Goal: Feedback & Contribution: Contribute content

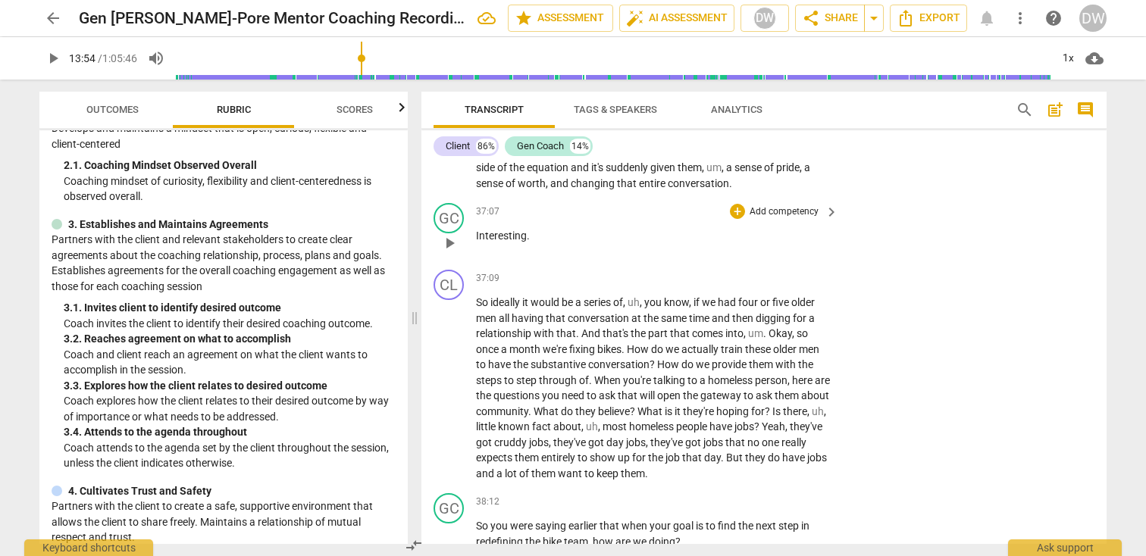
scroll to position [9719, 0]
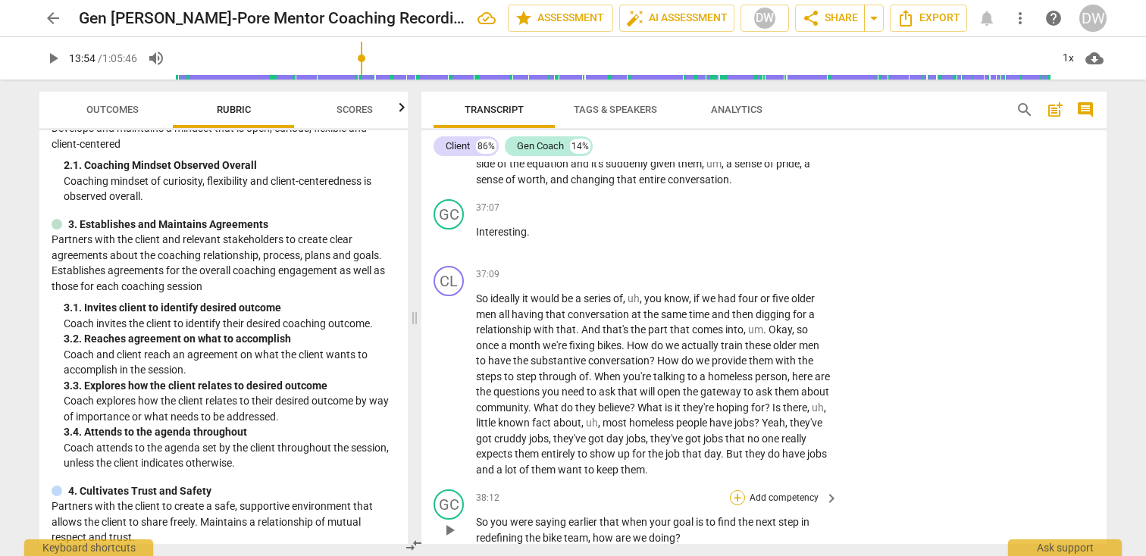
click at [736, 490] on div "+" at bounding box center [737, 497] width 15 height 15
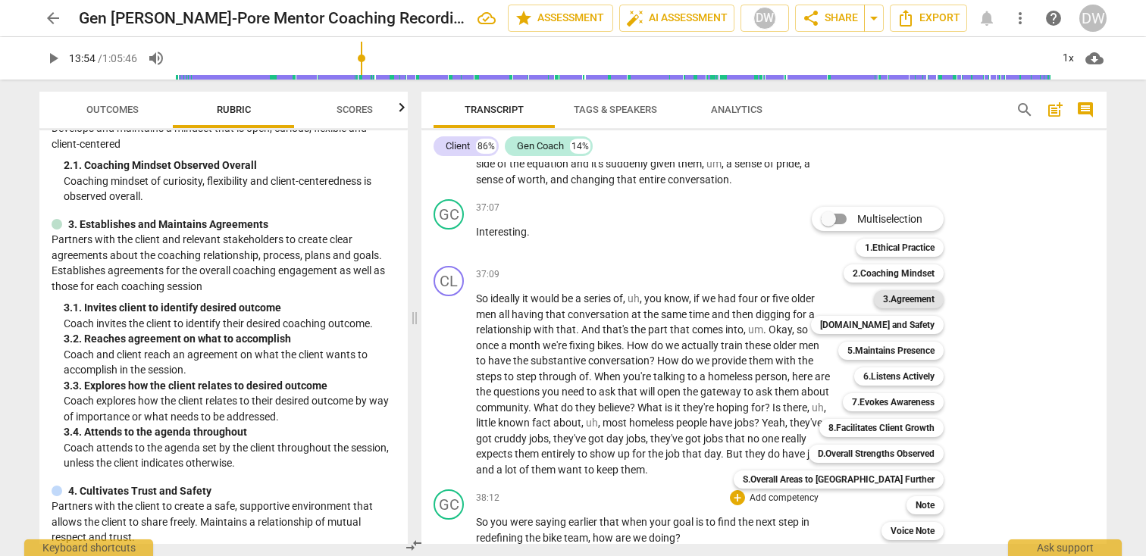
click at [883, 305] on b "3.Agreement" at bounding box center [909, 299] width 52 height 18
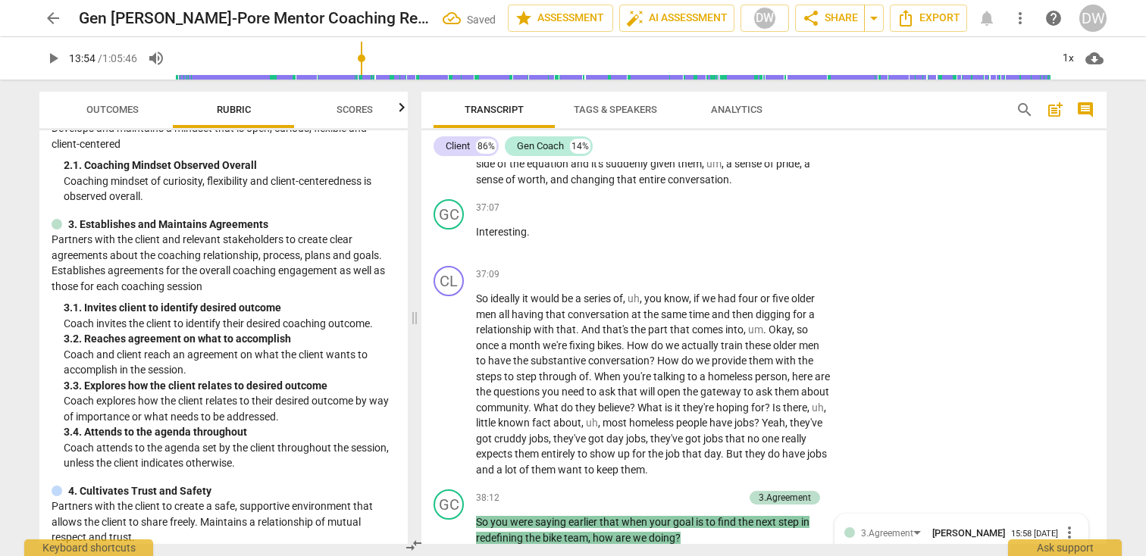
scroll to position [9917, 0]
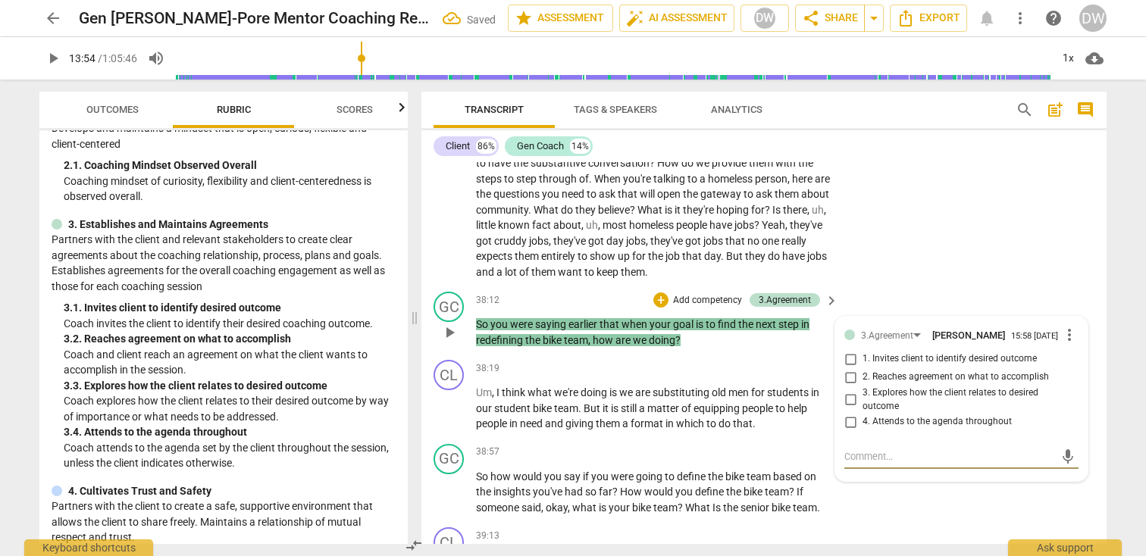
click at [849, 413] on input "4. Attends to the agenda throughout" at bounding box center [850, 422] width 24 height 18
checkbox input "true"
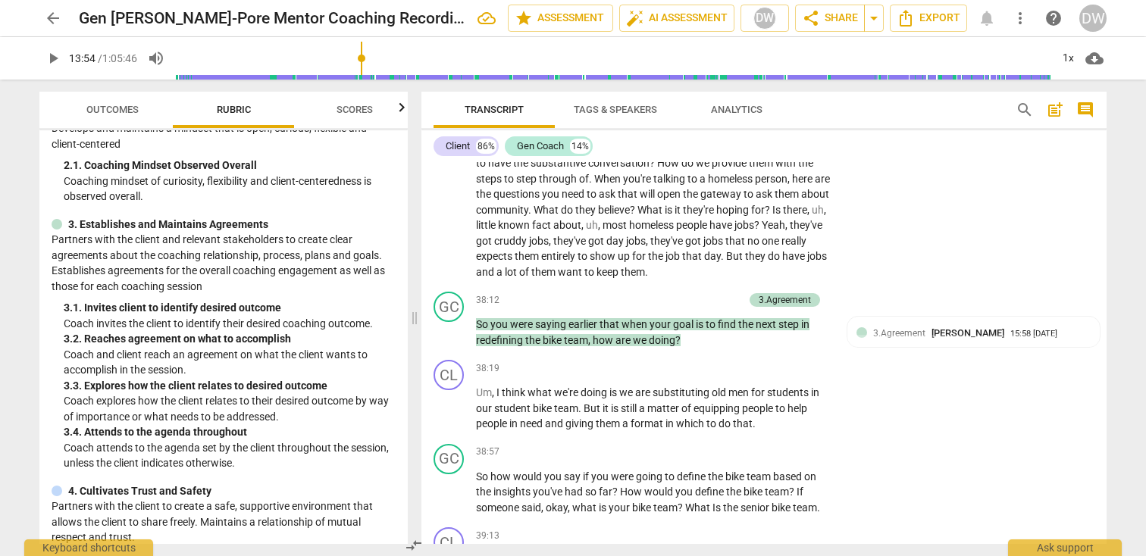
type input "834"
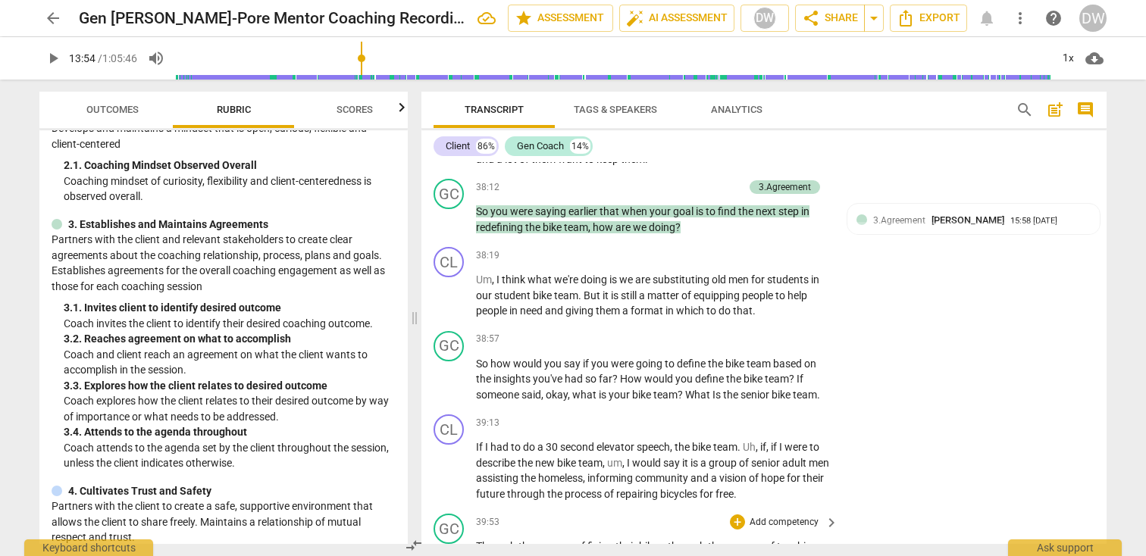
scroll to position [10029, 0]
click at [740, 333] on div "+" at bounding box center [737, 340] width 15 height 15
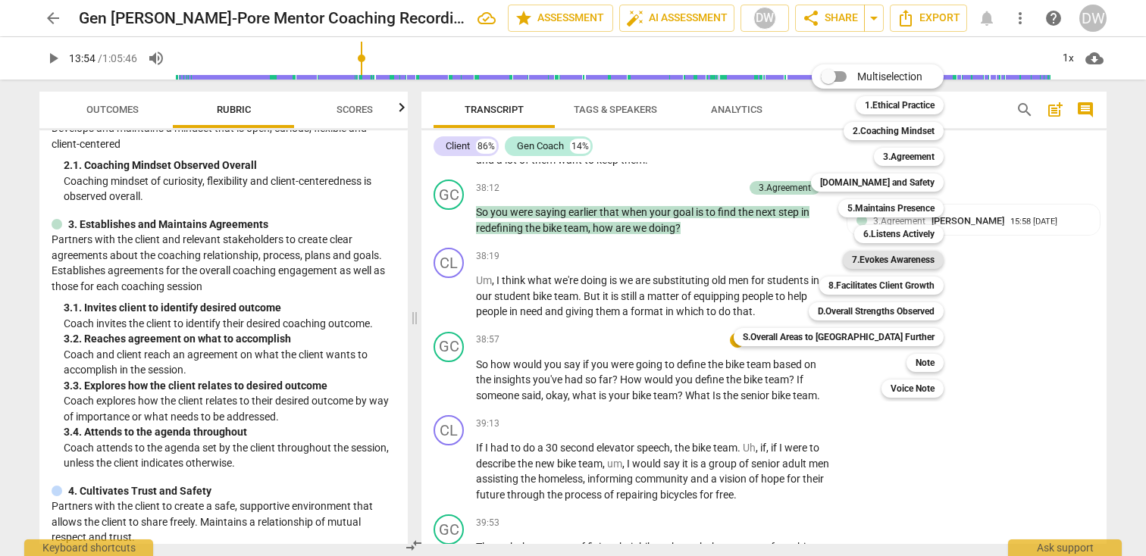
click at [861, 251] on b "7.Evokes Awareness" at bounding box center [893, 260] width 83 height 18
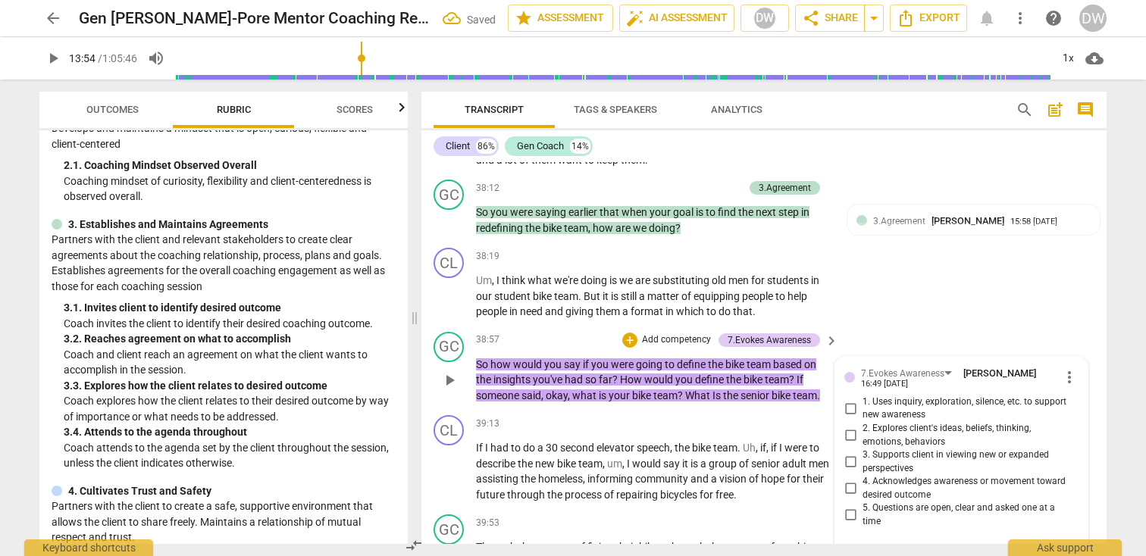
click at [848, 399] on input "1. Uses inquiry, exploration, silence, etc. to support new awareness" at bounding box center [850, 408] width 24 height 18
checkbox input "true"
click at [849, 427] on input "2. Explores client's ideas, beliefs, thinking, emotions, behaviors" at bounding box center [850, 436] width 24 height 18
checkbox input "true"
click at [874, 547] on textarea at bounding box center [949, 554] width 210 height 14
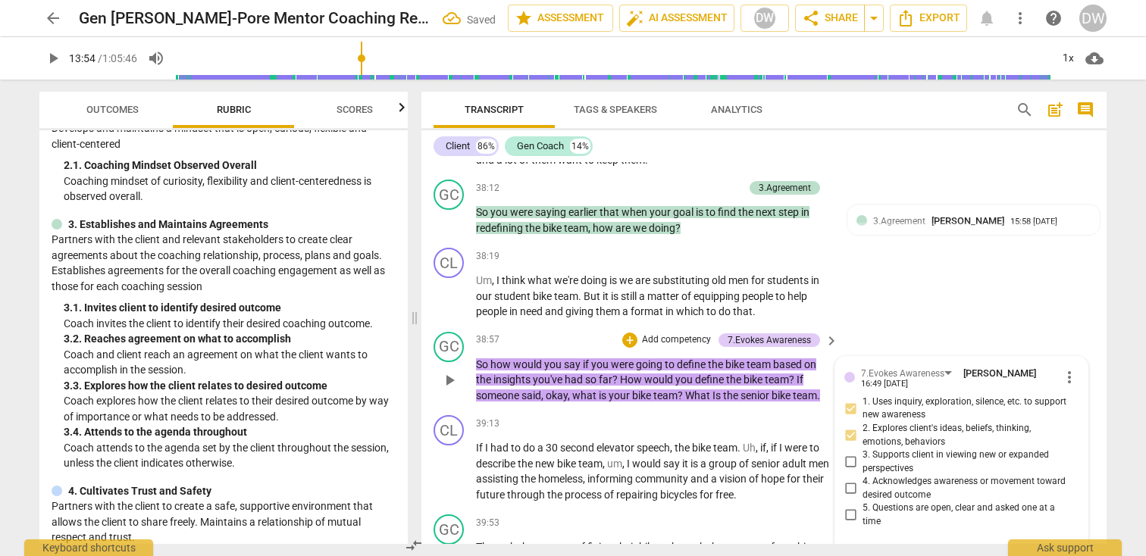
type textarea "G"
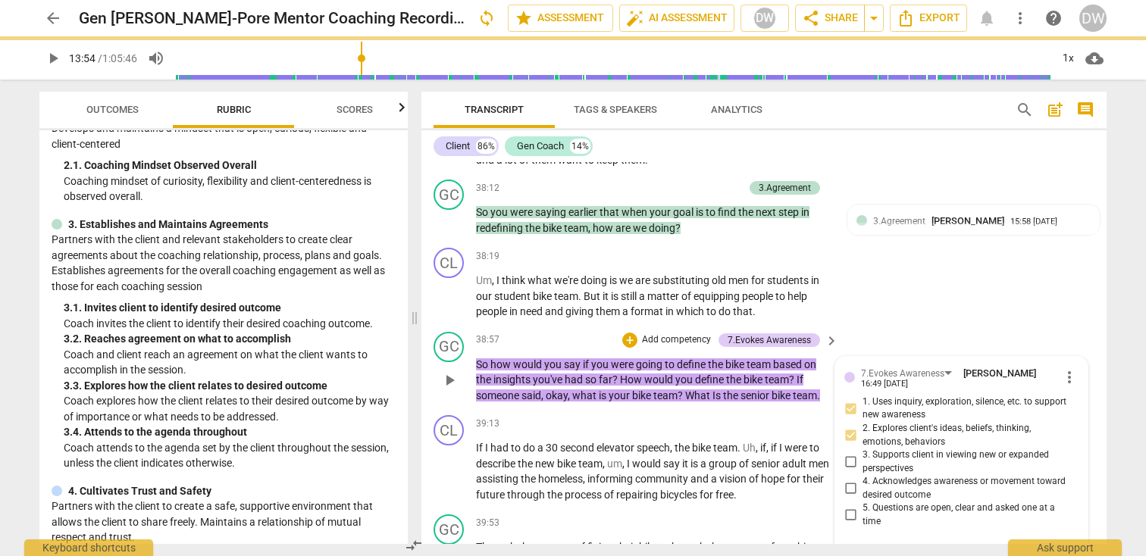
type textarea "Gr"
type textarea "Gre"
type textarea "Greaty"
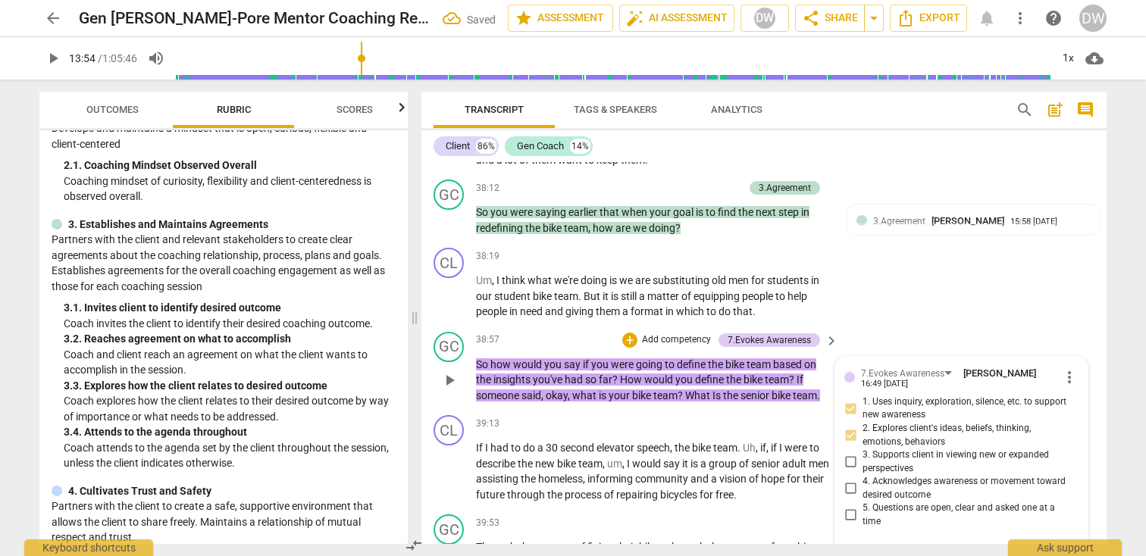
type textarea "Great"
type textarea "Great t"
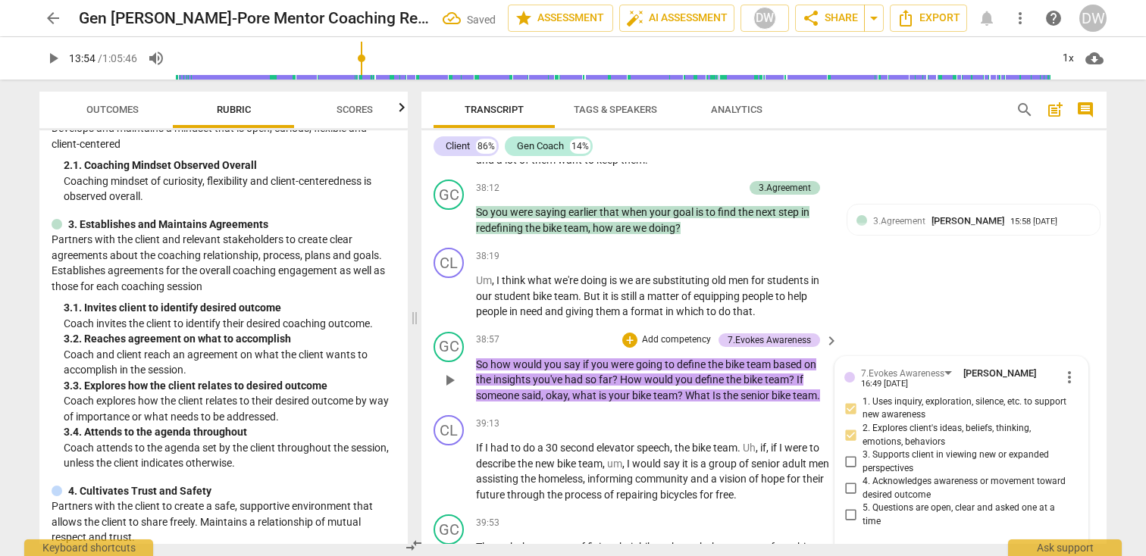
type textarea "Great t"
type textarea "Great to"
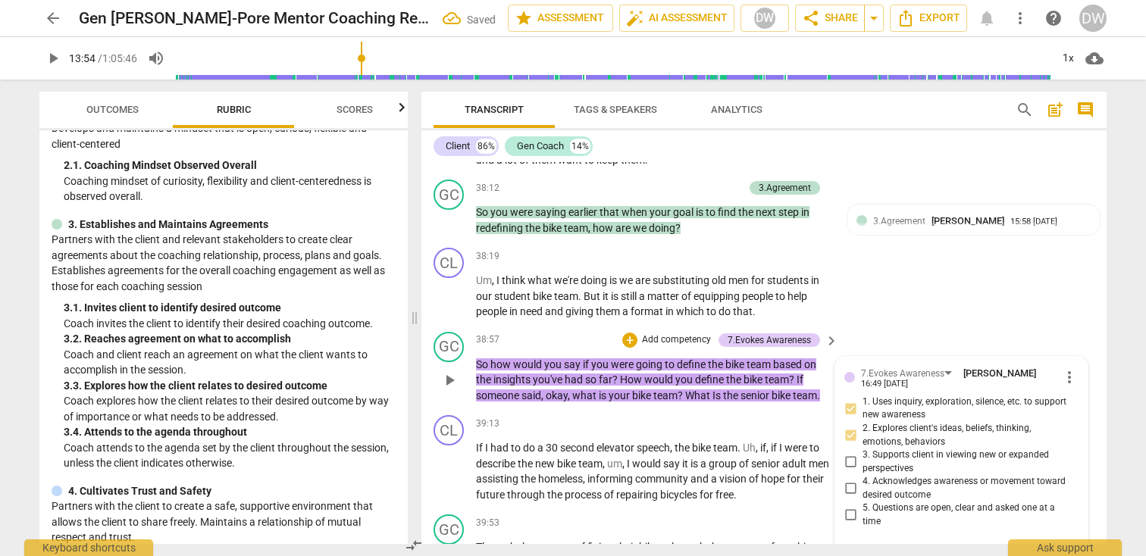
type textarea "Great to h"
type textarea "Great to he"
type textarea "Great to hel"
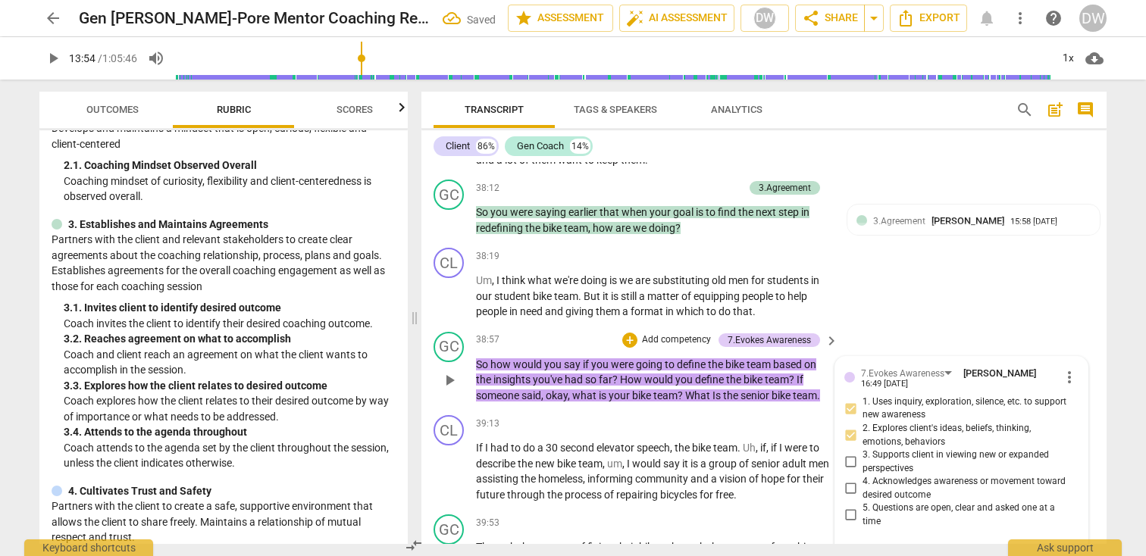
type textarea "Great to hel"
type textarea "Great to help"
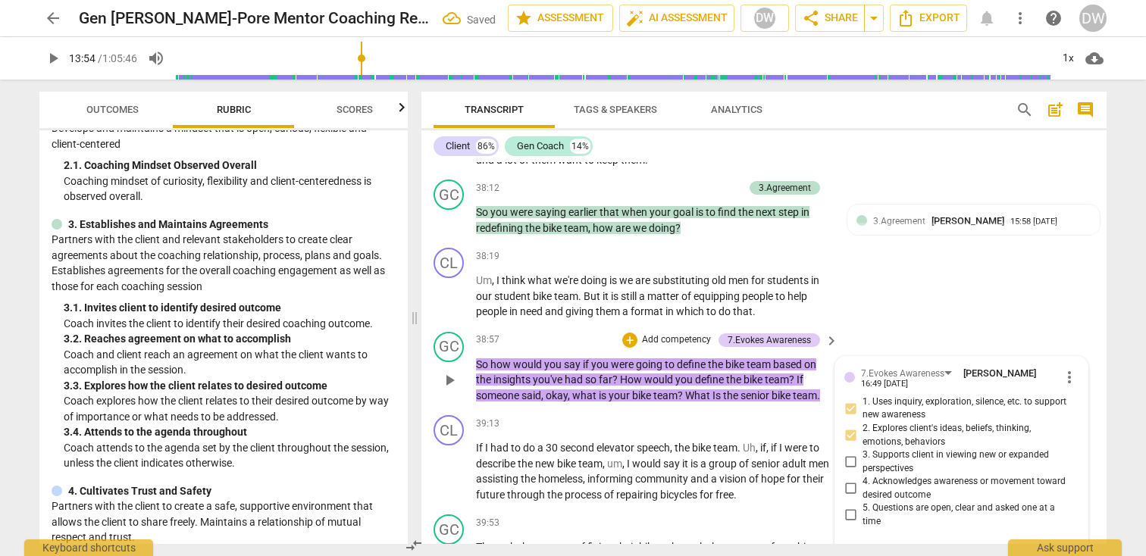
type textarea "Great to help h"
type textarea "Great to help hi"
type textarea "Great to help him"
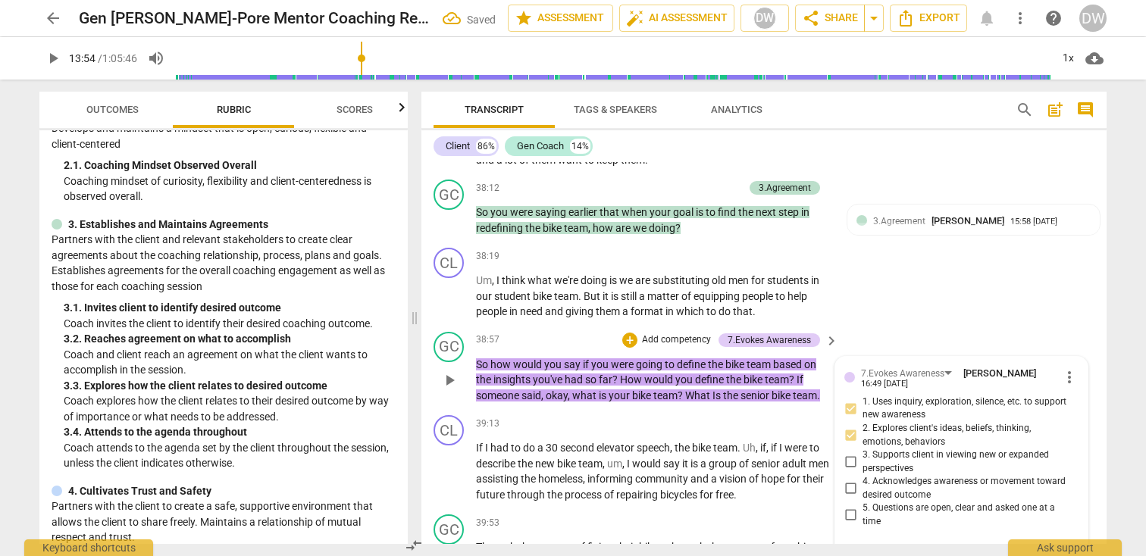
type textarea "Great to help him"
type textarea "Great to help him d"
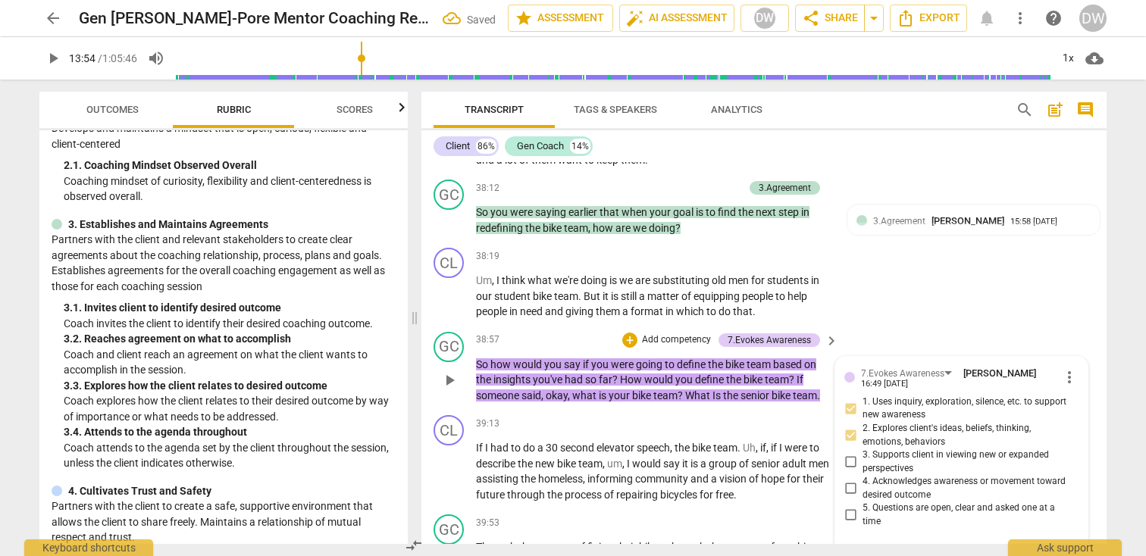
type textarea "Great to help him de"
type textarea "Great to help him def"
type textarea "Great to help him defi"
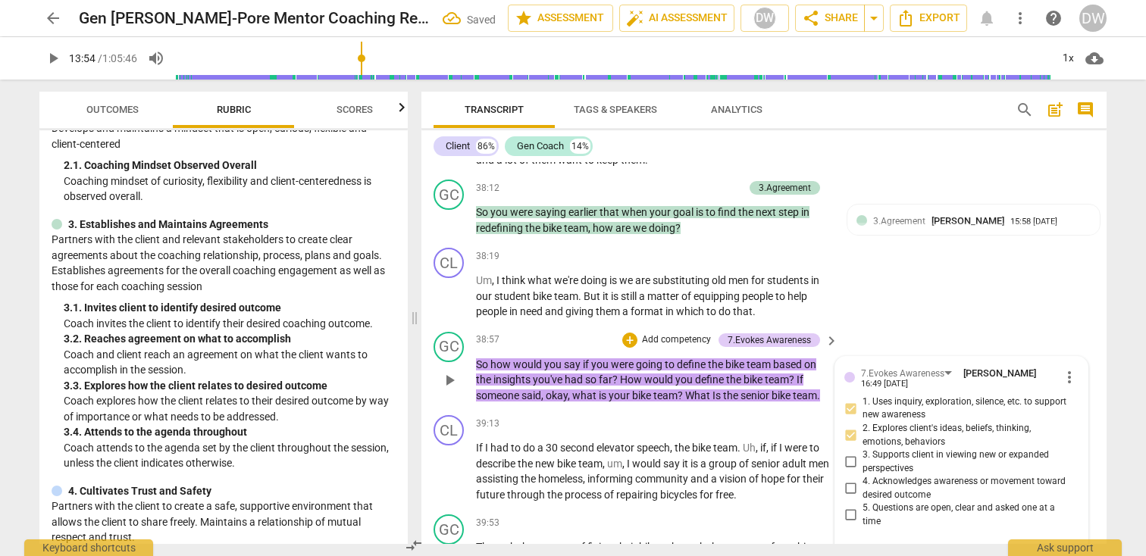
type textarea "Great to help him defi"
type textarea "Great to help him defin"
type textarea "Great to help him define"
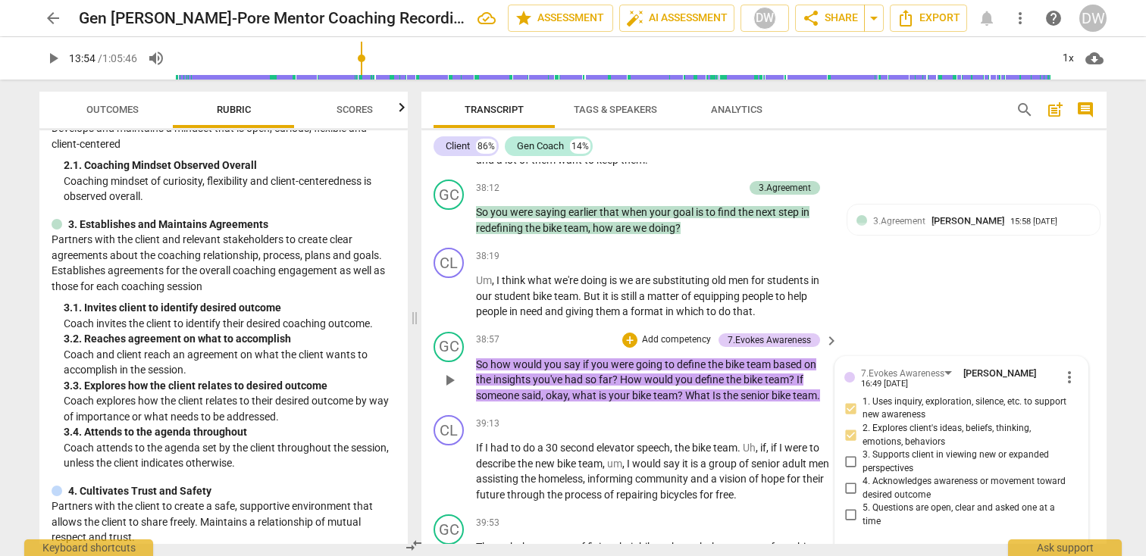
type textarea "Great to help him define"
type textarea "Great to help him define i"
type textarea "Great to help him define it"
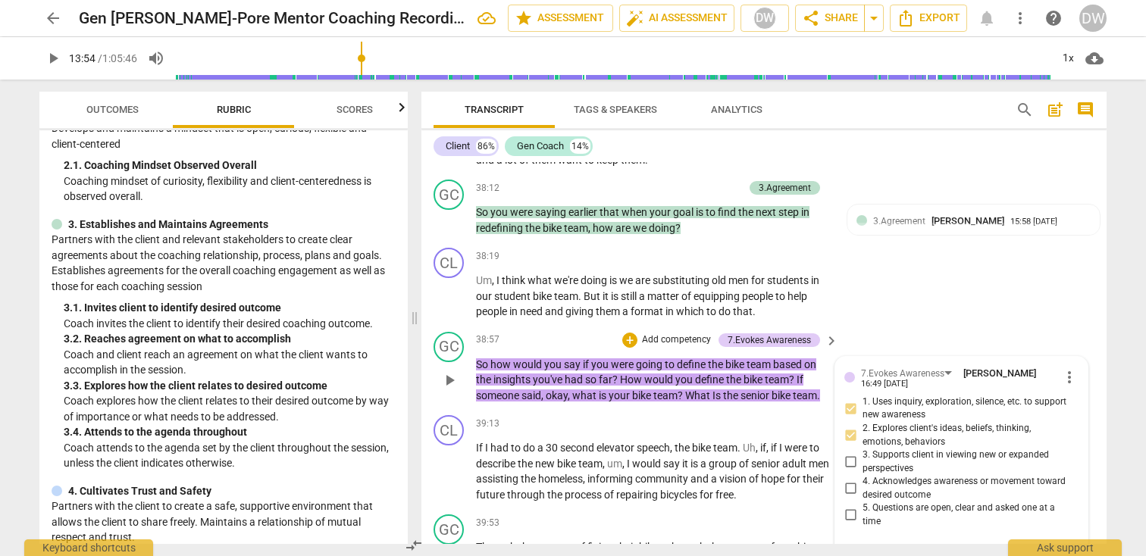
type textarea "Great to help him define it"
type textarea "Great to help him define it n"
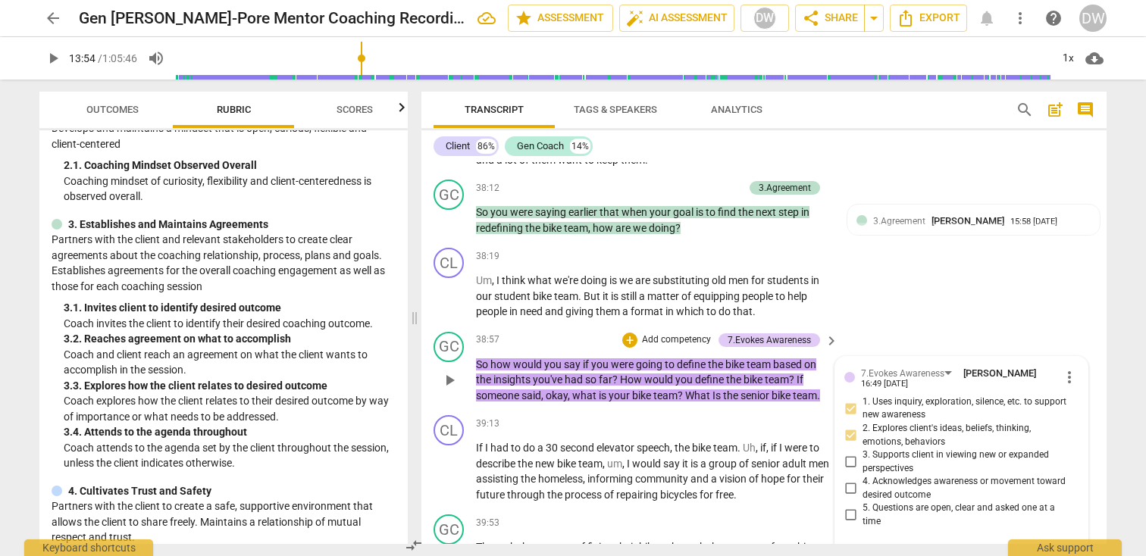
type textarea "Great to help him define it no"
type textarea "Great to help him define it now"
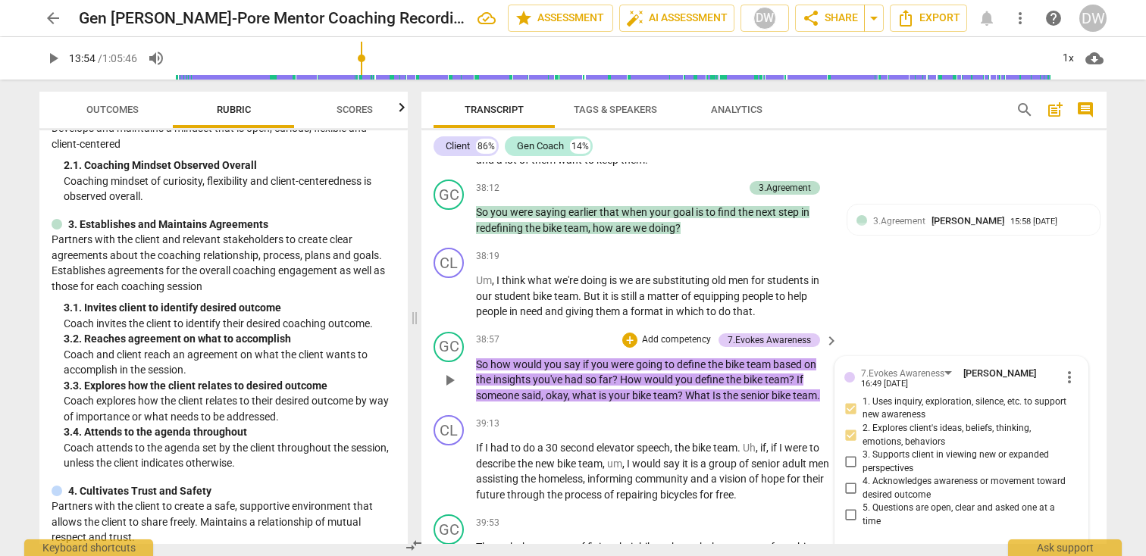
type textarea "Great to help him define it now"
type textarea "Great to help him define it now s"
type textarea "Great to help him define it now si"
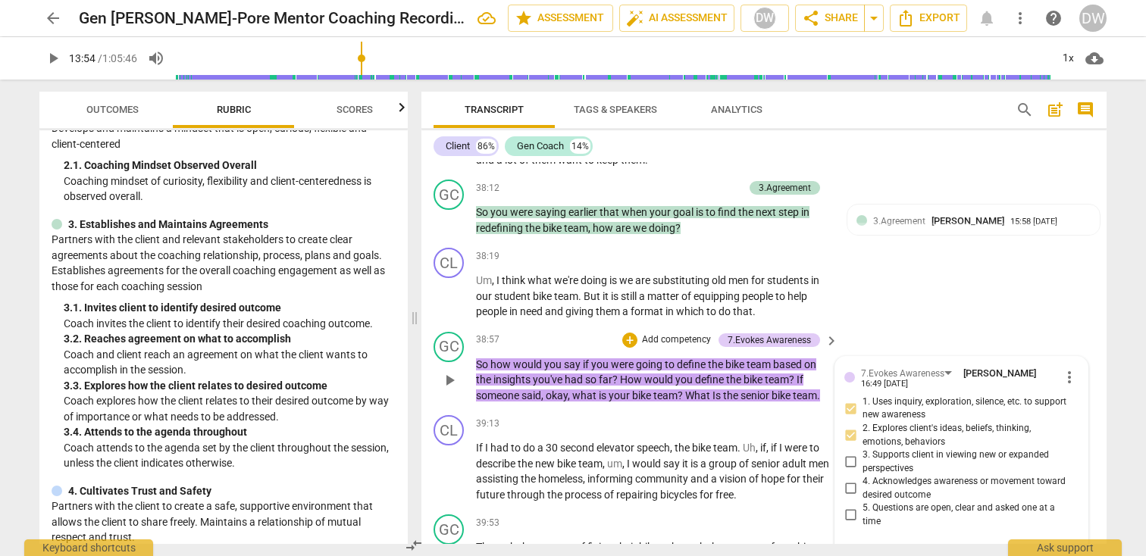
type textarea "Great to help him define it now sin"
type textarea "Great to help him define it now sinc"
type textarea "Great to help him define it now since"
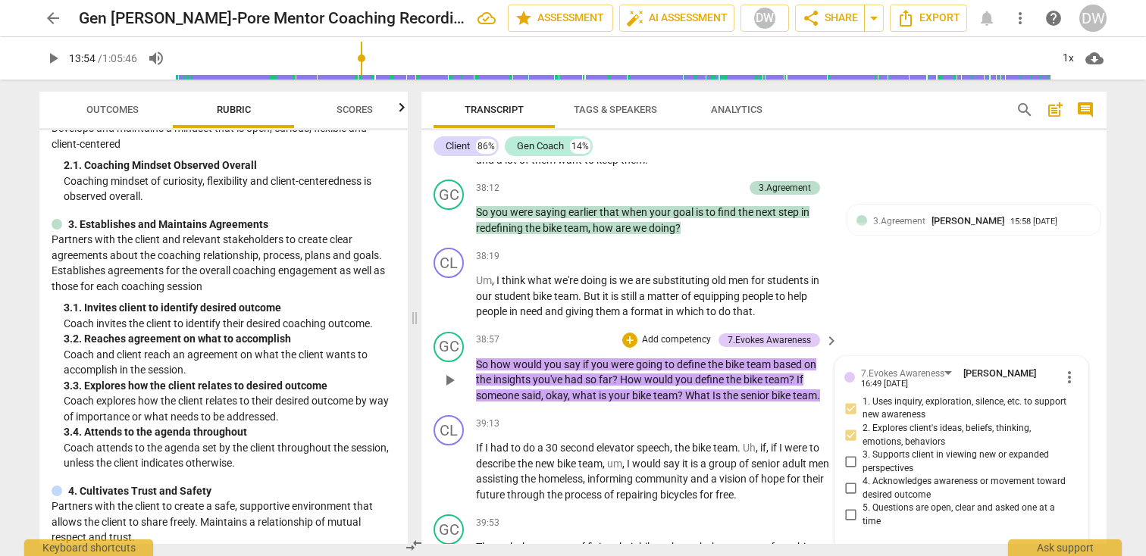
type textarea "Great to help him define it now since"
type textarea "Great to help him define it now since w"
type textarea "Great to help him define it now since wa"
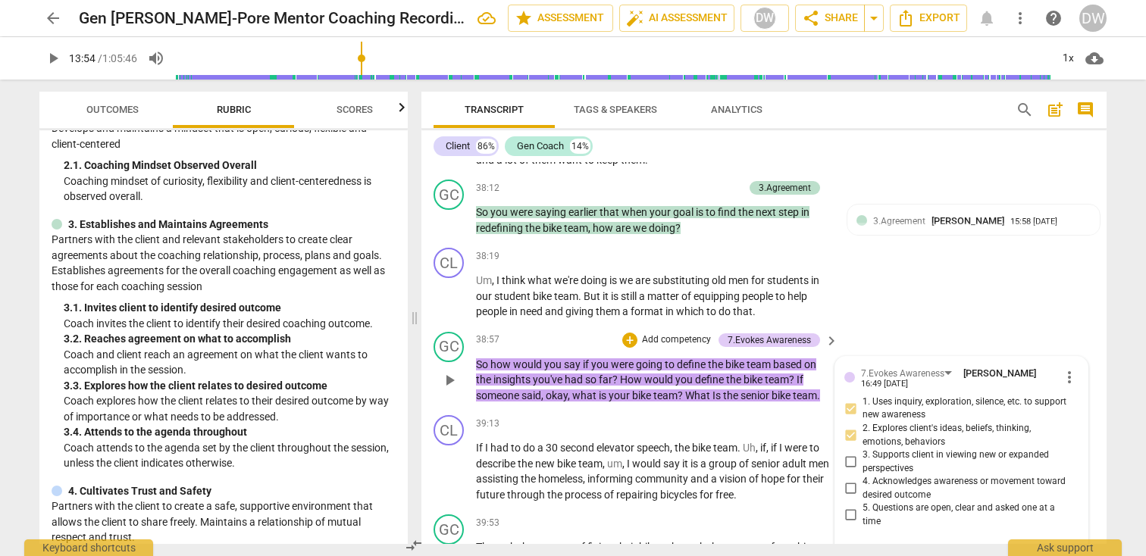
type textarea "Great to help him define it now since wan"
type textarea "Great to help him define it now since want"
type textarea "Great to help him define it now since wante"
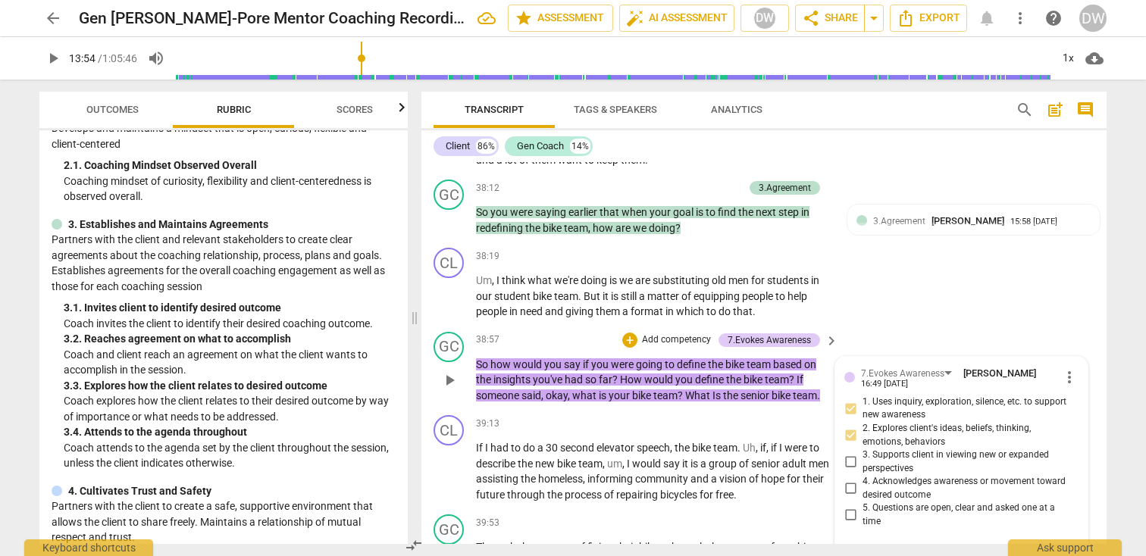
type textarea "Great to help him define it now since wante"
type textarea "Great to help him define it now since wanted"
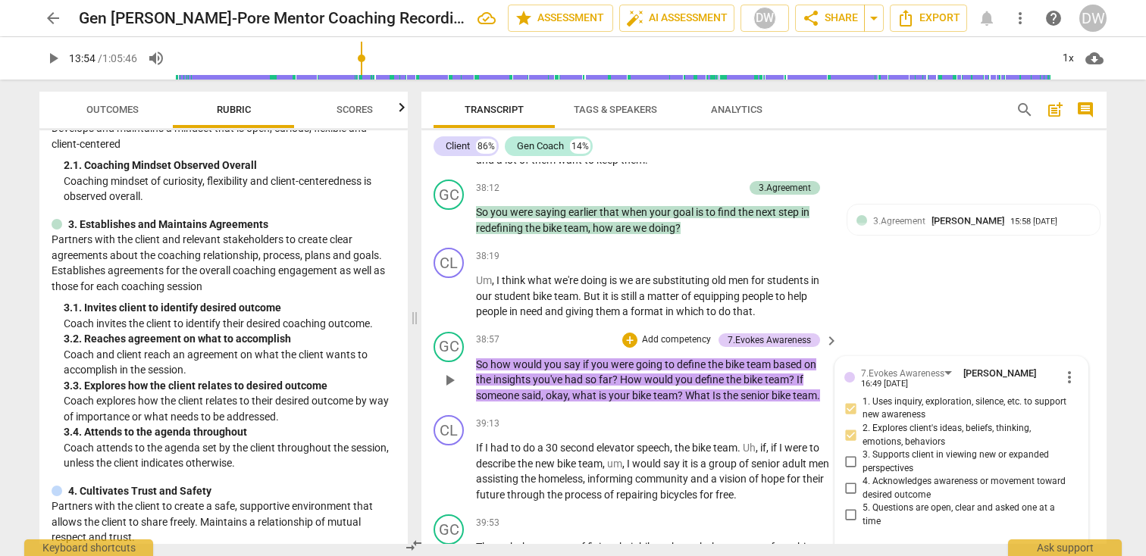
type textarea "Great to help him define it now since wanted"
type textarea "Great to help him define it now since wante"
type textarea "Great to help him define it now since want"
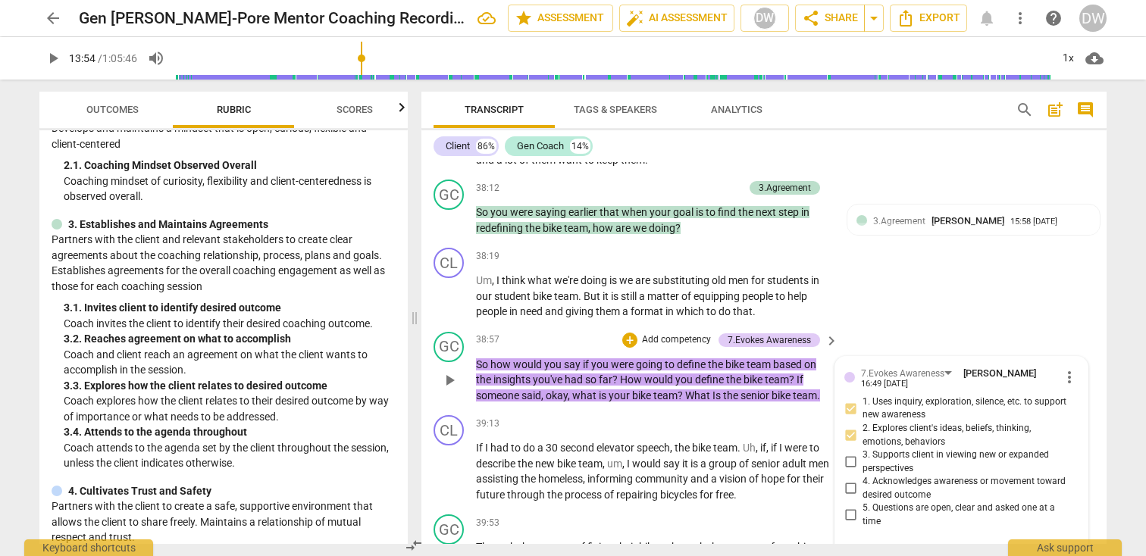
type textarea "Great to help him define it now since want"
type textarea "Great to help him define it now since wants"
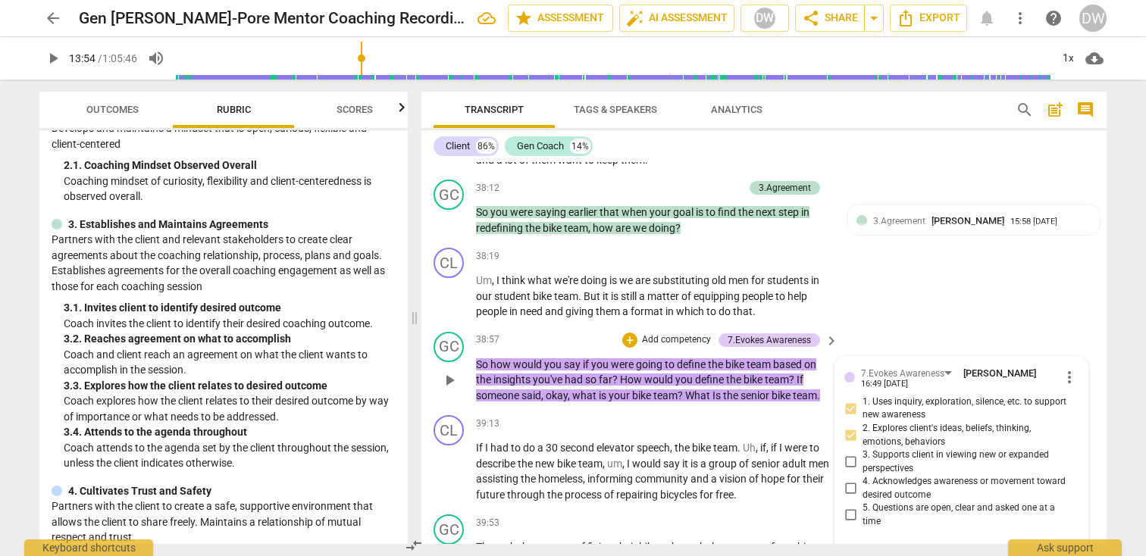
type textarea "Great to help him define it now since wants t"
type textarea "Great to help him define it now since wants to"
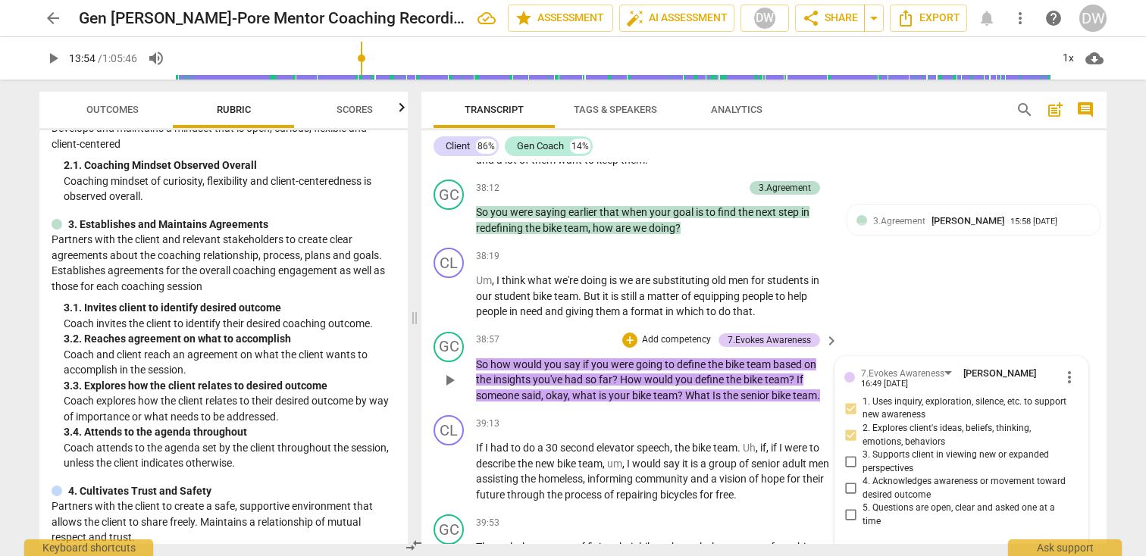
type textarea "Great to help him define it now since wants to"
type textarea "Great to help him define it now since wants to r"
type textarea "Great to help him define it now since wants to re"
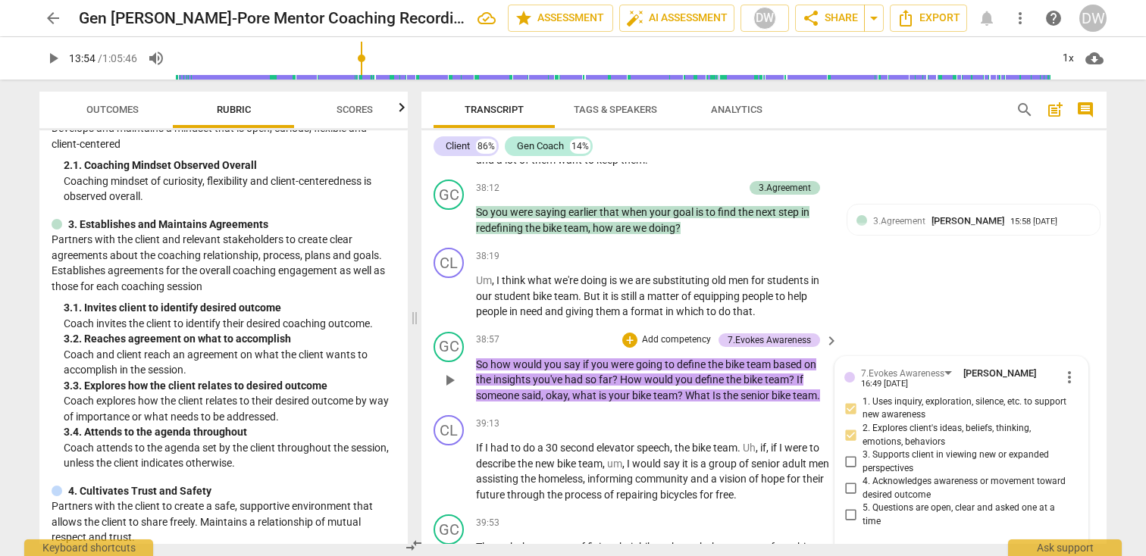
type textarea "Great to help him define it now since wants to ref"
type textarea "Great to help him define it now since wants to re"
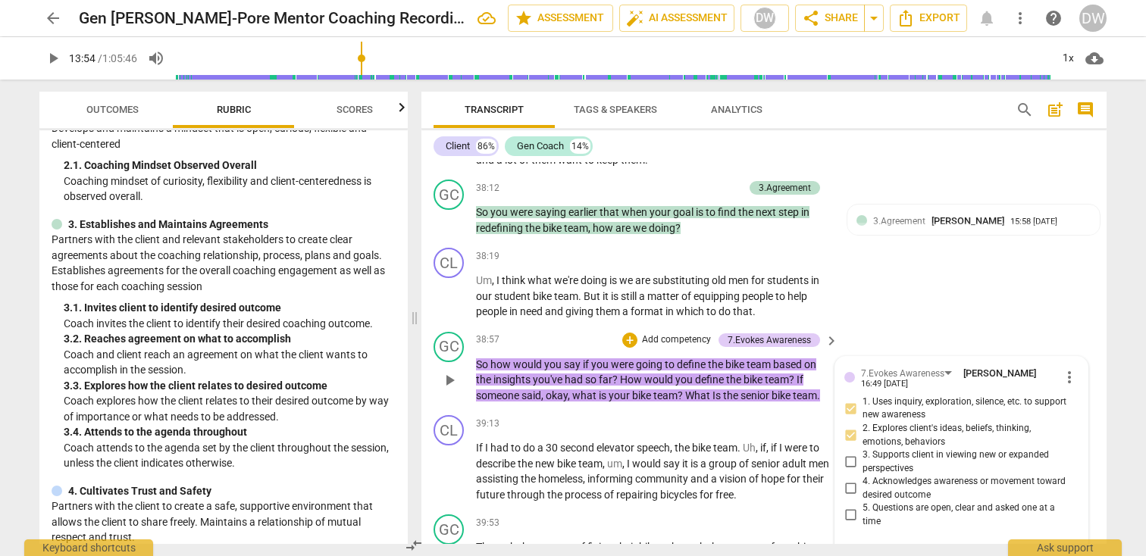
type textarea "Great to help him define it now since wants to red"
type textarea "Great to help him define it now since wants to rede"
type textarea "Great to help him define it now since wants to redef"
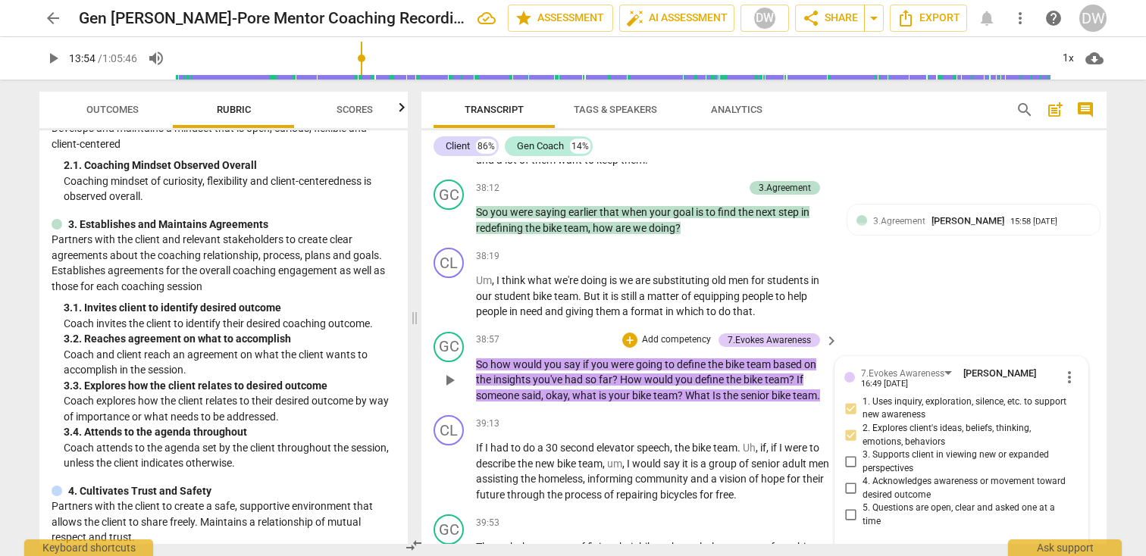
type textarea "Great to help him define it now since wants to redef"
type textarea "Great to help him define it now since wants to redefi"
type textarea "Great to help him define it now since wants to redefie"
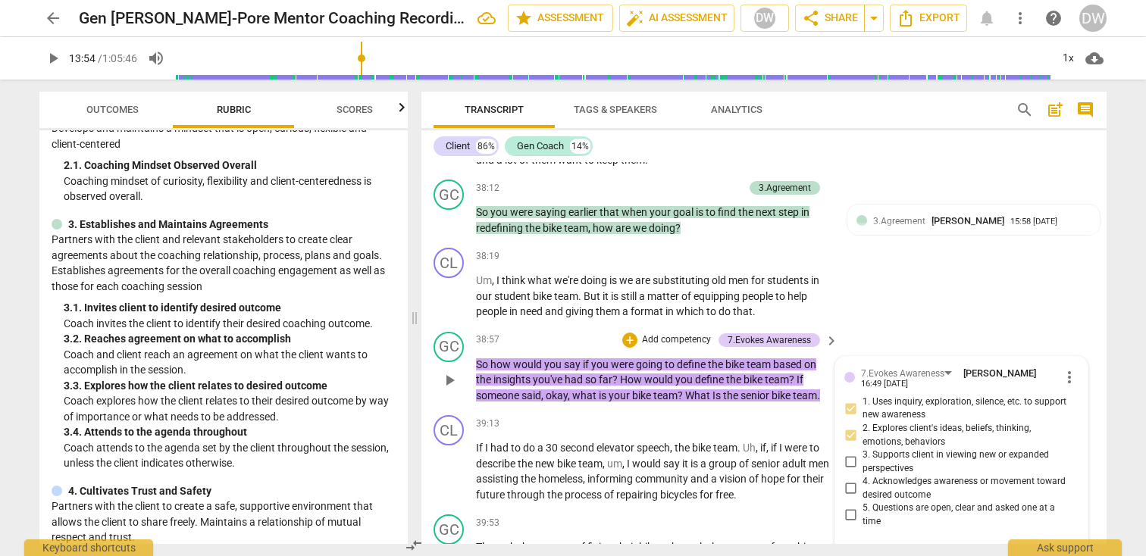
type textarea "Great to help him define it now since wants to redefi"
type textarea "Great to help him define it now since wants to redefin"
type textarea "Great to help him define it now since wants to redefine"
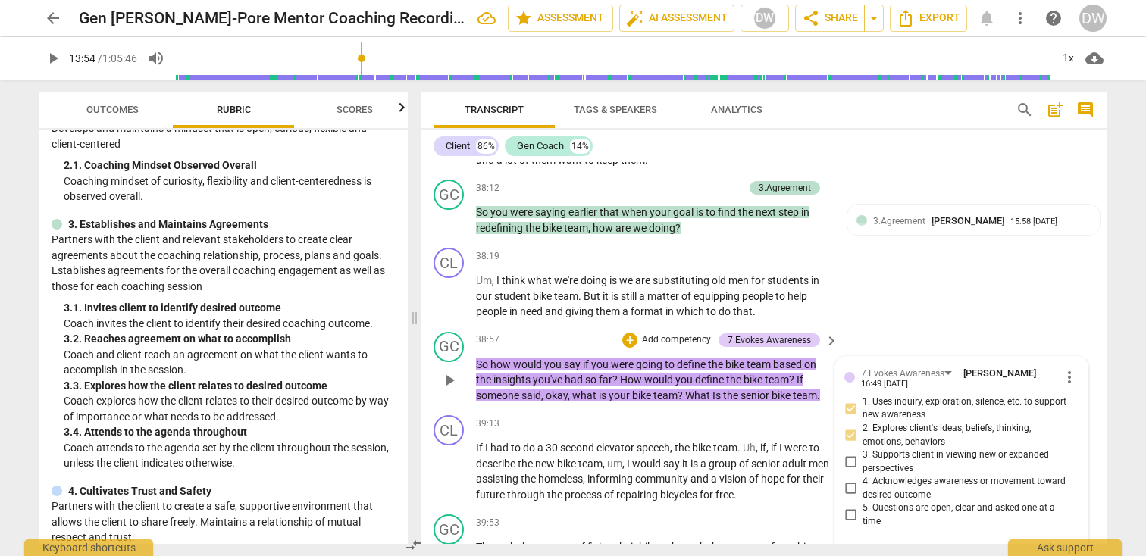
type textarea "Great to help him define it now since wants to redefine"
type textarea "Great to help him define it now since wants to redefine."
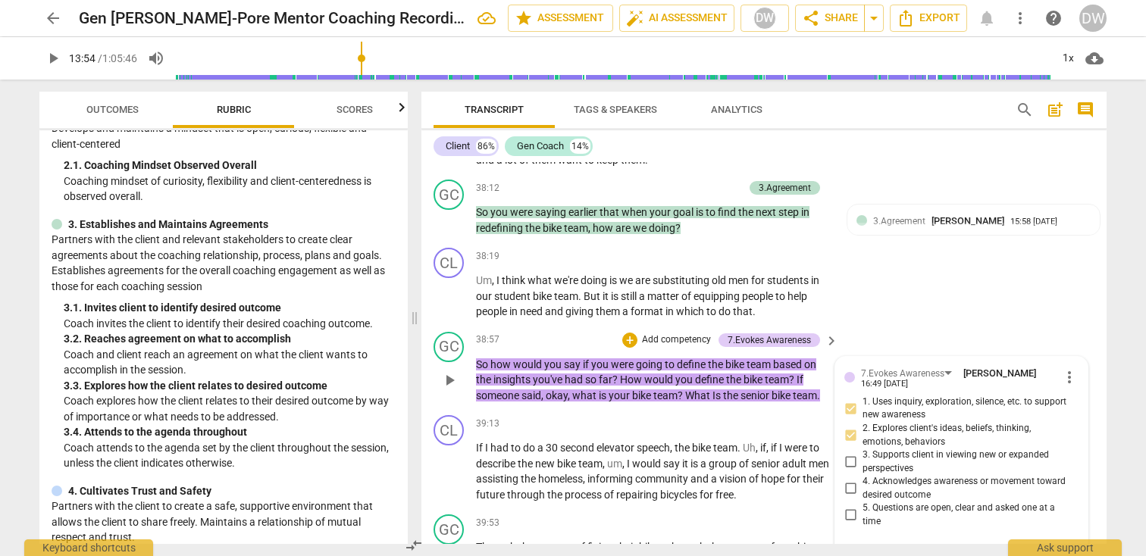
type textarea "Great to help him define it now since wants to redefine."
type textarea "Great to help him define it now since wants to redefine. T"
type textarea "Great to help him define it now since wants to redefine. To"
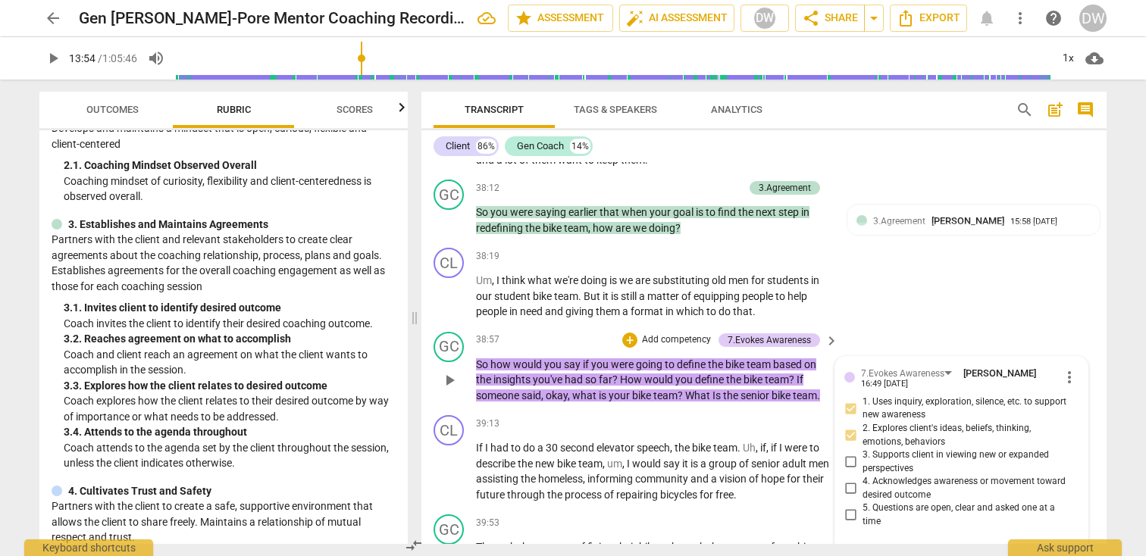
type textarea "Great to help him define it now since wants to redefine. To"
type textarea "Great to help him define it now since wants to redefine. To g"
type textarea "Great to help him define it now since wants to redefine. To ge"
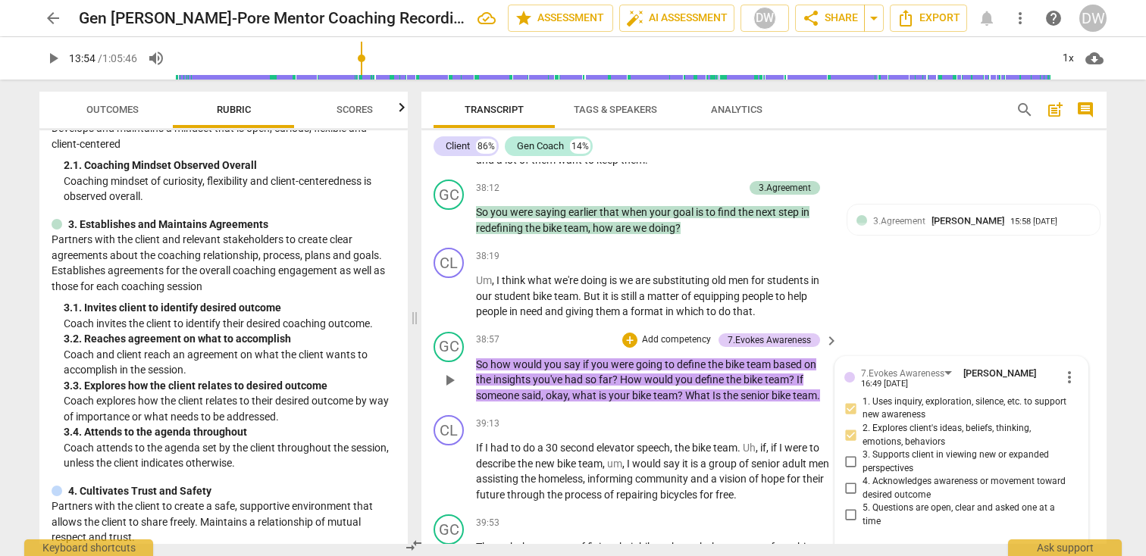
type textarea "Great to help him define it now since wants to redefine. To ge"
type textarea "Great to help him define it now since wants to redefine. To get"
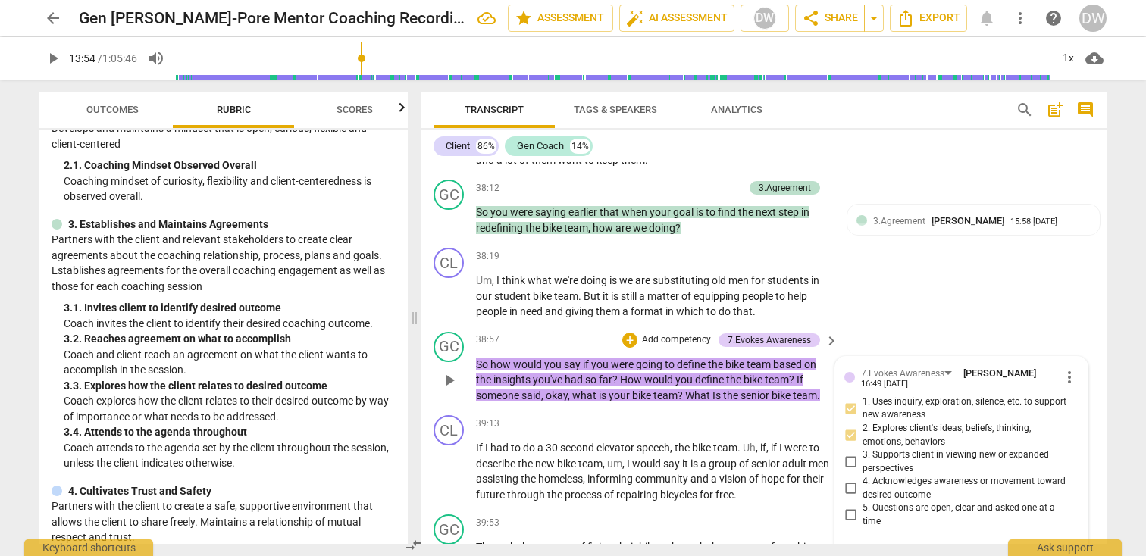
type textarea "Great to help him define it now since wants to redefine. To get h"
type textarea "Great to help him define it now since wants to redefine. To get hi"
type textarea "Great to help him define it now since wants to redefine. To get him"
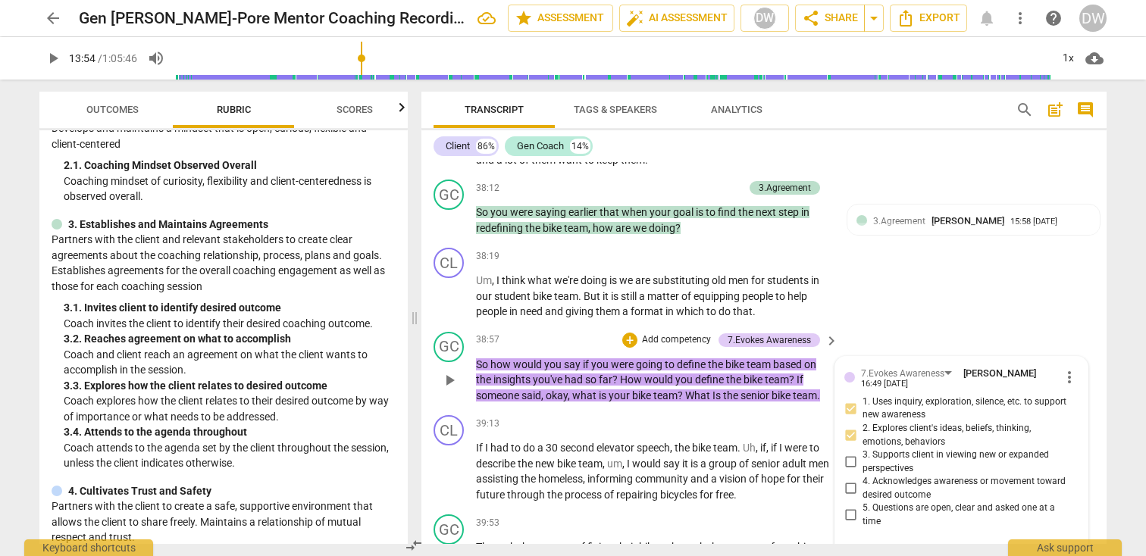
type textarea "Great to help him define it now since wants to redefine. To get him"
type textarea "Great to help him define it now since wants to redefine. To get him t"
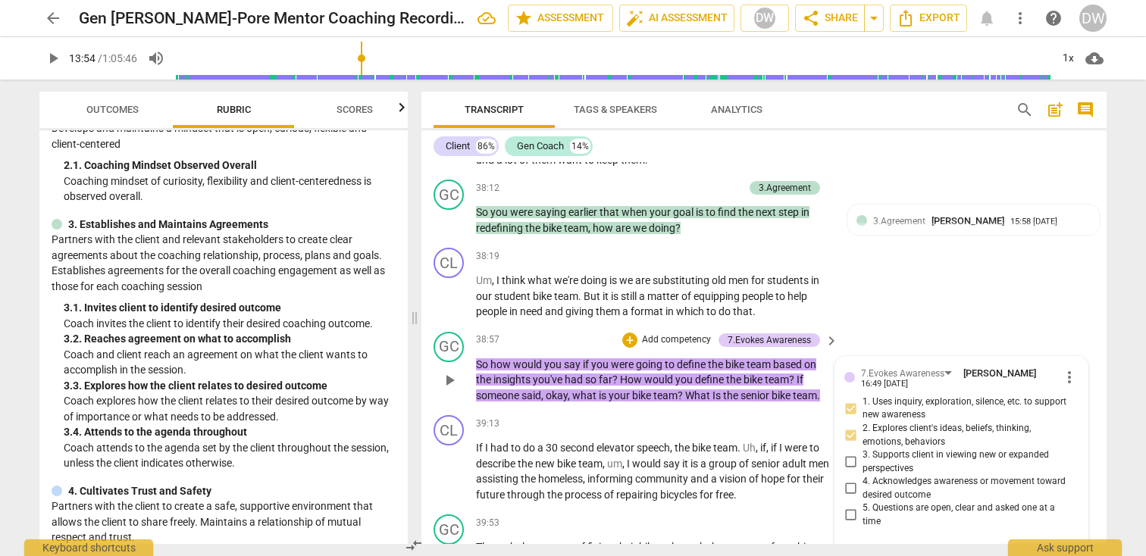
type textarea "Great to help him define it now since wants to redefine. To get him"
type textarea "Great to help him define it now since wants to redefine. To get him i"
type textarea "Great to help him define it now since wants to redefine. To get him in"
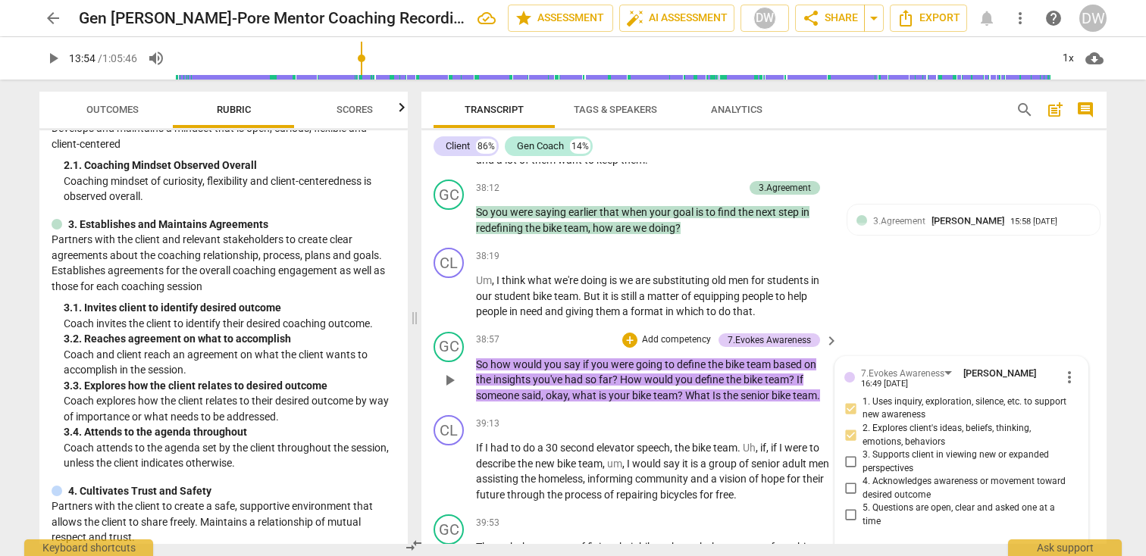
type textarea "Great to help him define it now since wants to redefine. To get him in"
type textarea "Great to help him define it now since wants to redefine. To get him int"
type textarea "Great to help him define it now since wants to redefine. To get him into"
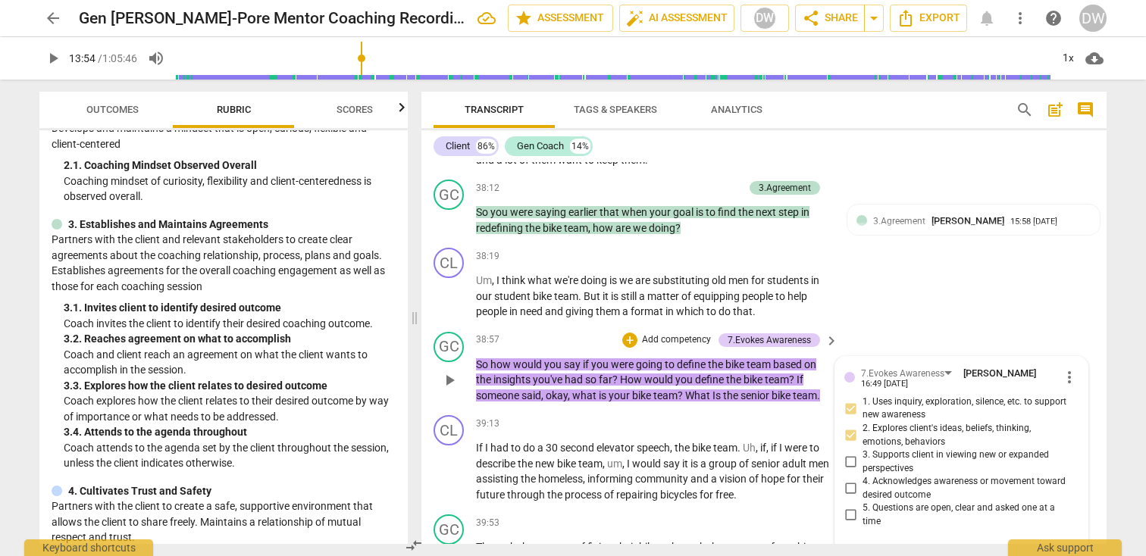
type textarea "Great to help him define it now since wants to redefine. To get him into t"
type textarea "Great to help him define it now since wants to redefine. To get him into th"
type textarea "Great to help him define it now since wants to redefine. To get him into the"
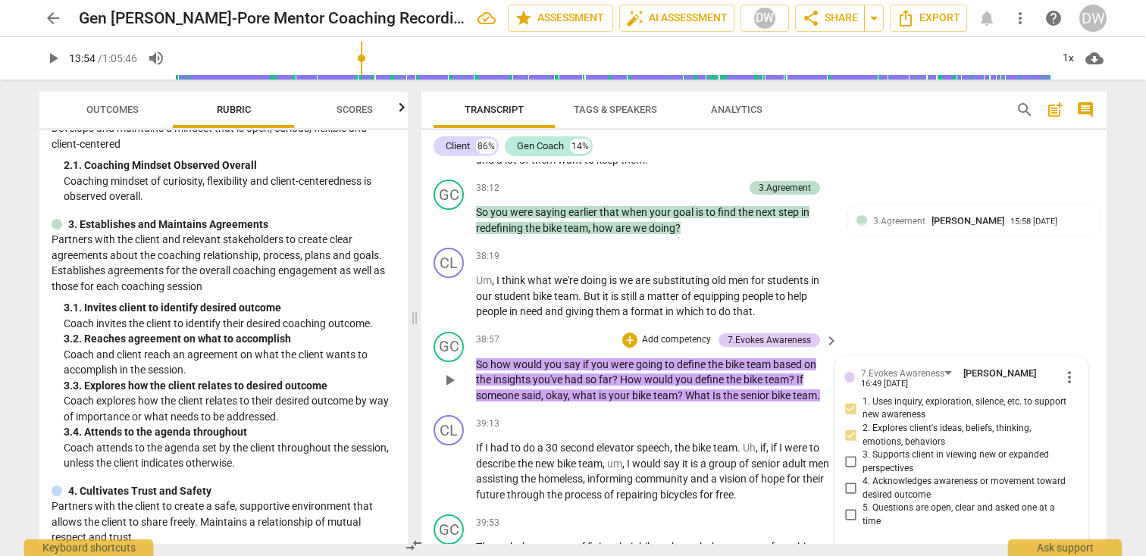
type textarea "Great to help him define it now since wants to redefine. To get him into the"
type textarea "Great to help him define it now since wants to redefine. To get him into the f"
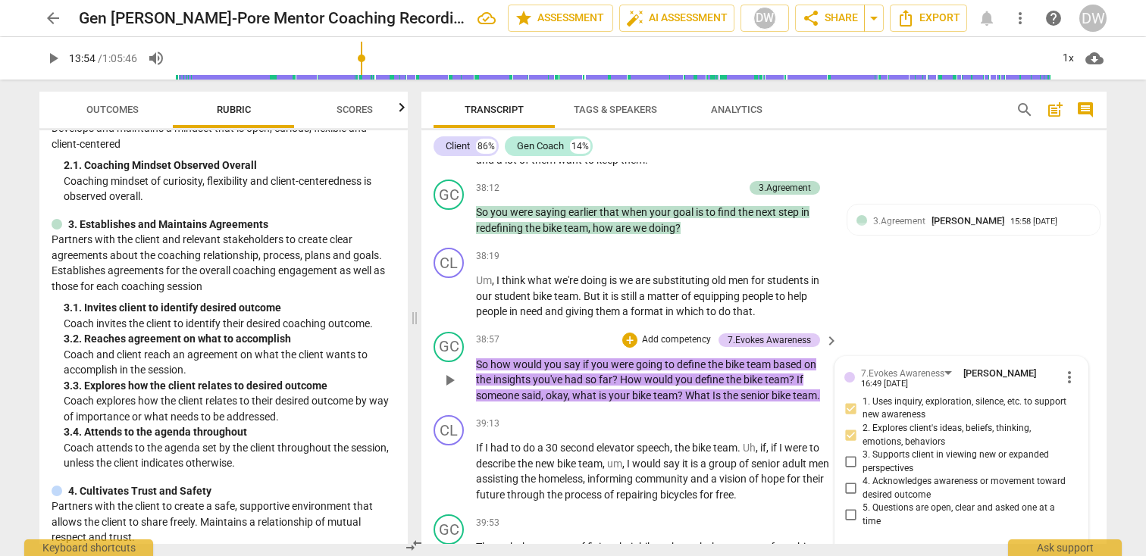
type textarea "Great to help him define it now since wants to redefine. To get him into the fu"
type textarea "Great to help him define it now since wants to redefine. To get him into the fut"
type textarea "Great to help him define it now since wants to redefine. To get him into the fu…"
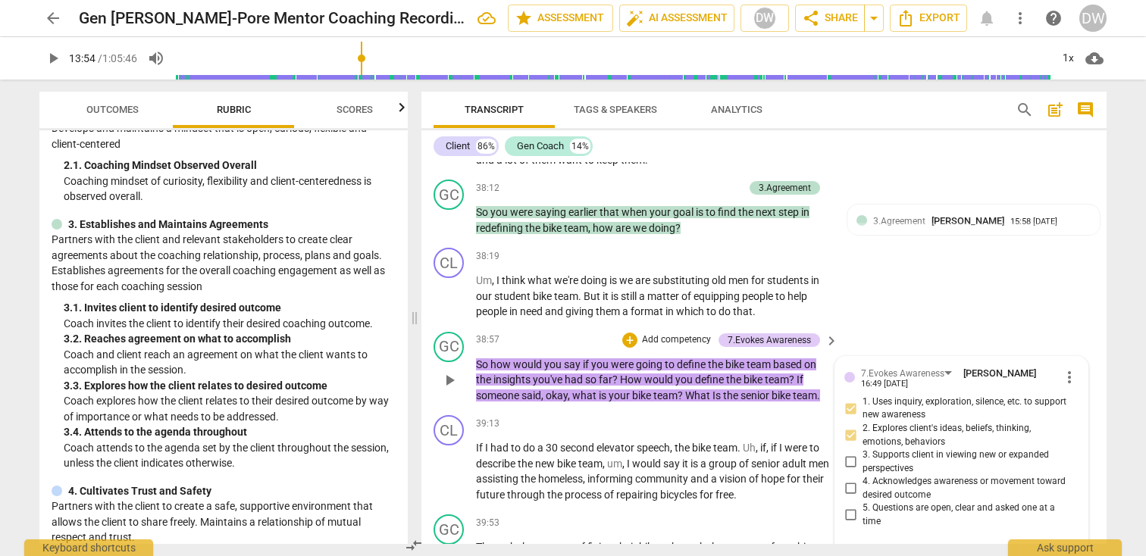
type textarea "Great to help him define it now since wants to redefine. To get him into the fu…"
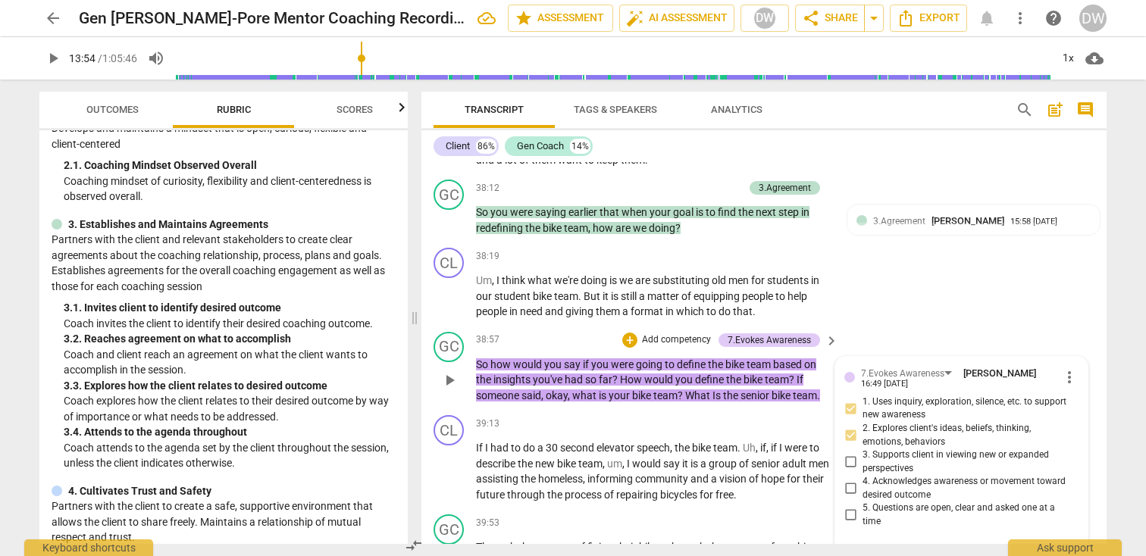
type textarea "Great to help him define it now since wants to redefine. To get him into the fu…"
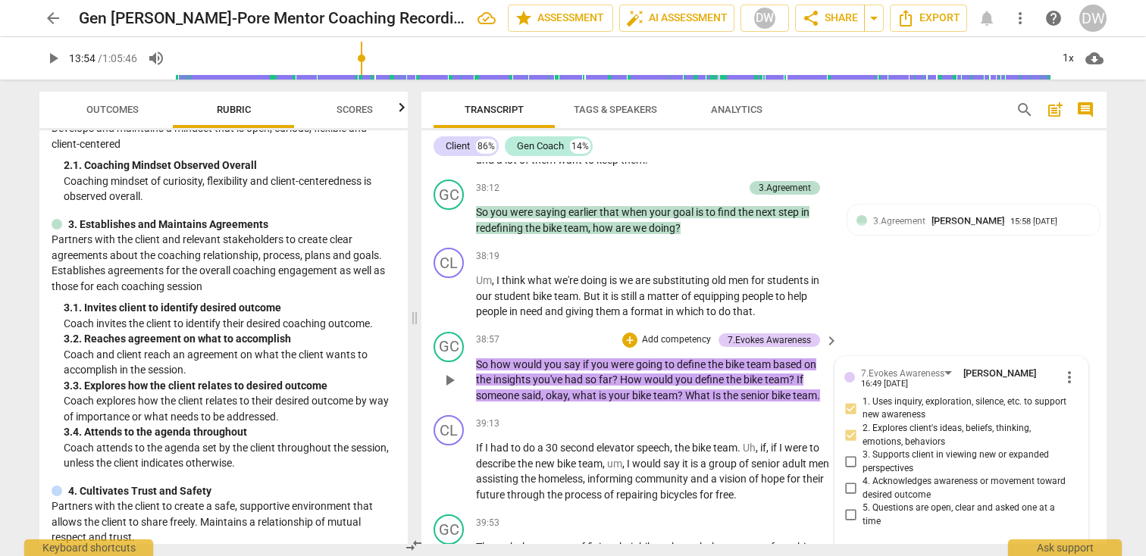
type textarea "Great to help him define it now since wants to redefine. To get him into the fu…"
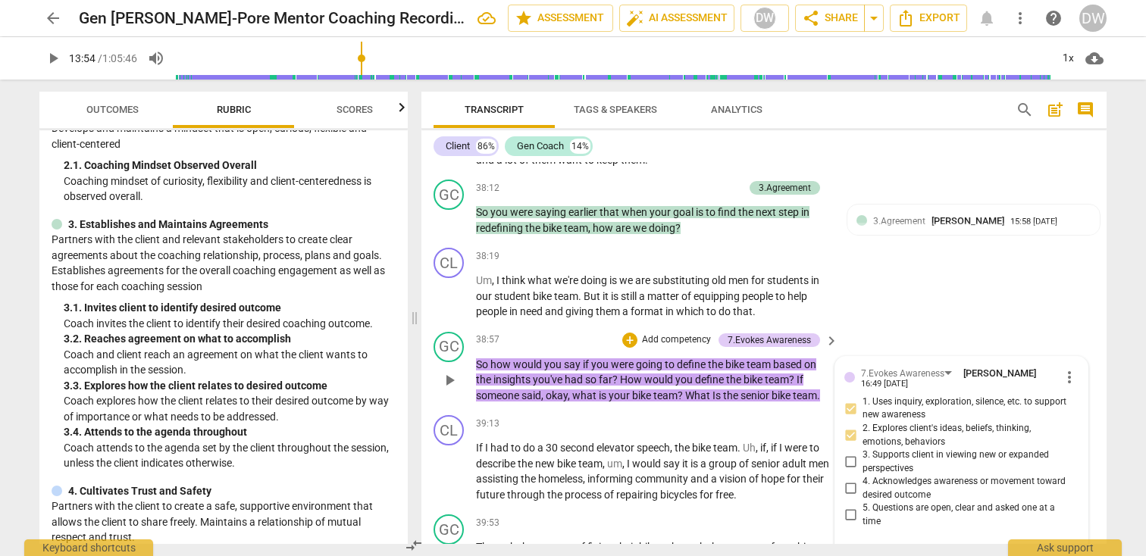
type textarea "Great to help him define it now since wants to redefine. To get him into the fu…"
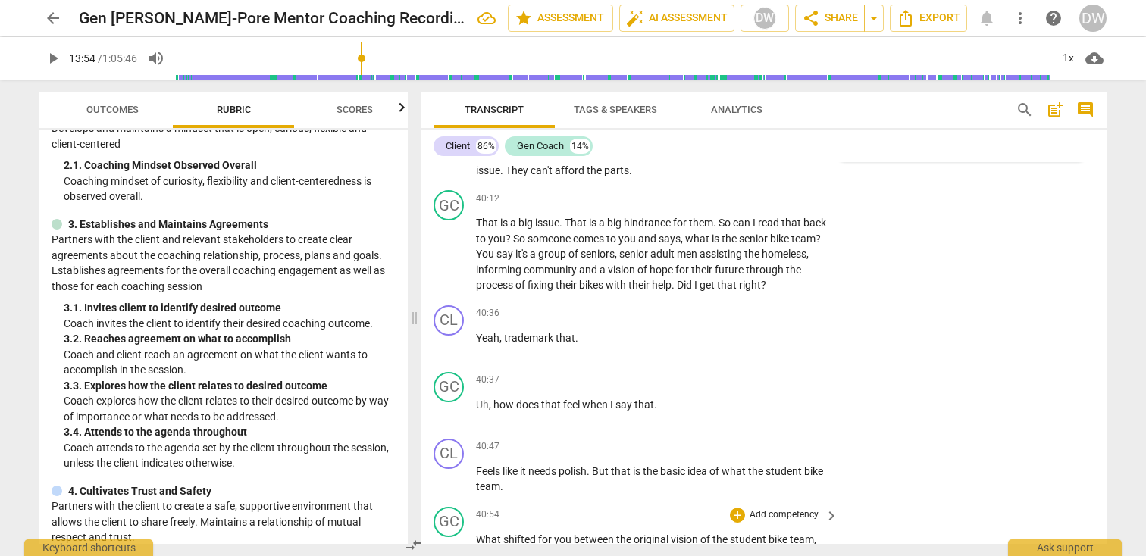
scroll to position [10497, 0]
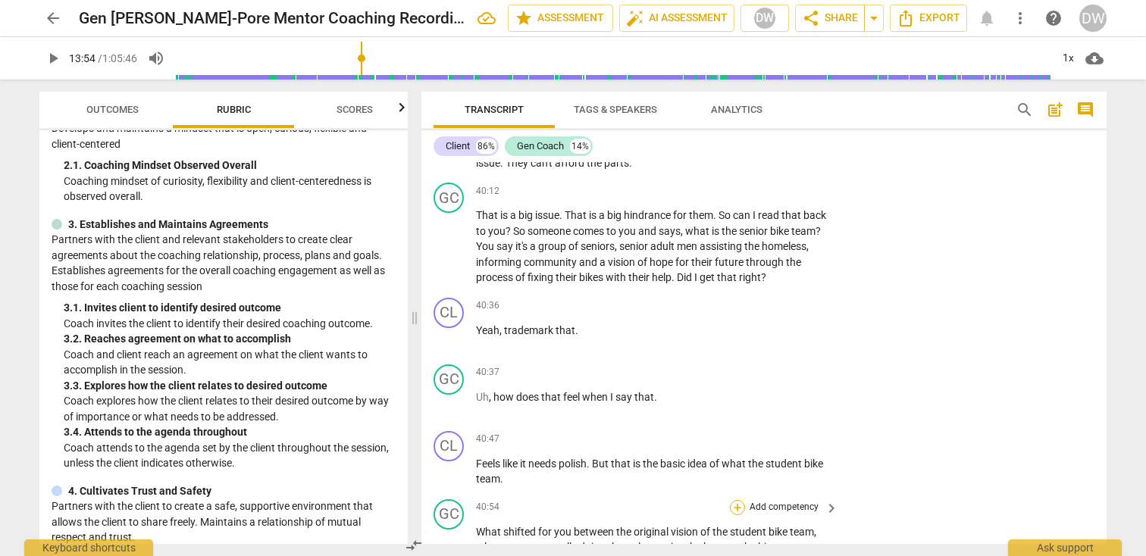
click at [732, 500] on div "+" at bounding box center [737, 507] width 15 height 15
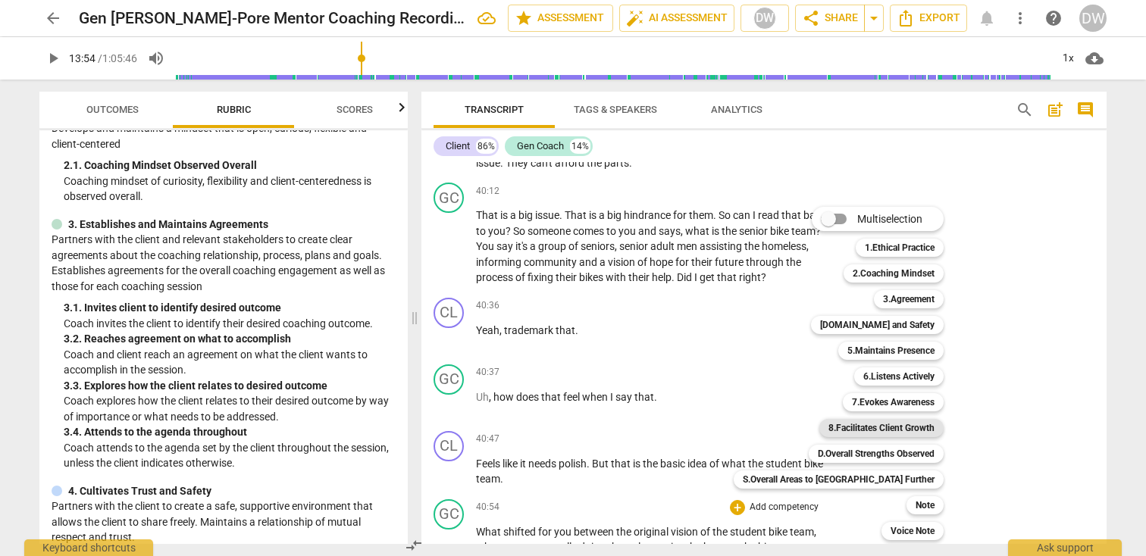
click at [849, 425] on b "8.Facilitates Client Growth" at bounding box center [881, 428] width 106 height 18
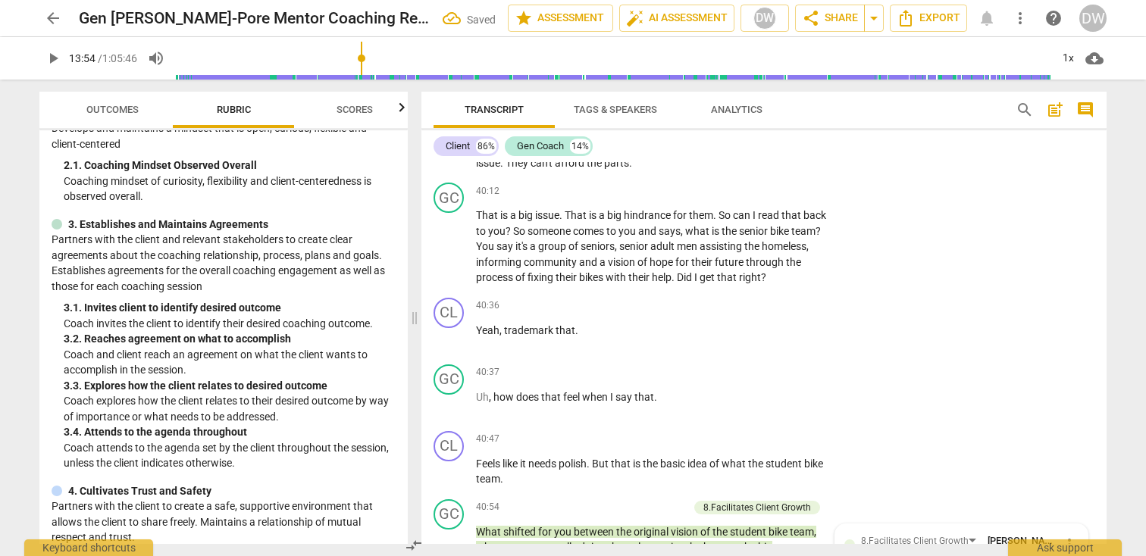
scroll to position [10713, 0]
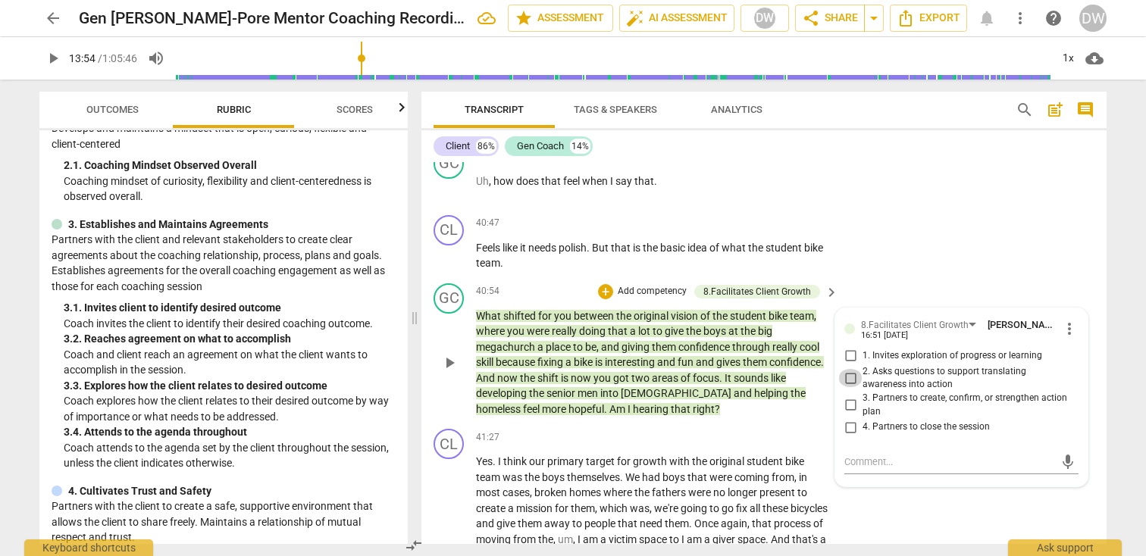
click at [849, 369] on input "2. Asks questions to support translating awareness into action" at bounding box center [850, 378] width 24 height 18
click at [873, 455] on textarea at bounding box center [949, 462] width 210 height 14
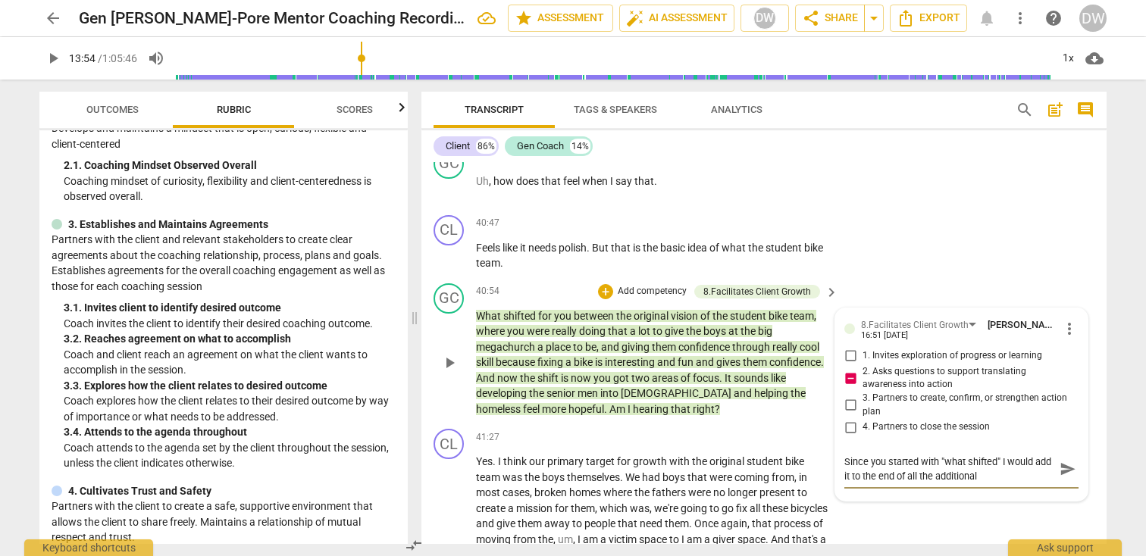
drag, startPoint x: 841, startPoint y: 366, endPoint x: 866, endPoint y: 365, distance: 25.0
click at [866, 455] on textarea "Since you started with "what shifted" I would add it to the end of all the addi…" at bounding box center [949, 469] width 210 height 29
click at [899, 455] on textarea "Since you started with "what shifted" I would ask it again to the end of all th…" at bounding box center [949, 469] width 210 height 29
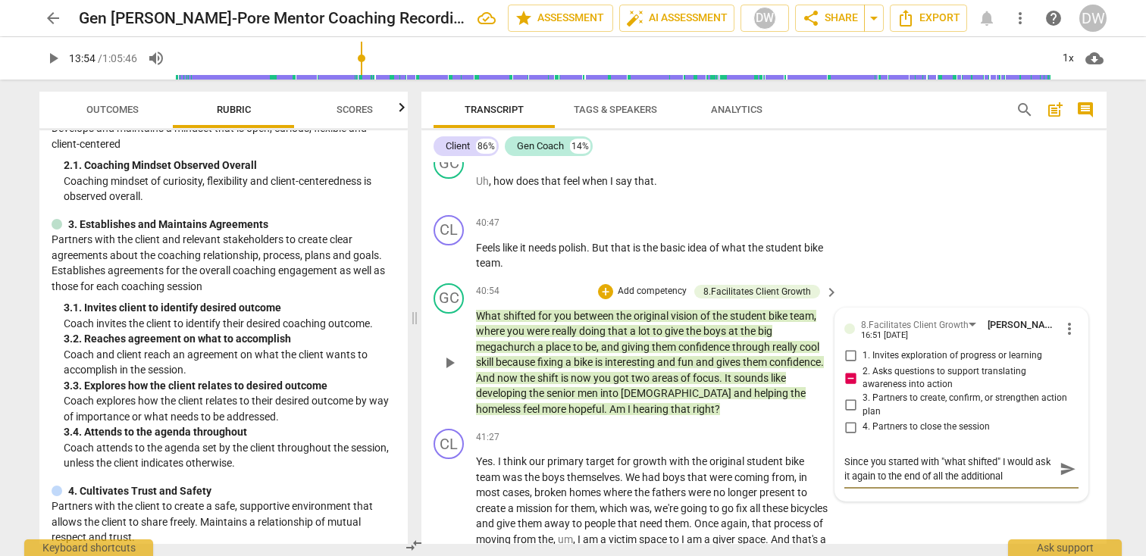
click at [899, 455] on textarea "Since you started with "what shifted" I would ask it again to the end of all th…" at bounding box center [949, 469] width 210 height 29
click at [897, 455] on textarea "Since you started with "what shifted" I would ask it again to the end of all th…" at bounding box center [949, 469] width 210 height 29
click at [1042, 455] on textarea "Since you started with "what shifted" I would ask it again at the end of all th…" at bounding box center [949, 469] width 210 height 29
drag, startPoint x: 1036, startPoint y: 365, endPoint x: 1023, endPoint y: 367, distance: 13.0
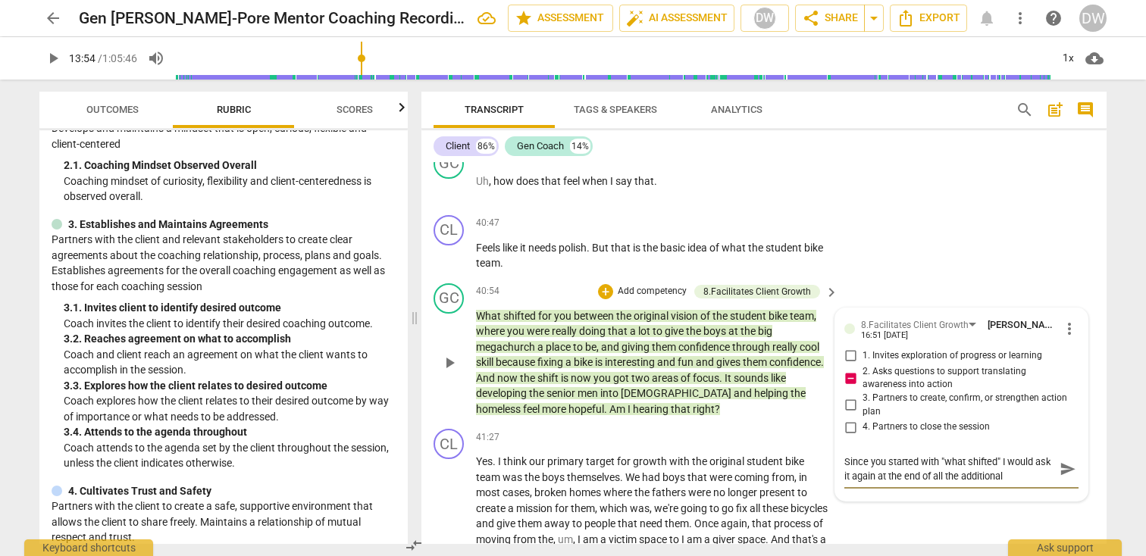
click at [1023, 455] on textarea "Since you started with "what shifted" I would ask it again at the end of all th…" at bounding box center [949, 469] width 210 height 29
click at [1071, 467] on span "send" at bounding box center [1067, 476] width 22 height 18
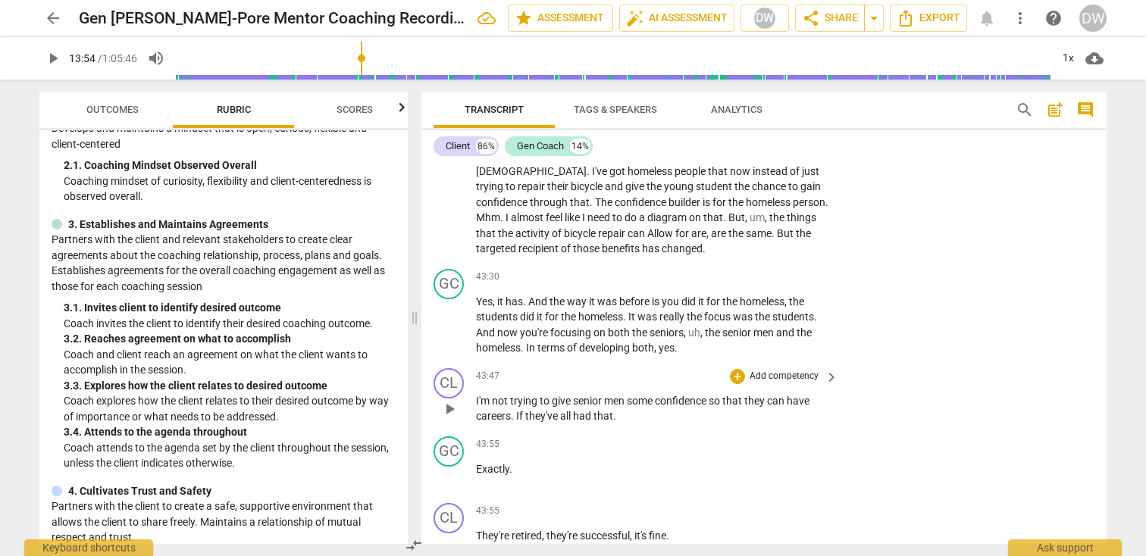
scroll to position [11202, 0]
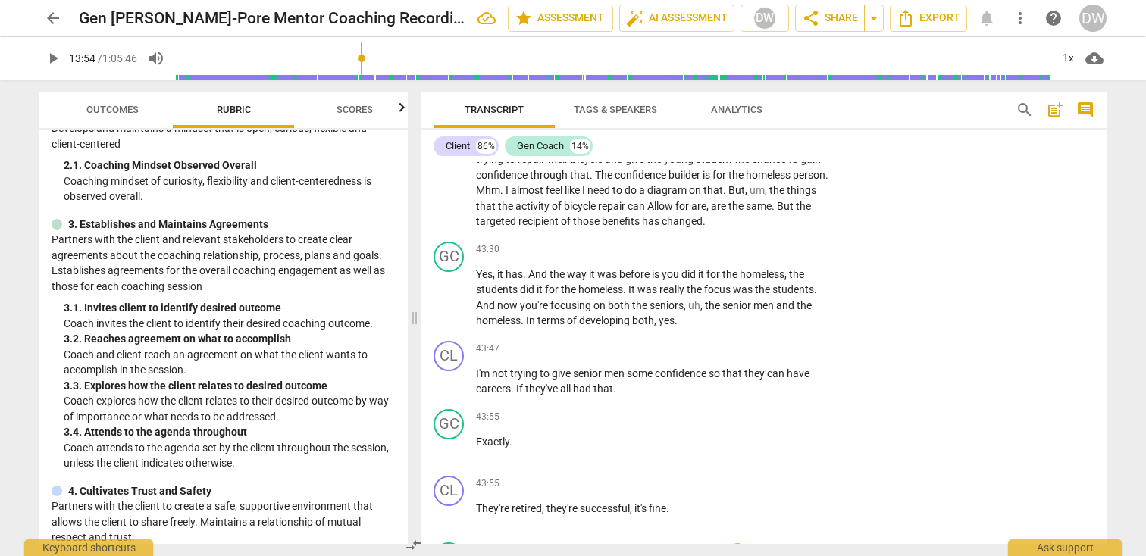
click at [786, 544] on p "Add competency" at bounding box center [784, 551] width 72 height 14
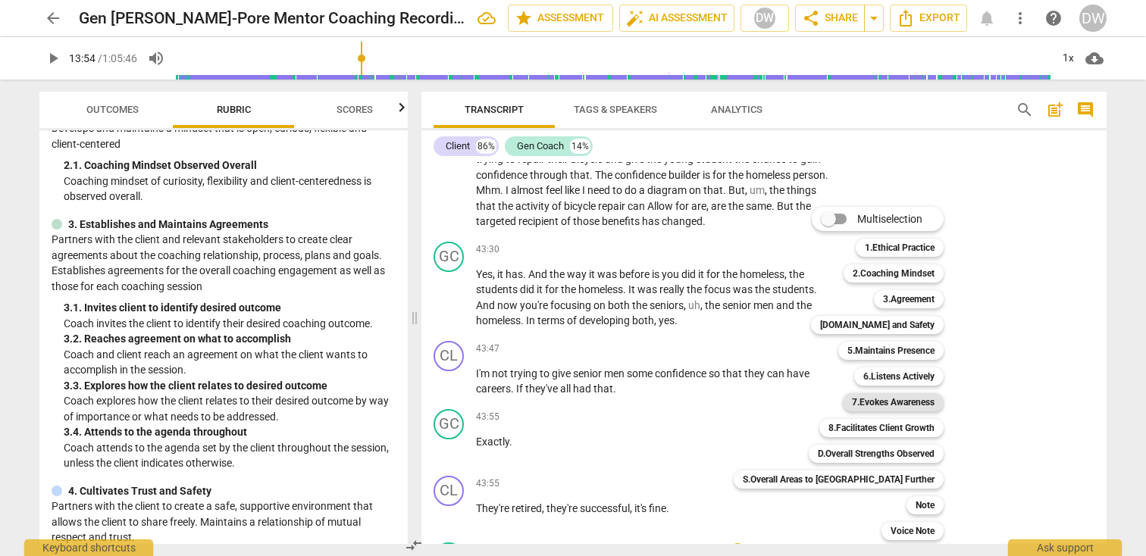
click at [852, 403] on b "7.Evokes Awareness" at bounding box center [893, 402] width 83 height 18
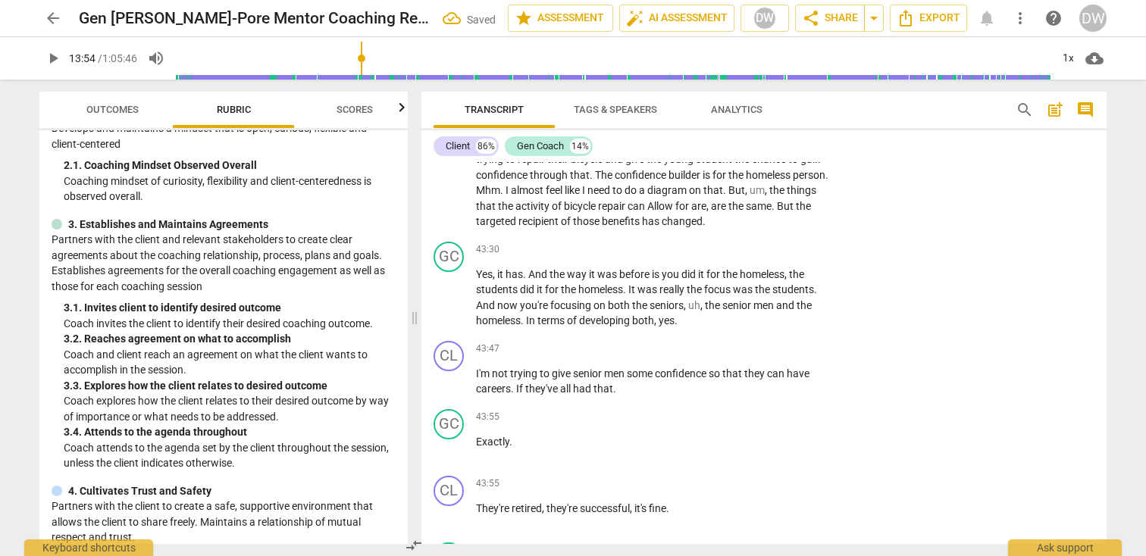
scroll to position [11489, 0]
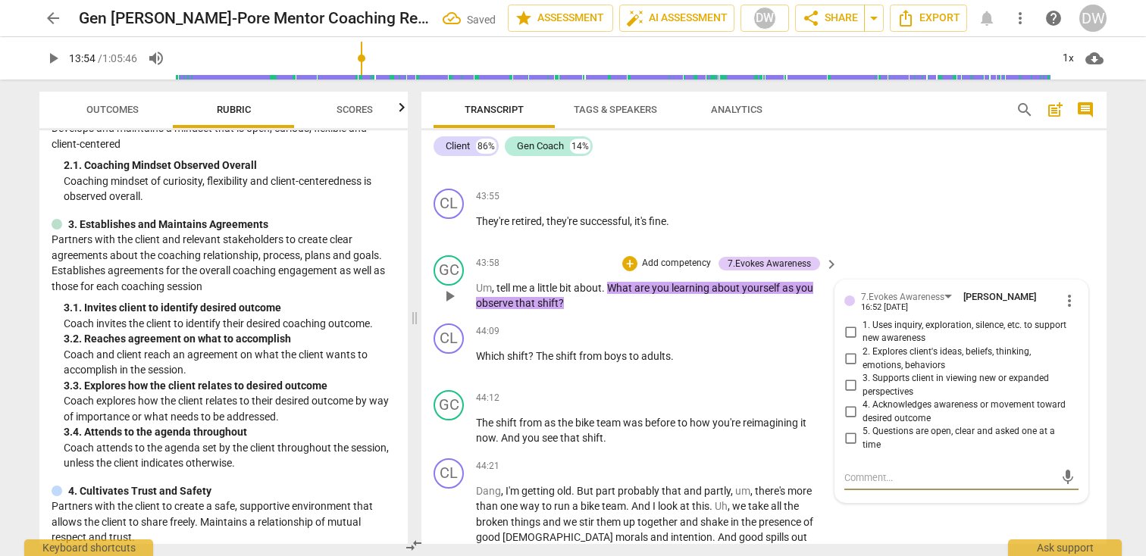
click at [843, 323] on input "1. Uses inquiry, exploration, silence, etc. to support new awareness" at bounding box center [850, 332] width 24 height 18
click at [902, 470] on textarea at bounding box center [949, 477] width 210 height 14
click at [1067, 469] on span "send" at bounding box center [1067, 477] width 17 height 17
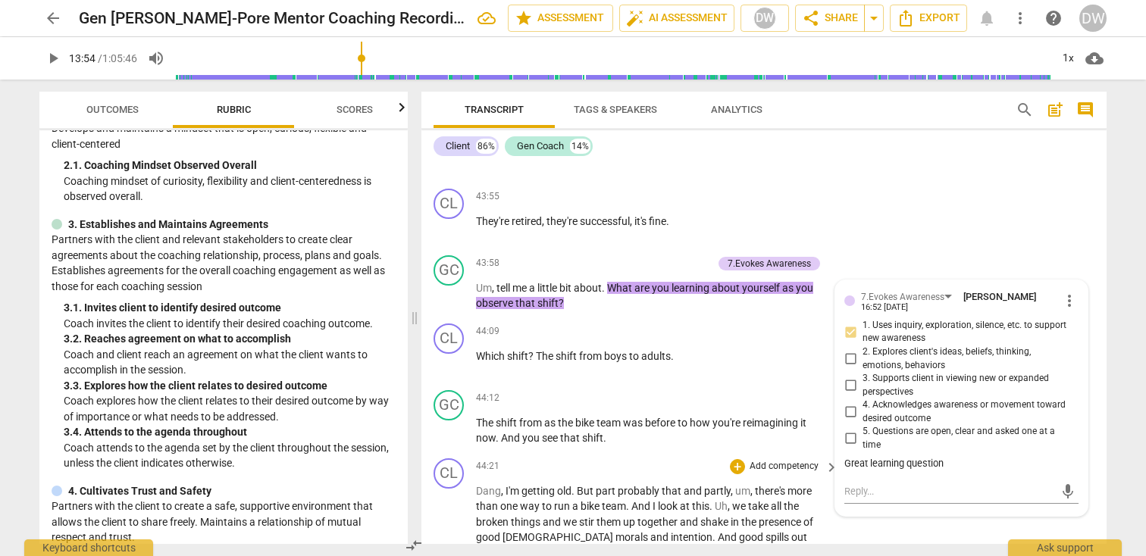
scroll to position [11763, 0]
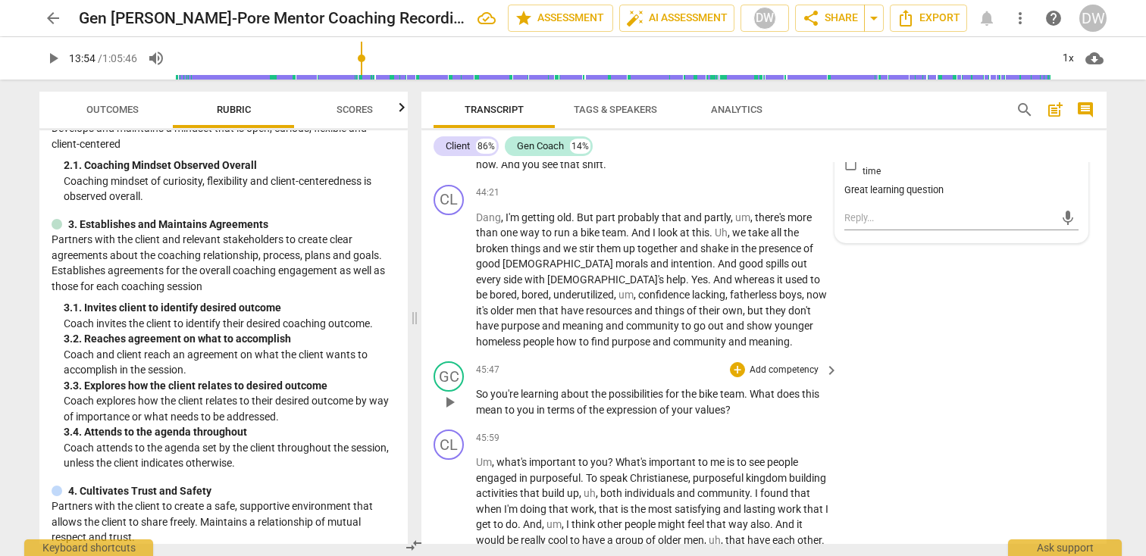
click at [742, 362] on div "+ Add competency" at bounding box center [775, 369] width 90 height 15
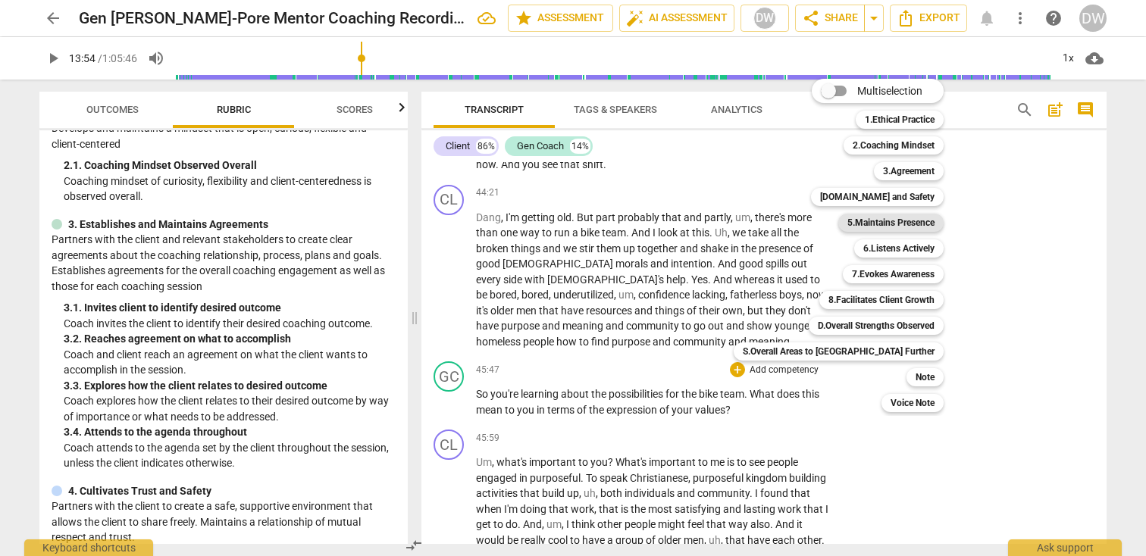
click at [847, 217] on b "5.Maintains Presence" at bounding box center [890, 223] width 87 height 18
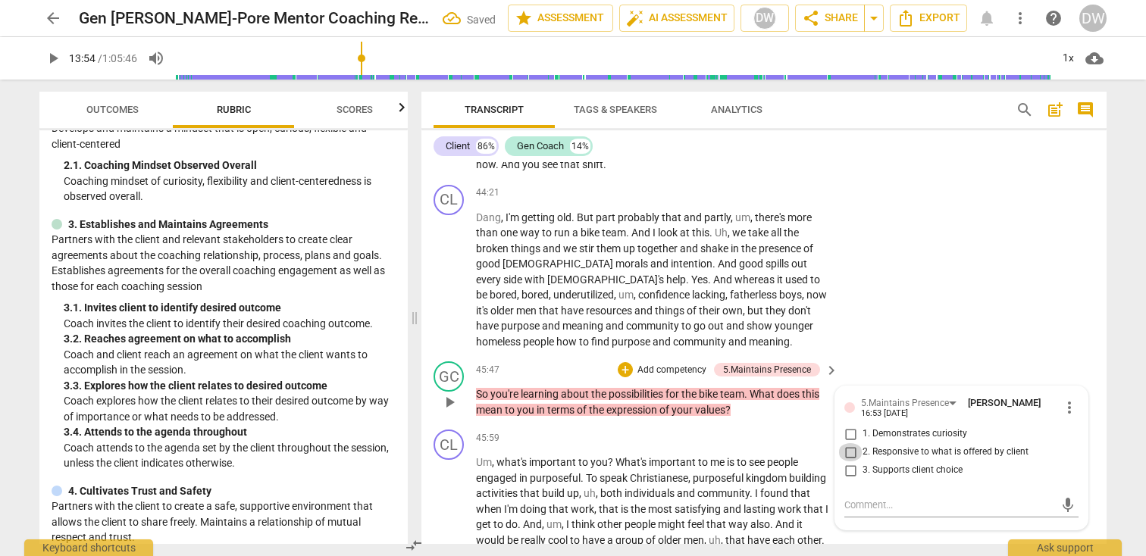
click at [849, 443] on input "2. Responsive to what is offered by client" at bounding box center [850, 452] width 24 height 18
click at [856, 498] on textarea at bounding box center [949, 505] width 210 height 14
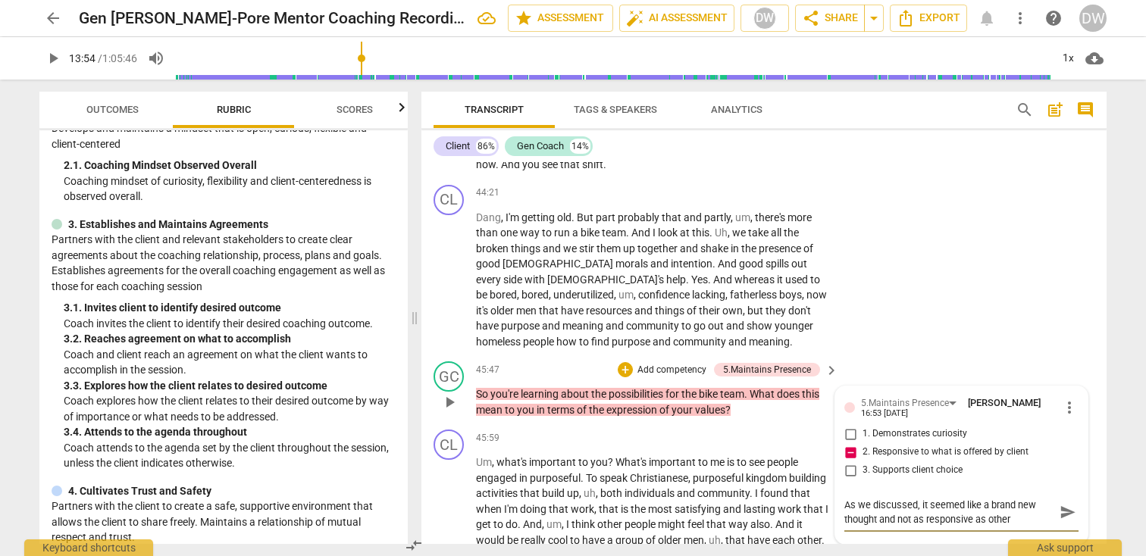
scroll to position [14, 0]
click at [1067, 504] on span "send" at bounding box center [1067, 512] width 17 height 17
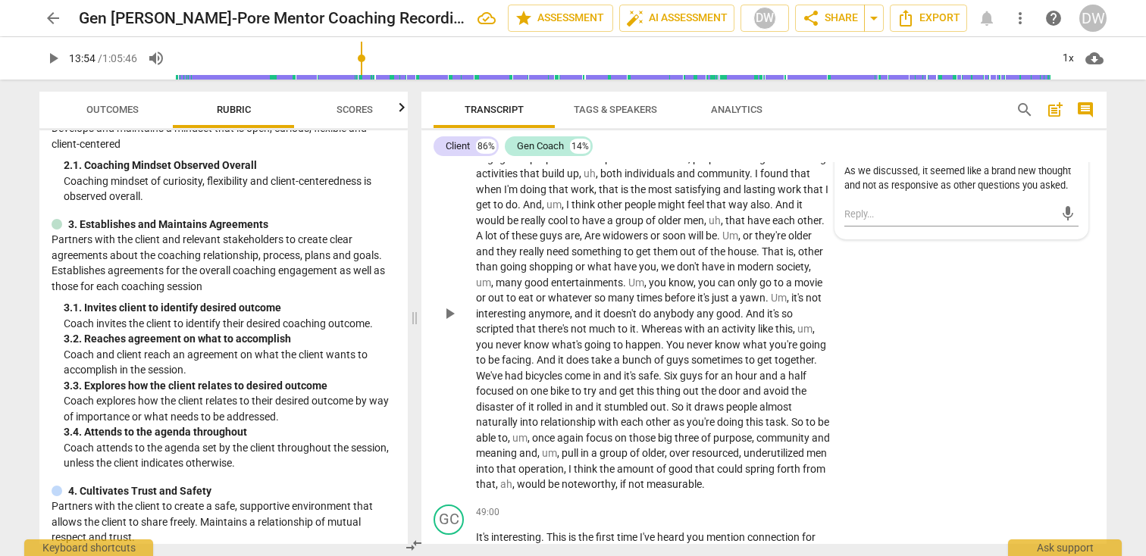
scroll to position [12089, 0]
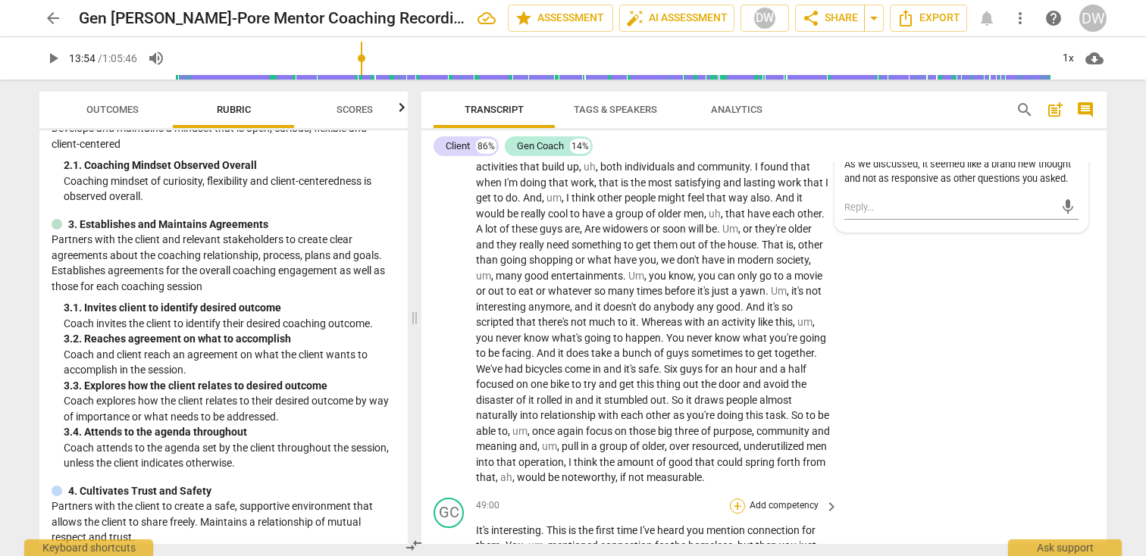
click at [730, 499] on div "+" at bounding box center [737, 506] width 15 height 15
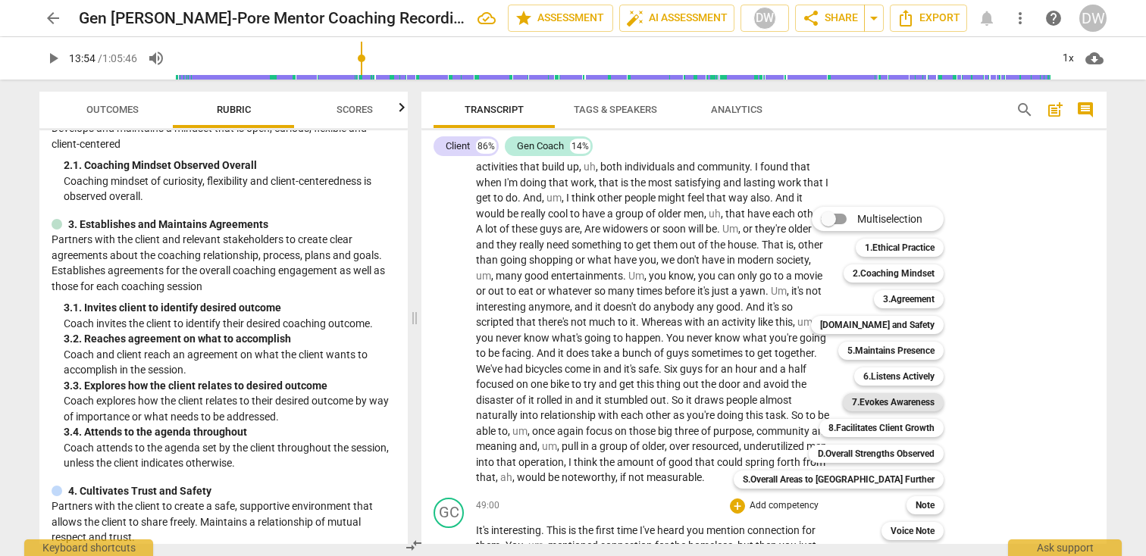
click at [852, 405] on b "7.Evokes Awareness" at bounding box center [893, 402] width 83 height 18
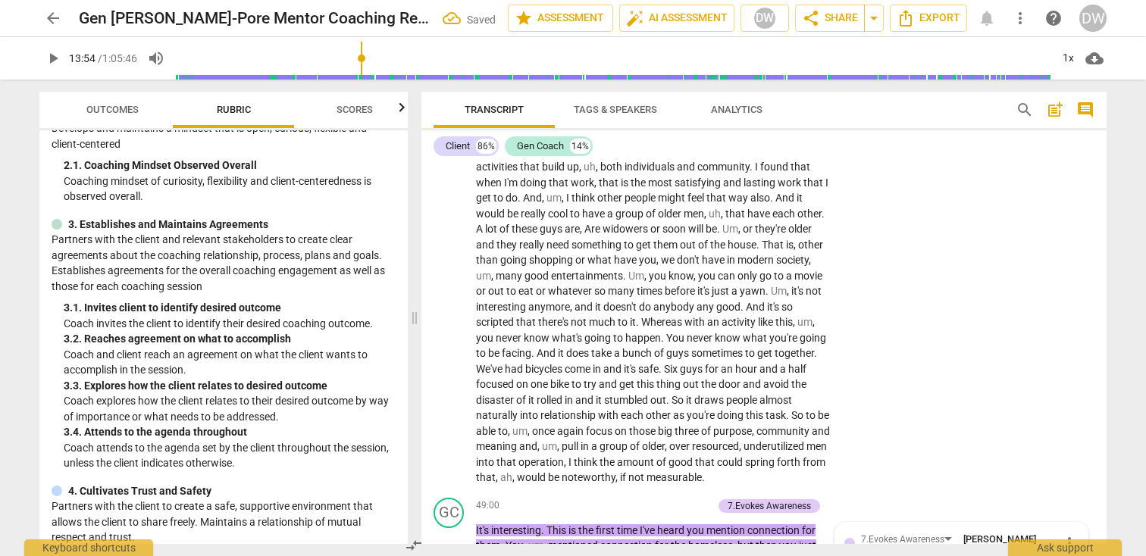
scroll to position [12332, 0]
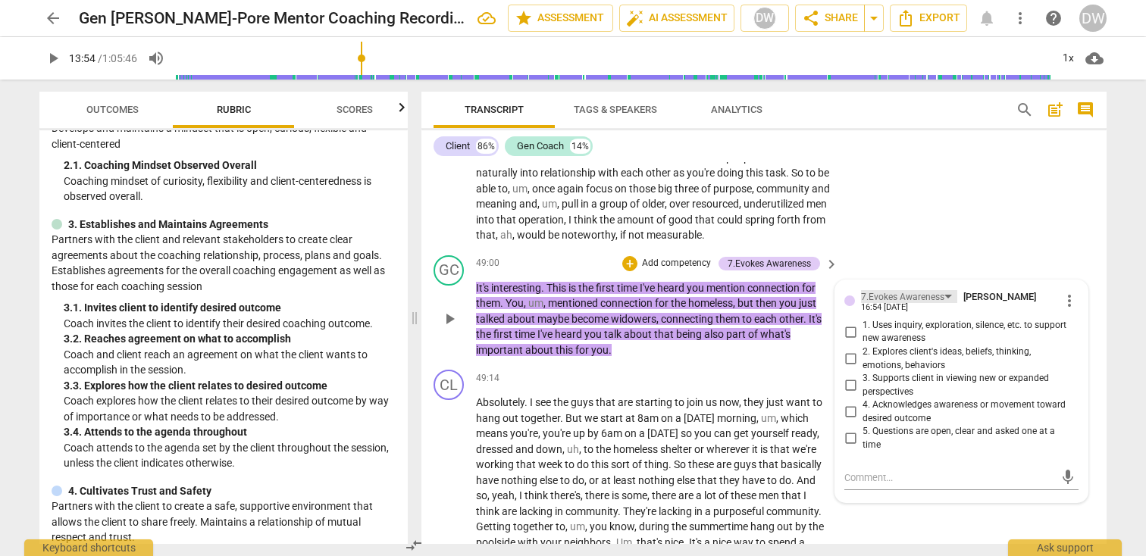
click at [949, 290] on div "7.Evokes Awareness" at bounding box center [909, 296] width 96 height 13
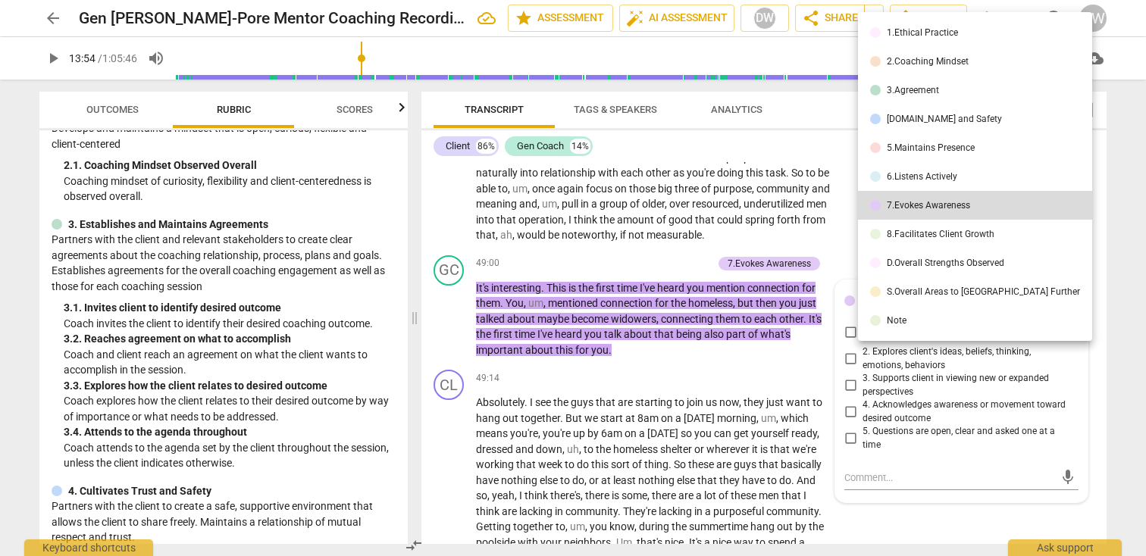
click at [954, 183] on li "6.Listens Actively" at bounding box center [975, 176] width 234 height 29
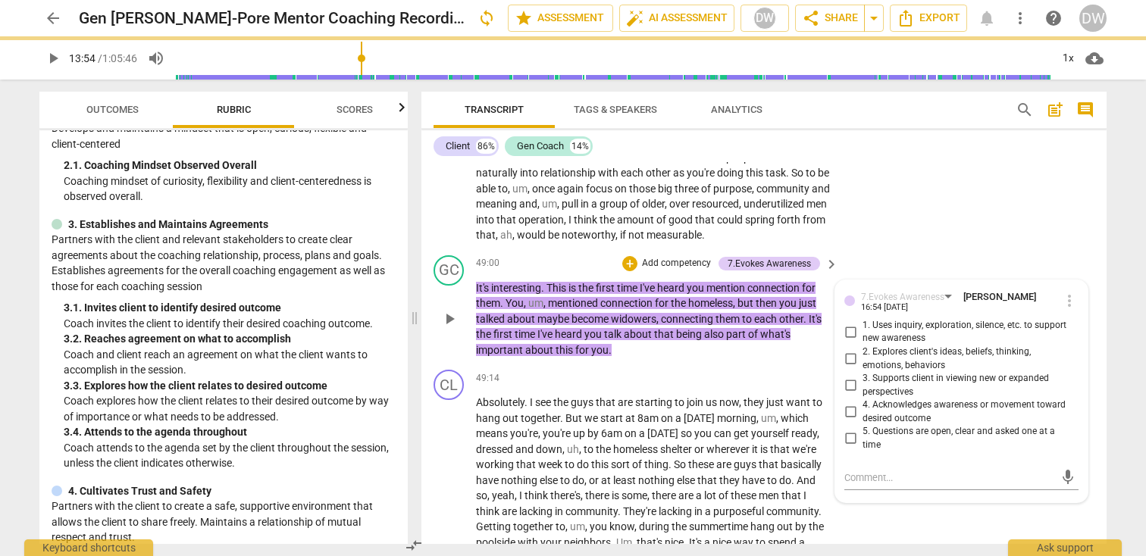
click at [847, 289] on div "7.Evokes Awareness [PERSON_NAME] 16:54 [DATE] more_vert 1. Uses inquiry, explor…" at bounding box center [961, 374] width 234 height 170
click at [848, 289] on div "7.Evokes Awareness [PERSON_NAME] 16:54 [DATE] more_vert 1. Uses inquiry, explor…" at bounding box center [961, 374] width 234 height 170
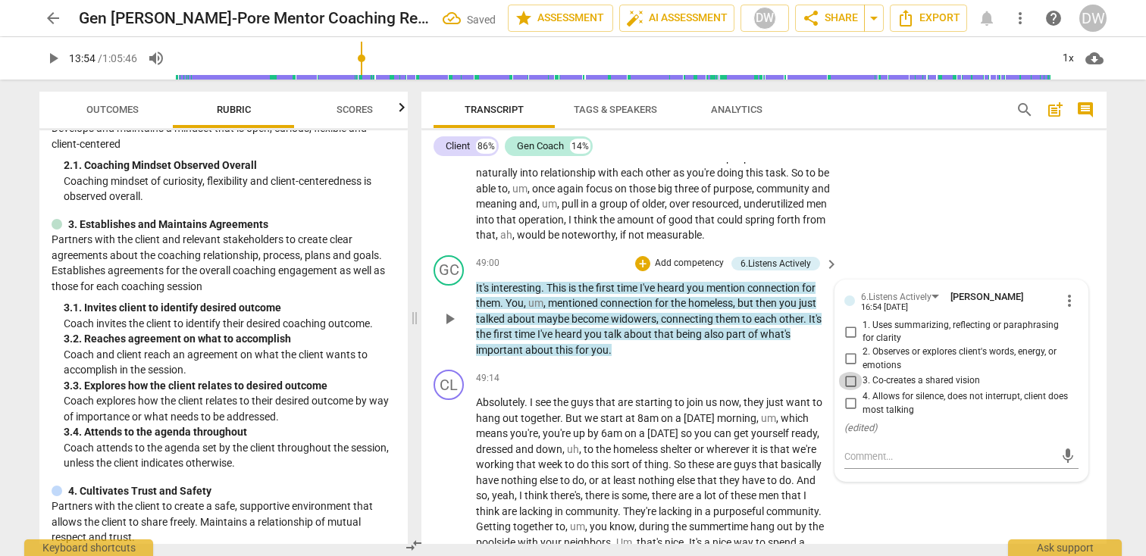
click at [848, 372] on input "3. Co-creates a shared vision" at bounding box center [850, 381] width 24 height 18
click at [868, 449] on textarea at bounding box center [949, 456] width 210 height 14
click at [851, 372] on input "3. Co-creates a shared vision" at bounding box center [850, 381] width 24 height 18
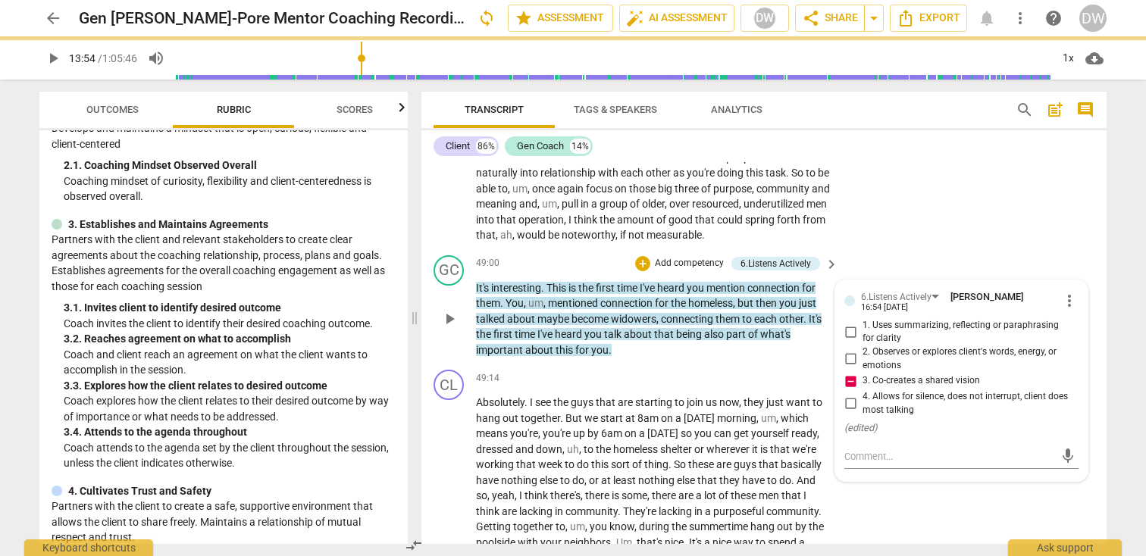
click at [849, 350] on input "2. Observes or explores client's words, energy, or emotions" at bounding box center [850, 359] width 24 height 18
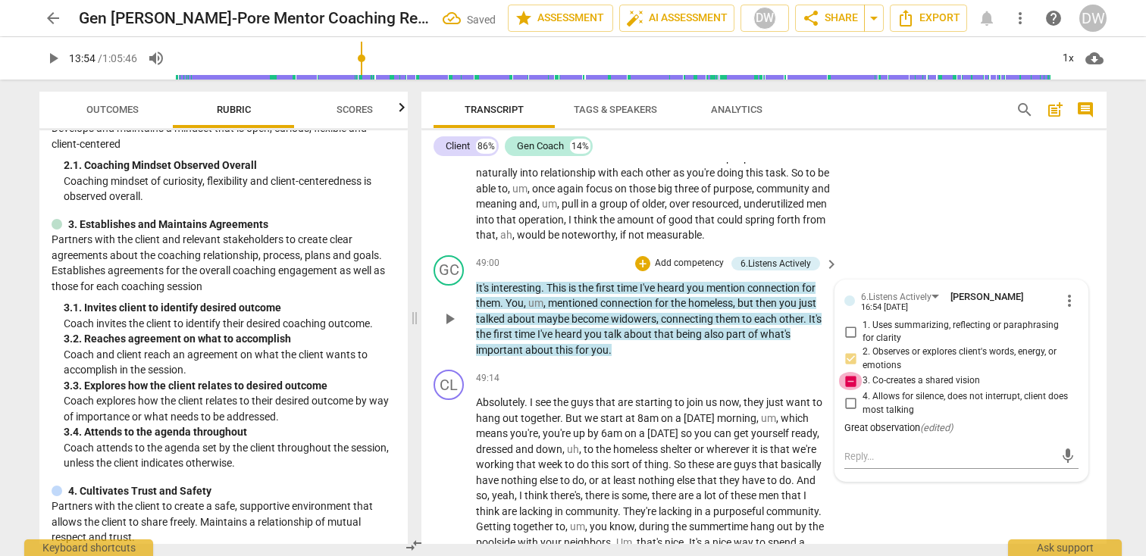
click at [848, 372] on input "3. Co-creates a shared vision" at bounding box center [850, 381] width 24 height 18
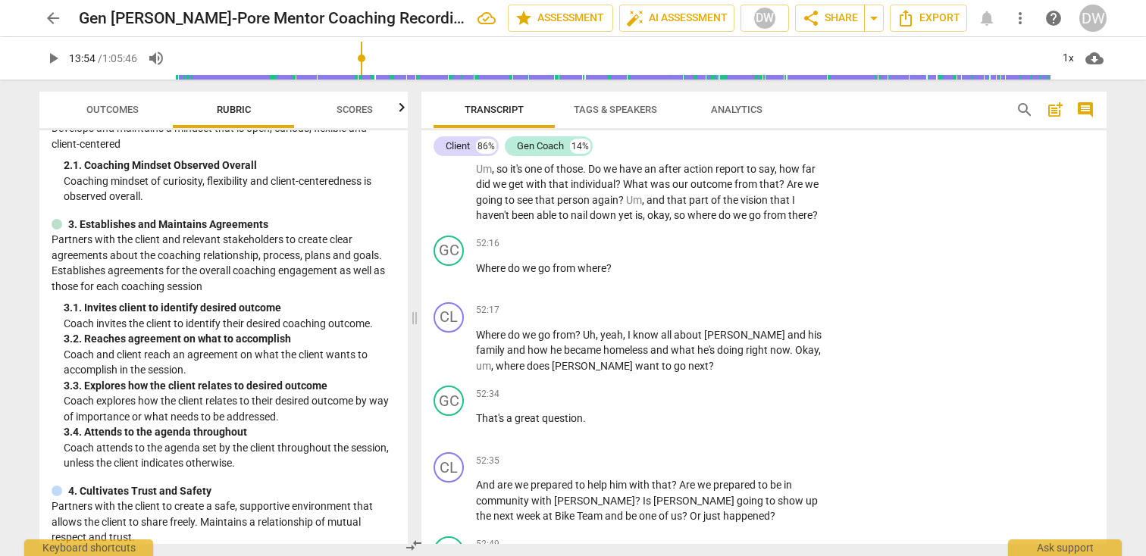
scroll to position [13005, 0]
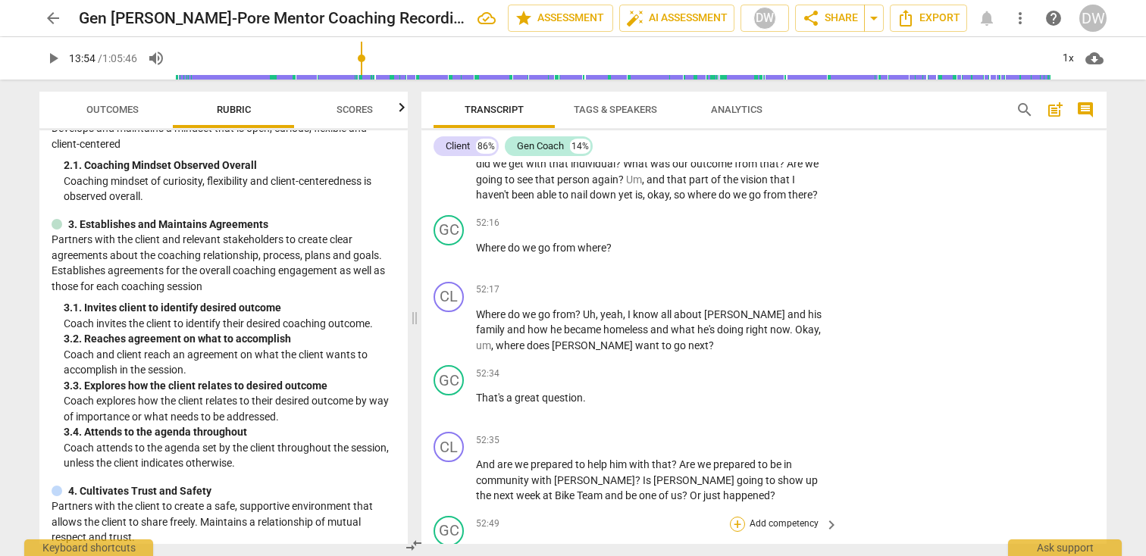
click at [738, 517] on div "+" at bounding box center [737, 524] width 15 height 15
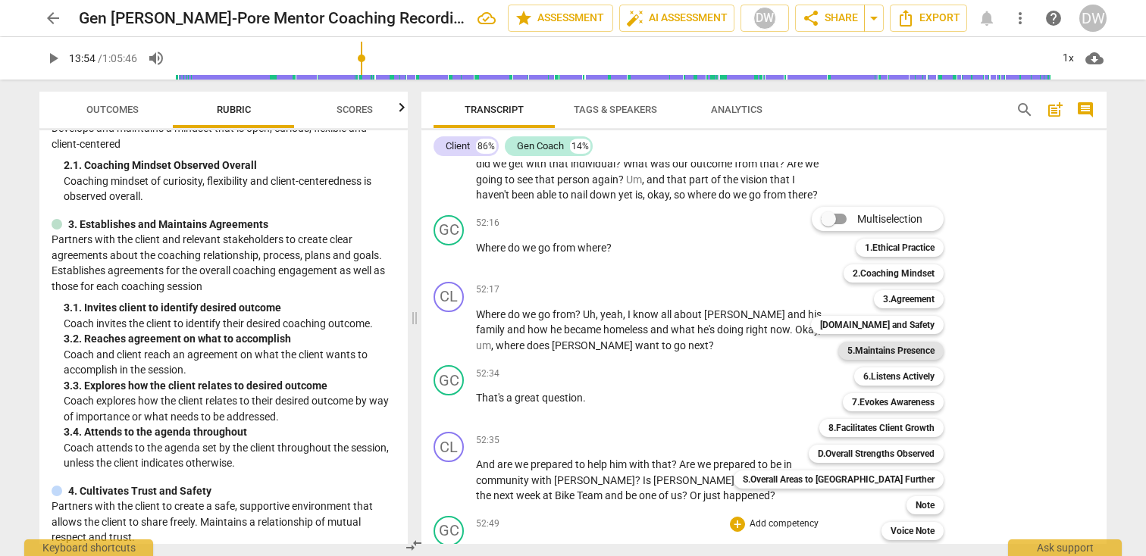
click at [847, 356] on b "5.Maintains Presence" at bounding box center [890, 351] width 87 height 18
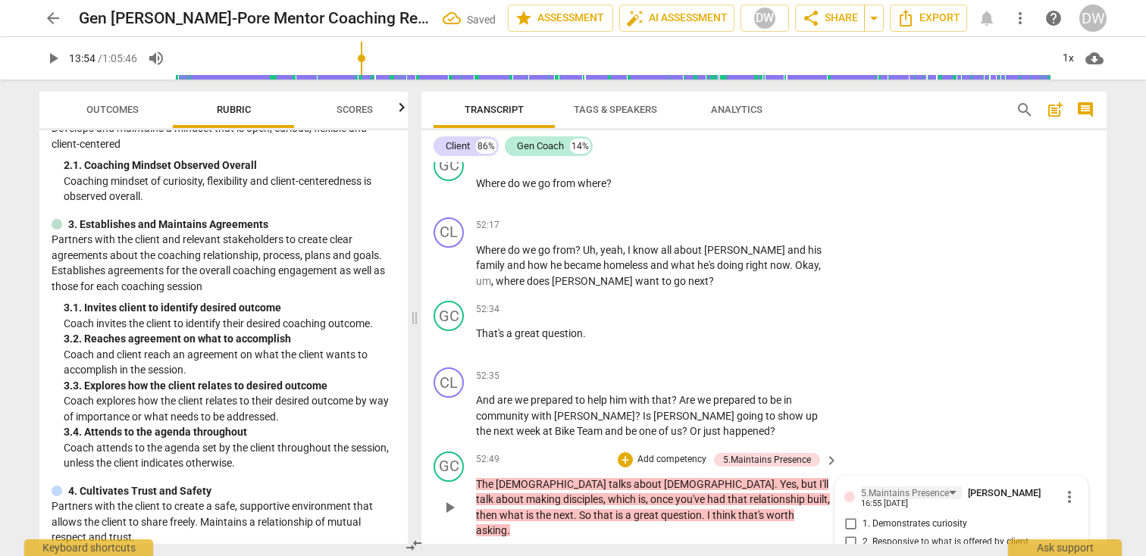
scroll to position [13080, 0]
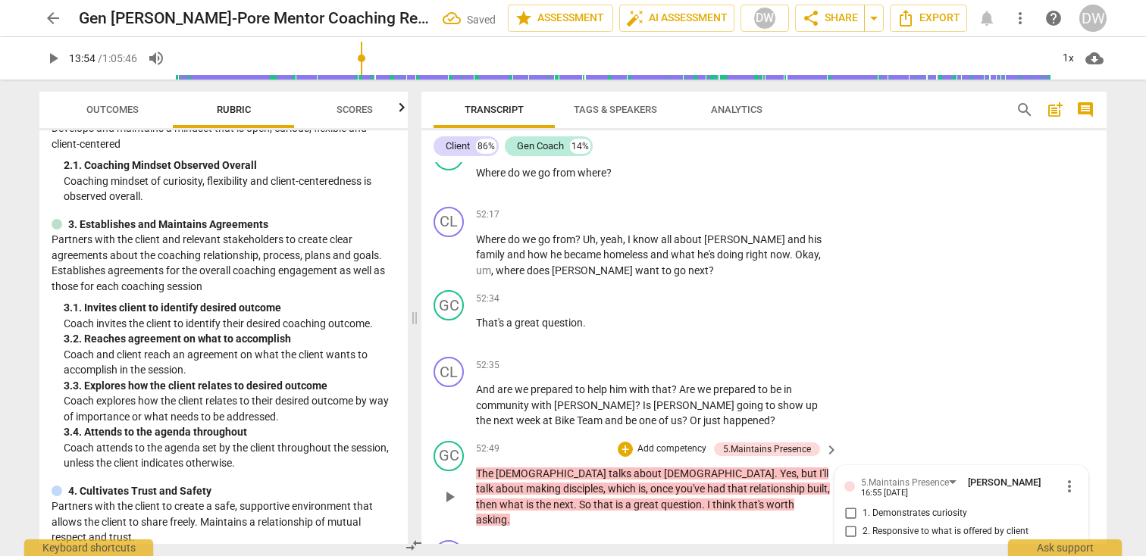
click at [849, 505] on input "1. Demonstrates curiosity" at bounding box center [850, 514] width 24 height 18
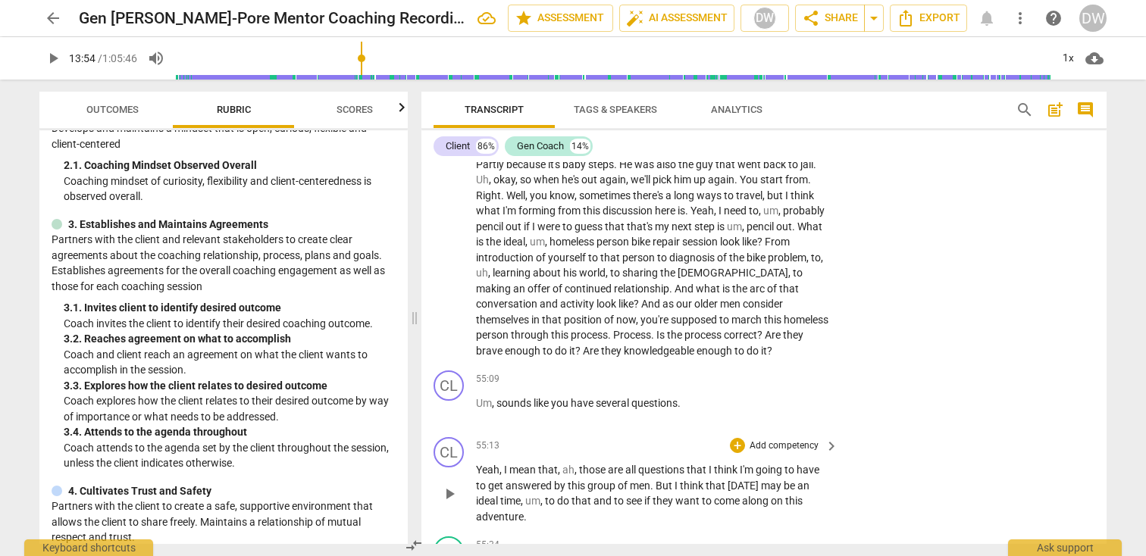
scroll to position [13702, 0]
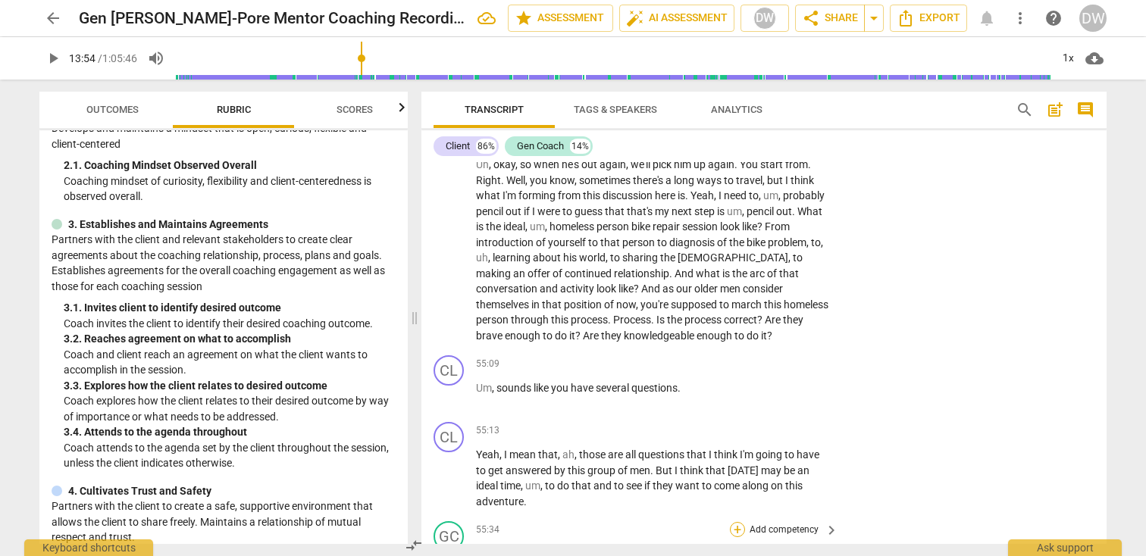
click at [734, 522] on div "+" at bounding box center [737, 529] width 15 height 15
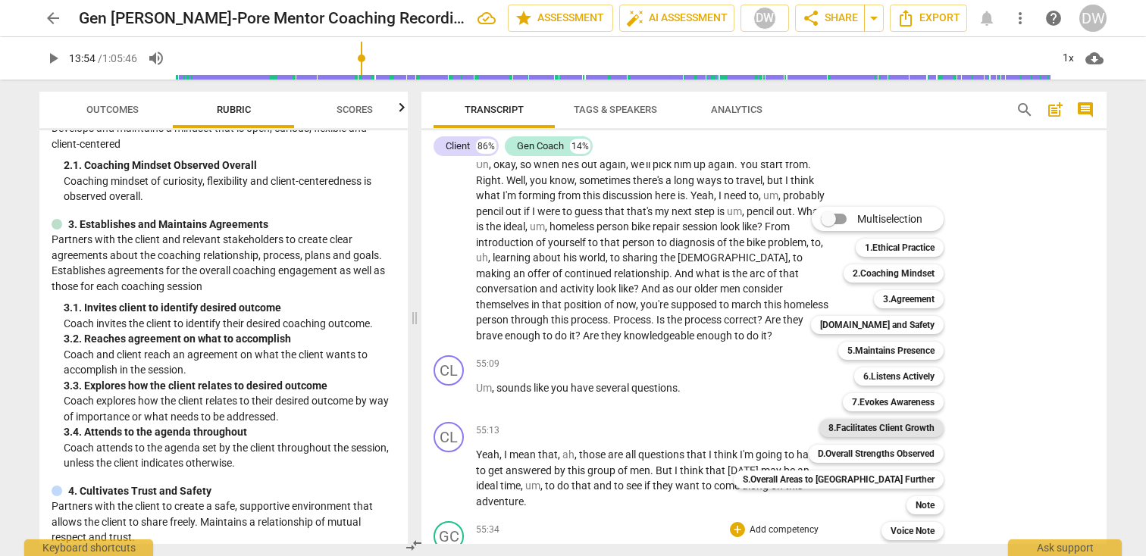
click at [828, 432] on b "8.Facilitates Client Growth" at bounding box center [881, 428] width 106 height 18
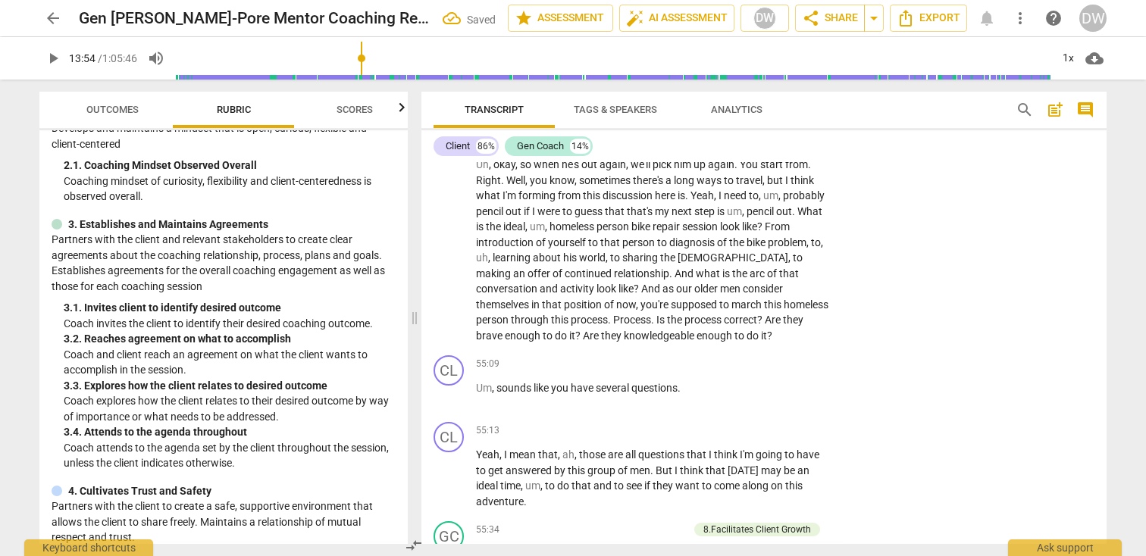
scroll to position [13910, 0]
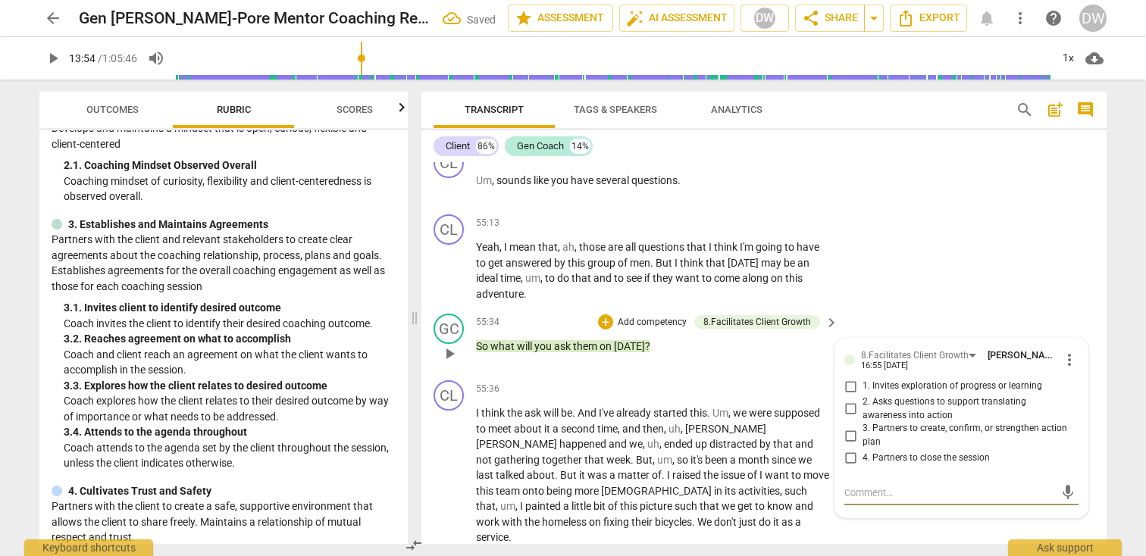
click at [846, 400] on input "2. Asks questions to support translating awareness into action" at bounding box center [850, 409] width 24 height 18
click at [879, 486] on textarea at bounding box center [949, 493] width 210 height 14
click at [1059, 484] on span "send" at bounding box center [1067, 492] width 17 height 17
click at [848, 427] on input "3. Partners to create, confirm, or strengthen action plan" at bounding box center [850, 436] width 24 height 18
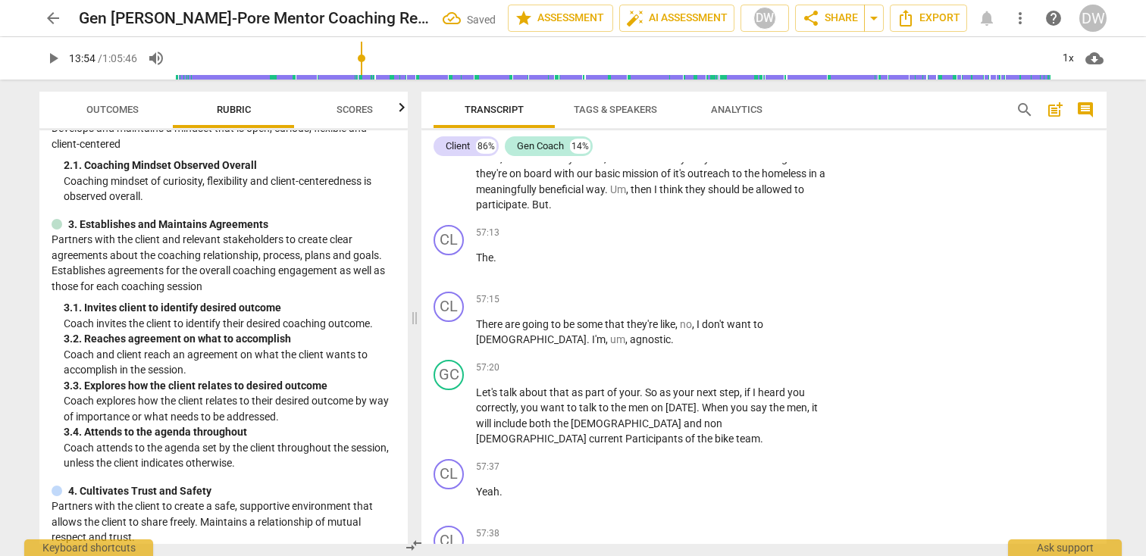
scroll to position [14609, 0]
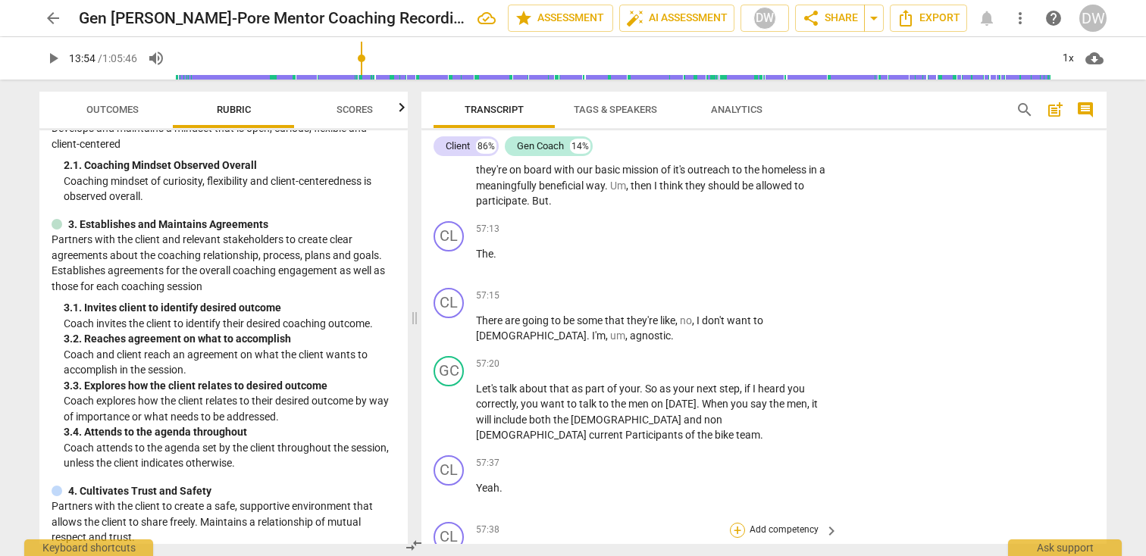
click at [737, 523] on div "+" at bounding box center [737, 530] width 15 height 15
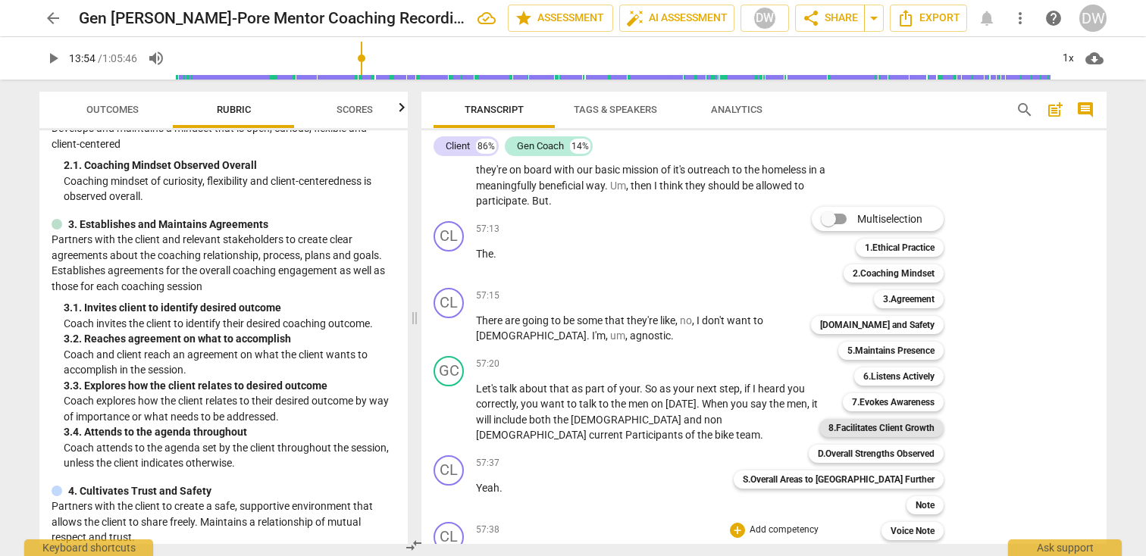
click at [840, 428] on b "8.Facilitates Client Growth" at bounding box center [881, 428] width 106 height 18
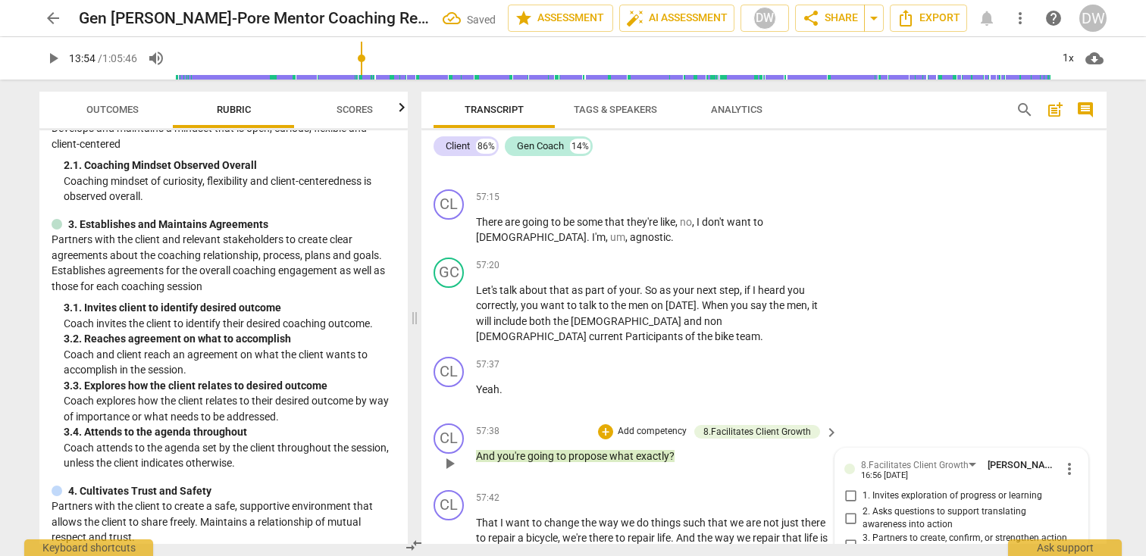
scroll to position [14727, 0]
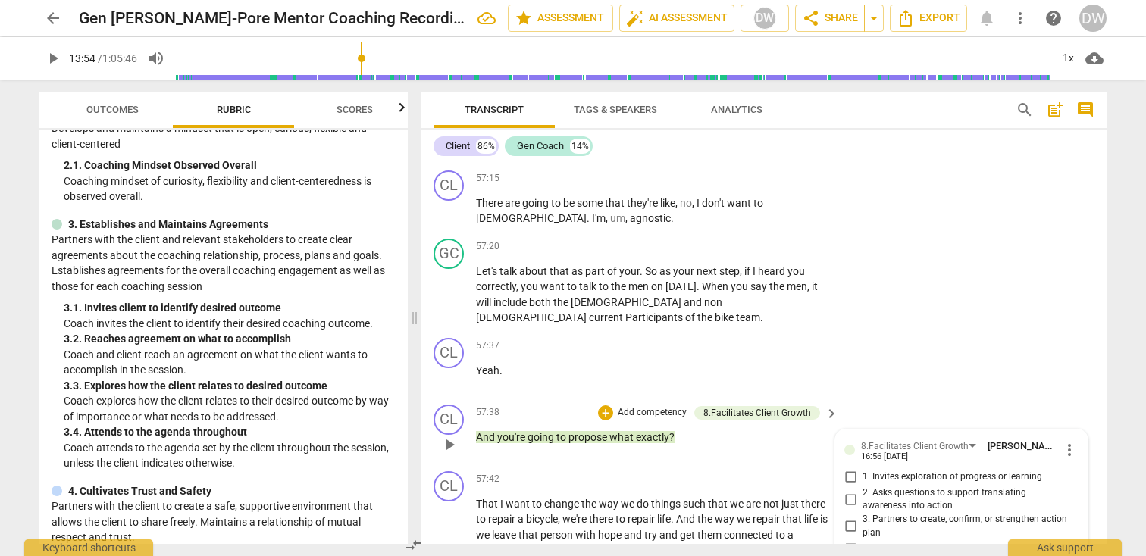
click at [849, 517] on input "3. Partners to create, confirm, or strengthen action plan" at bounding box center [850, 526] width 24 height 18
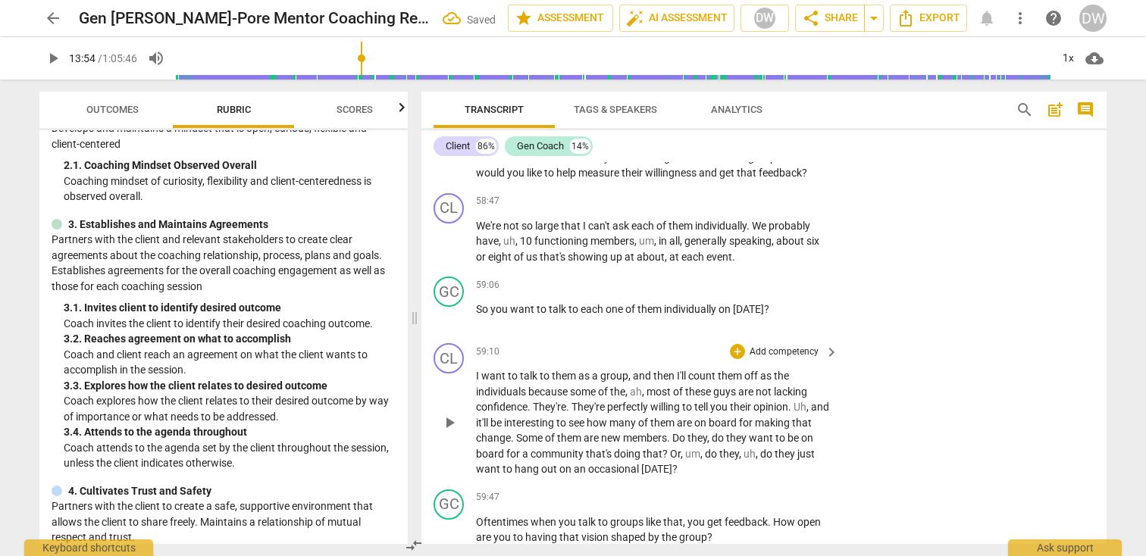
scroll to position [15298, 0]
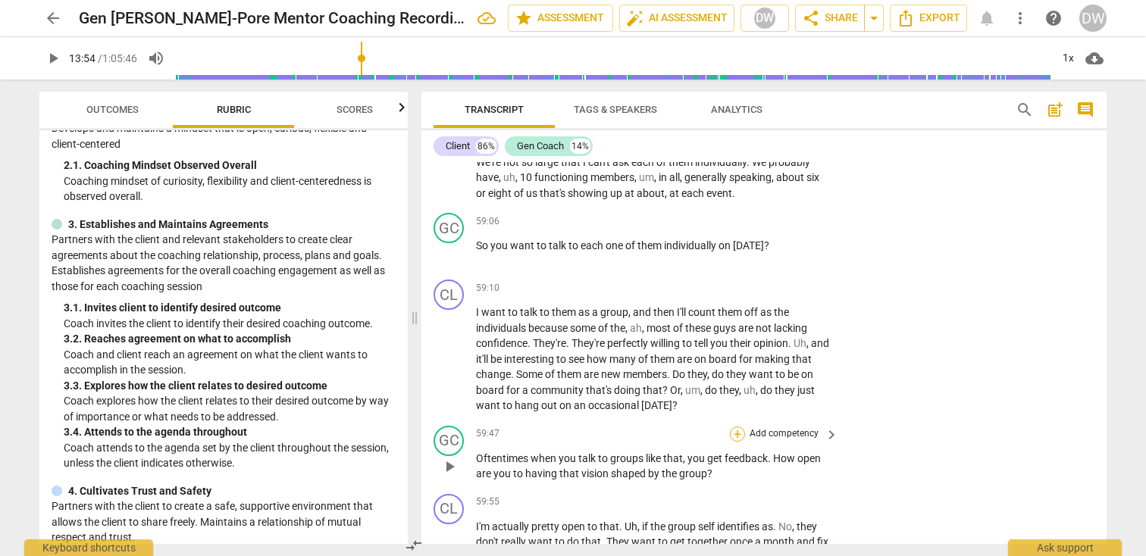
click at [733, 427] on div "+" at bounding box center [737, 434] width 15 height 15
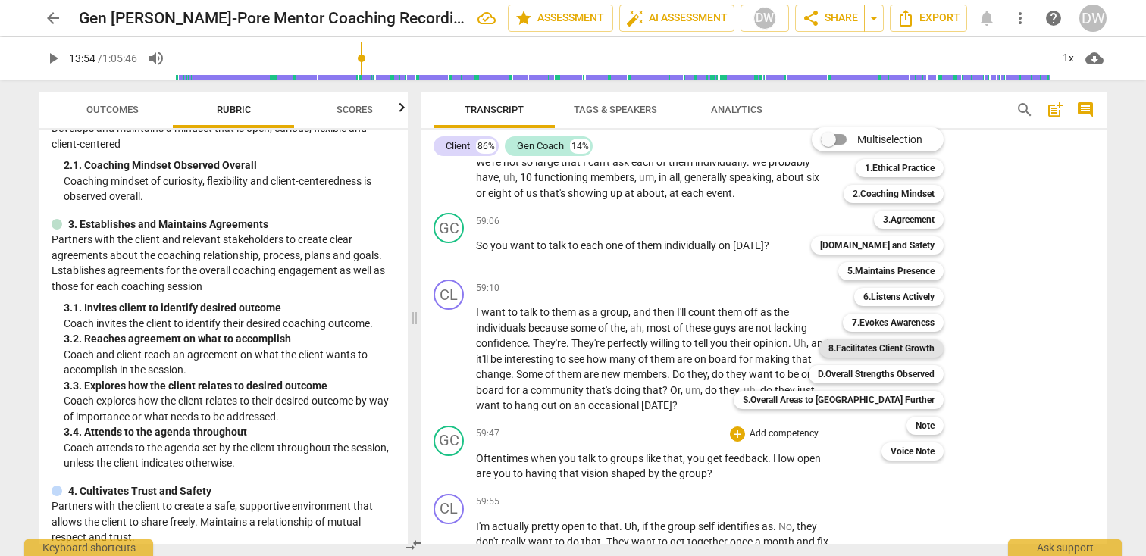
click at [840, 353] on b "8.Facilitates Client Growth" at bounding box center [881, 348] width 106 height 18
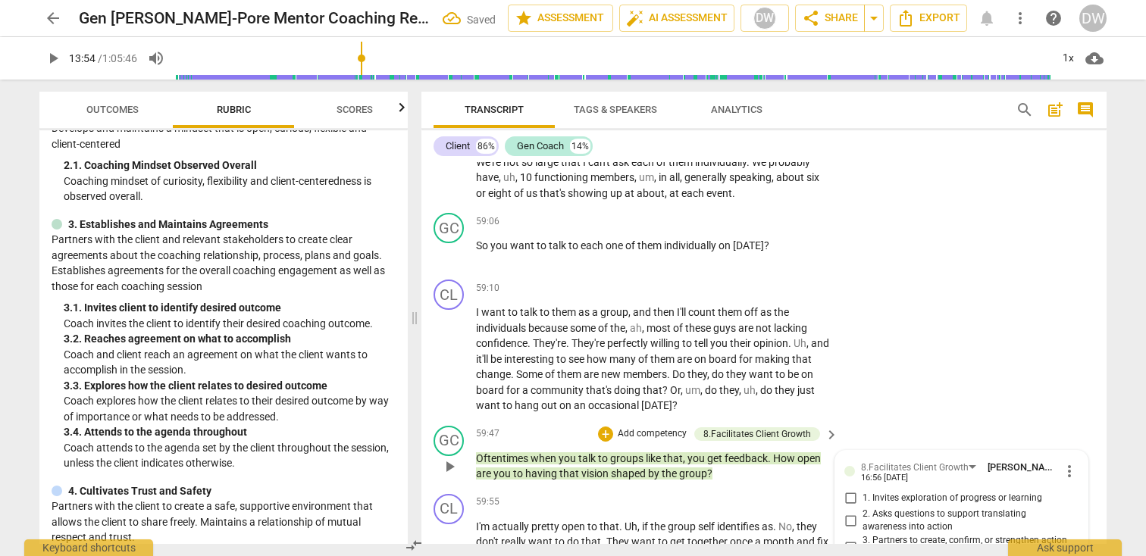
click at [847, 511] on input "2. Asks questions to support translating awareness into action" at bounding box center [850, 520] width 24 height 18
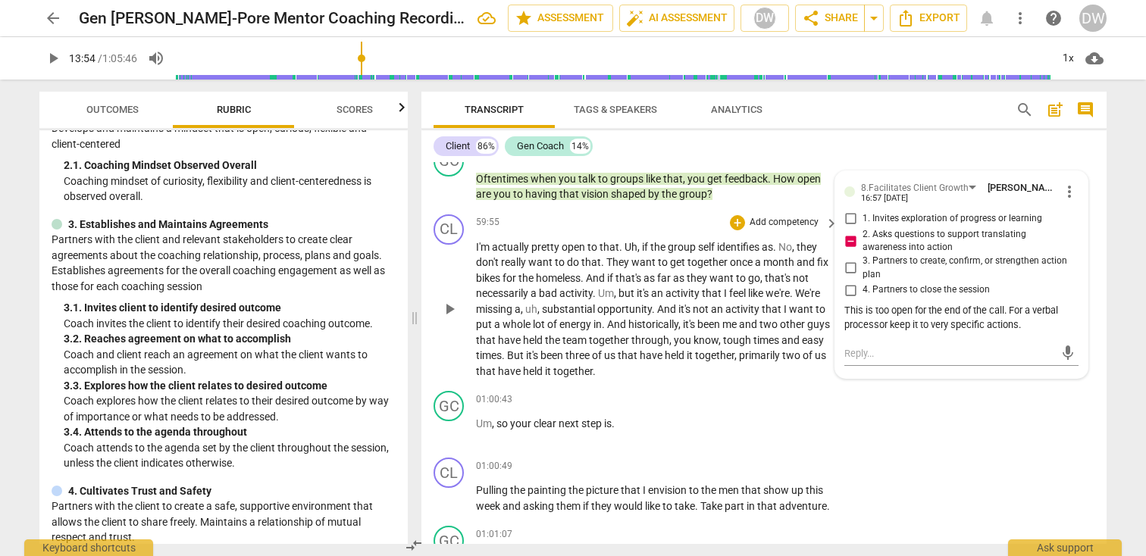
scroll to position [15587, 0]
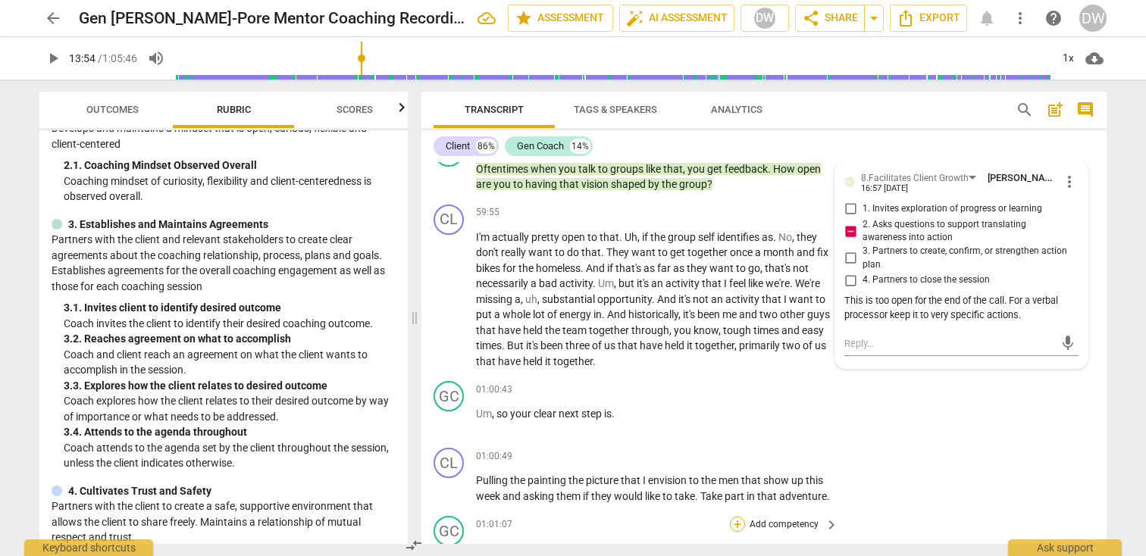
click at [734, 517] on div "+" at bounding box center [737, 524] width 15 height 15
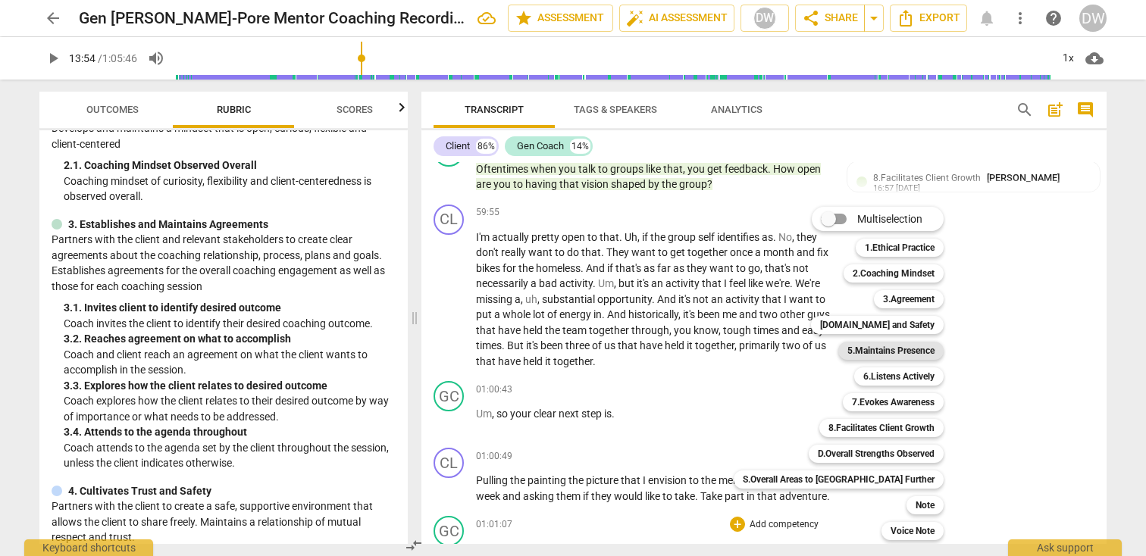
click at [847, 345] on b "5.Maintains Presence" at bounding box center [890, 351] width 87 height 18
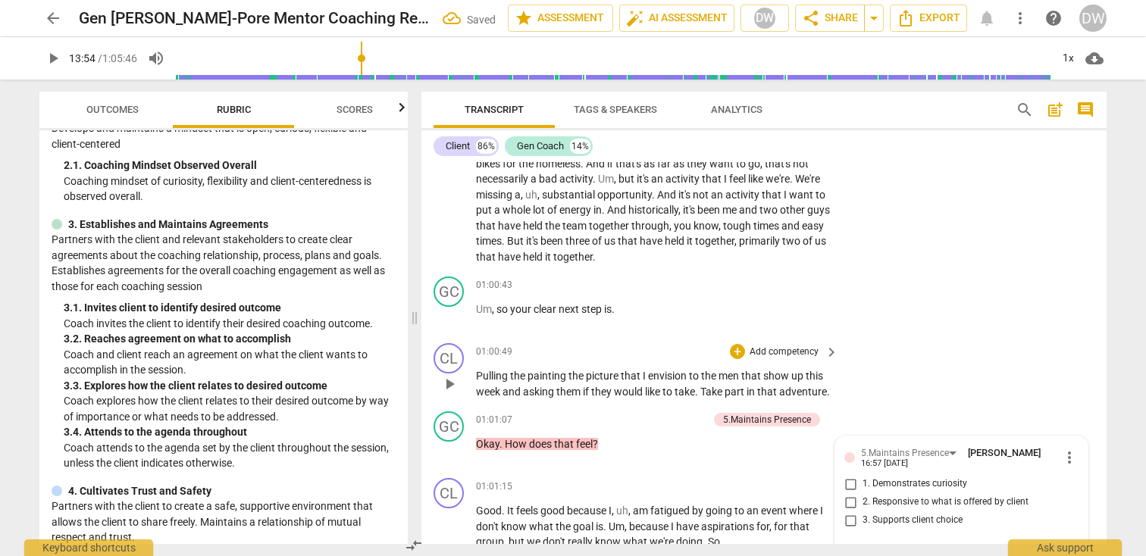
scroll to position [15692, 0]
click at [850, 474] on input "1. Demonstrates curiosity" at bounding box center [850, 483] width 24 height 18
click at [866, 547] on textarea at bounding box center [949, 554] width 210 height 14
click at [1062, 546] on span "send" at bounding box center [1067, 554] width 17 height 17
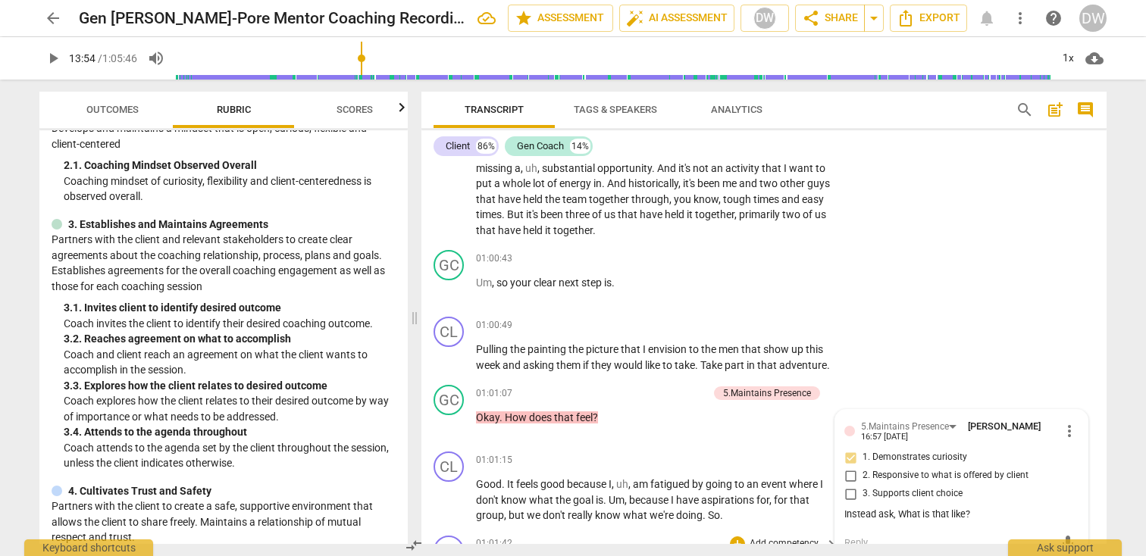
scroll to position [15719, 0]
click at [730, 536] on div "+" at bounding box center [737, 543] width 15 height 15
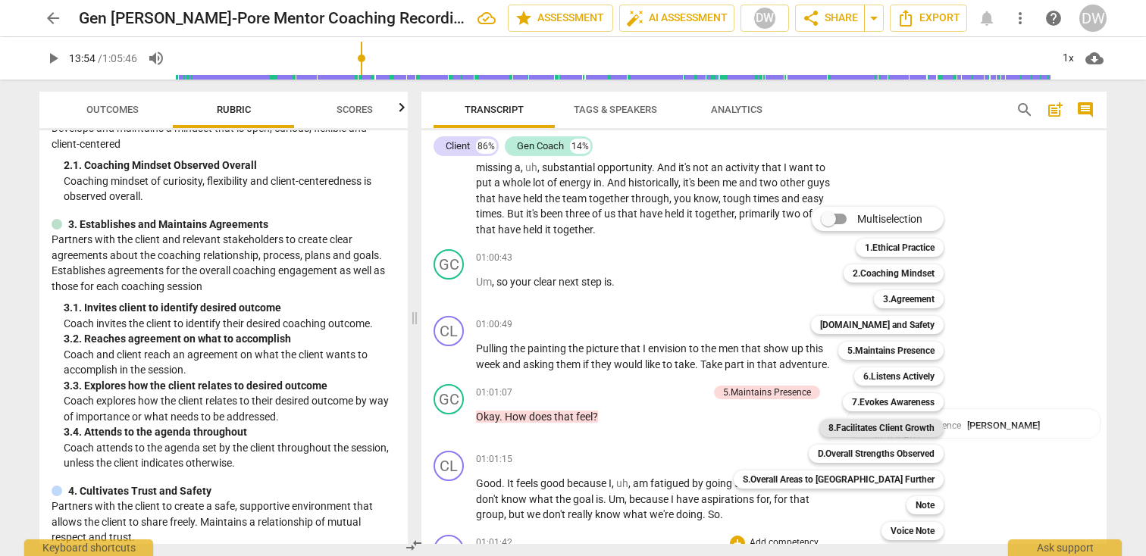
click at [828, 435] on b "8.Facilitates Client Growth" at bounding box center [881, 428] width 106 height 18
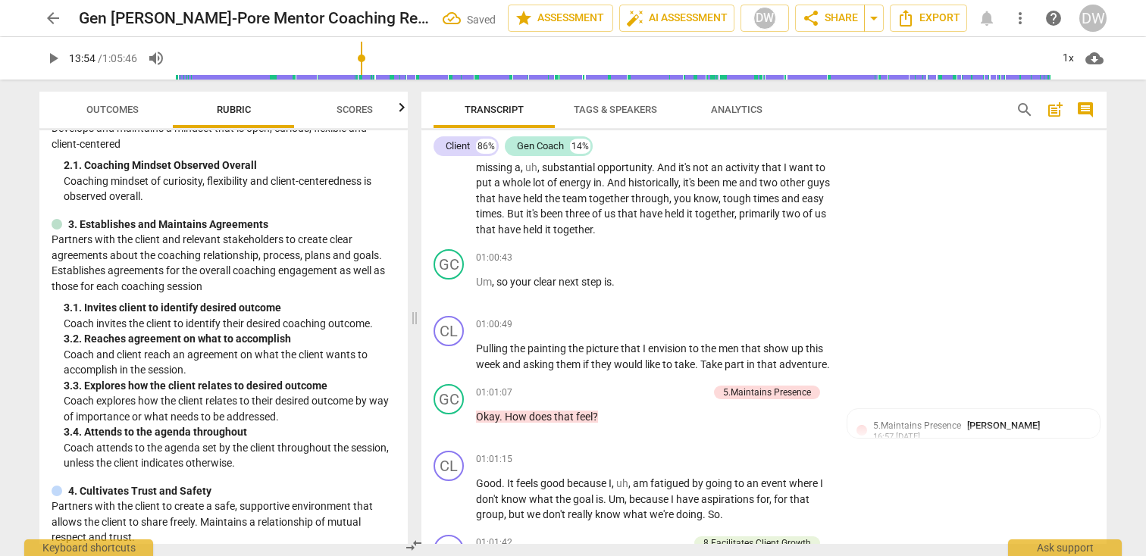
scroll to position [15955, 0]
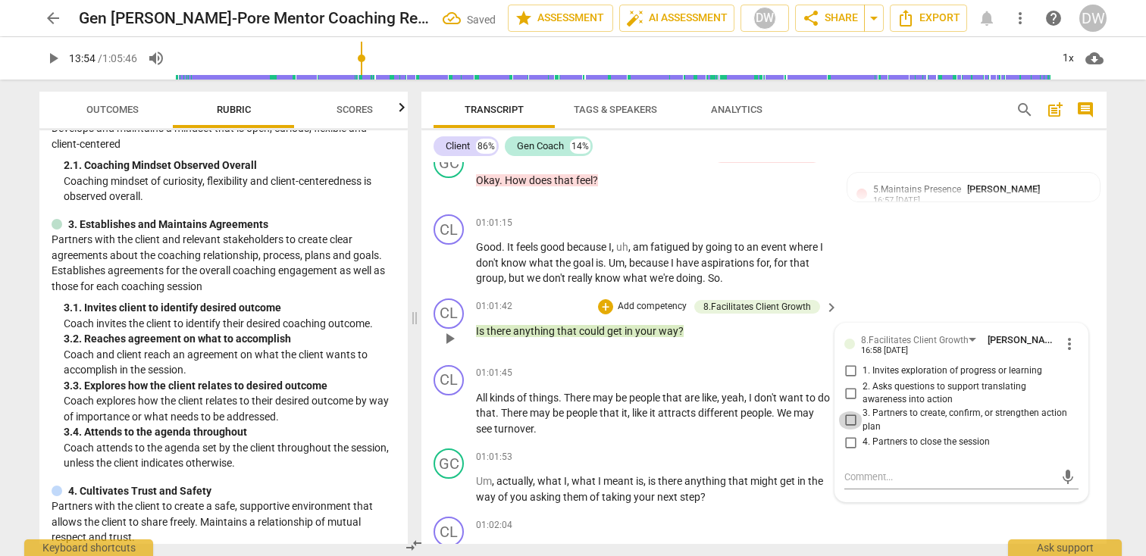
click at [843, 411] on input "3. Partners to create, confirm, or strengthen action plan" at bounding box center [850, 420] width 24 height 18
click at [860, 470] on textarea at bounding box center [949, 477] width 210 height 14
click at [1056, 468] on span "send" at bounding box center [1067, 477] width 22 height 18
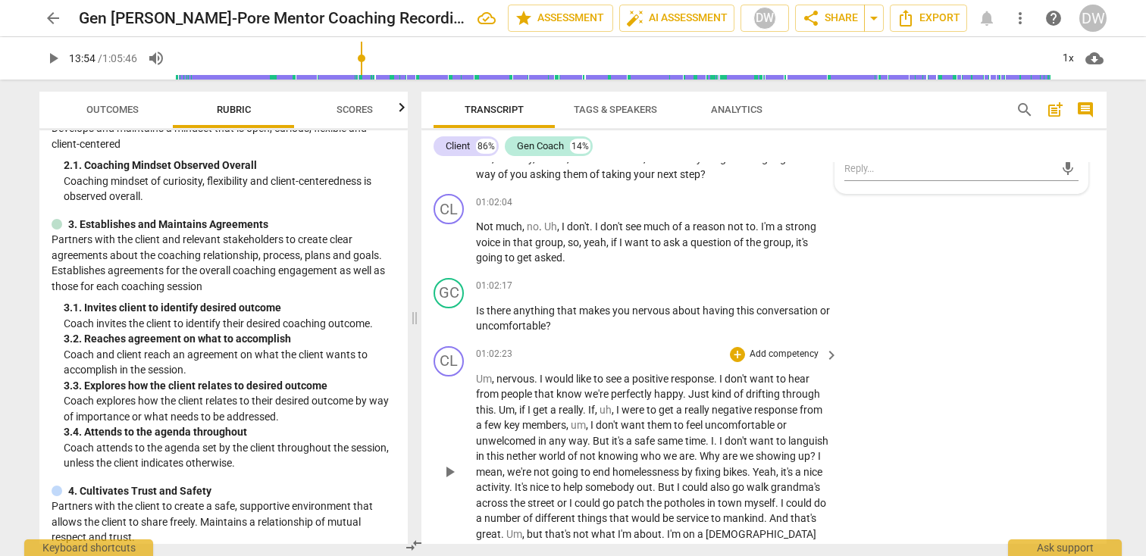
scroll to position [16511, 0]
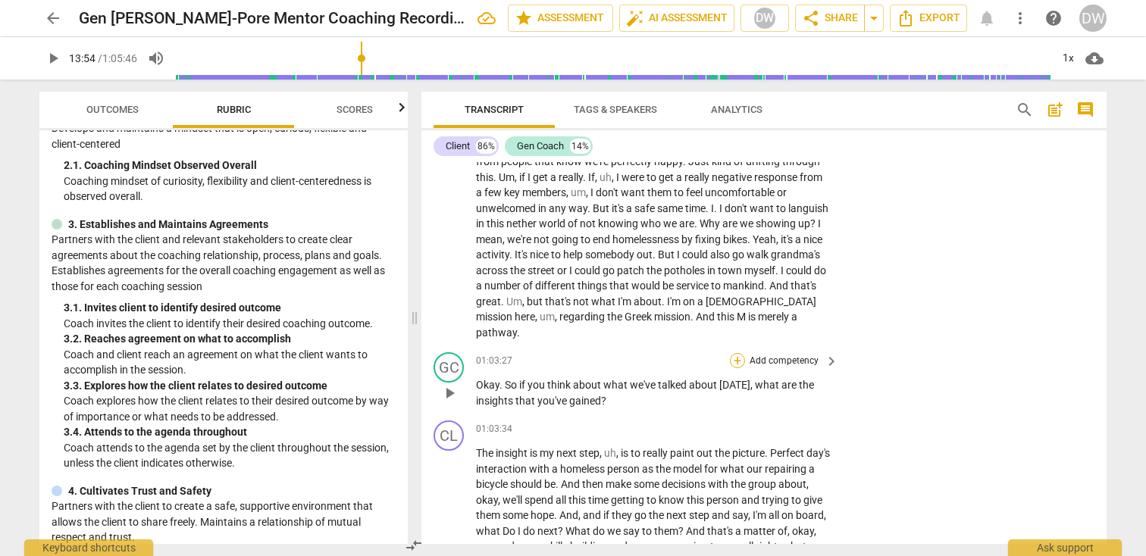
click at [738, 353] on div "+" at bounding box center [737, 360] width 15 height 15
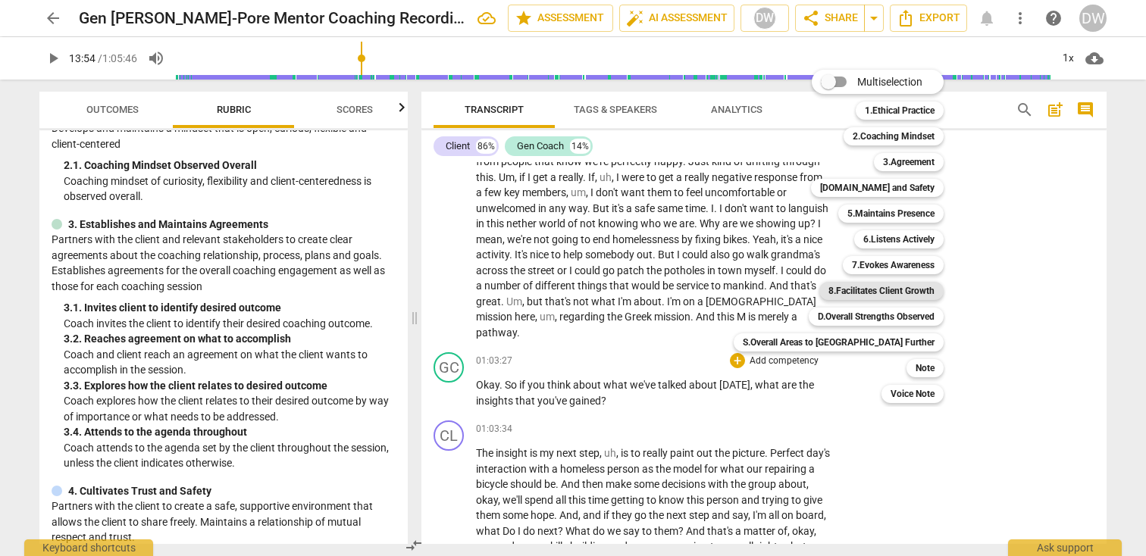
click at [833, 294] on b "8.Facilitates Client Growth" at bounding box center [881, 291] width 106 height 18
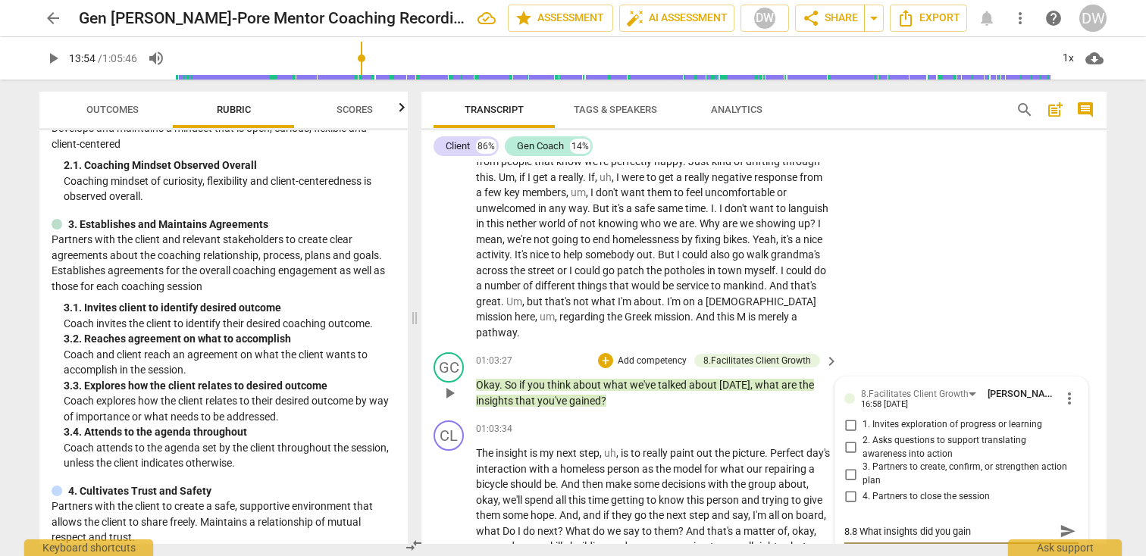
click at [845, 465] on input "3. Partners to create, confirm, or strengthen action plan" at bounding box center [850, 474] width 24 height 18
click at [851, 416] on input "1. Invites exploration of progress or learning" at bounding box center [850, 425] width 24 height 18
drag, startPoint x: 850, startPoint y: 351, endPoint x: 838, endPoint y: 352, distance: 12.2
click at [838, 465] on input "3. Partners to create, confirm, or strengthen action plan" at bounding box center [850, 474] width 24 height 18
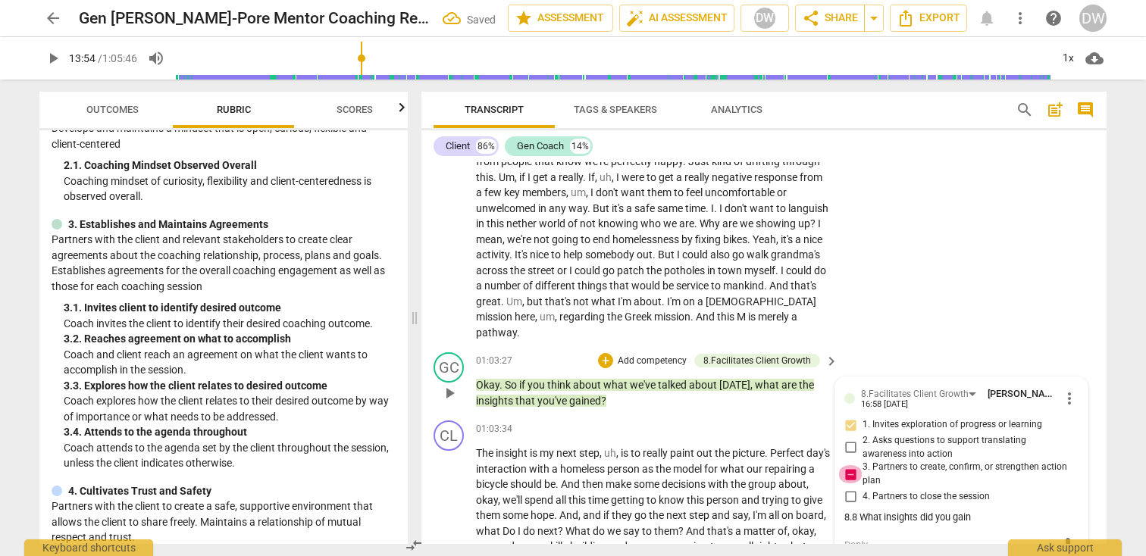
click at [849, 465] on input "3. Partners to create, confirm, or strengthen action plan" at bounding box center [850, 474] width 24 height 18
click at [903, 527] on div "mic" at bounding box center [961, 543] width 234 height 33
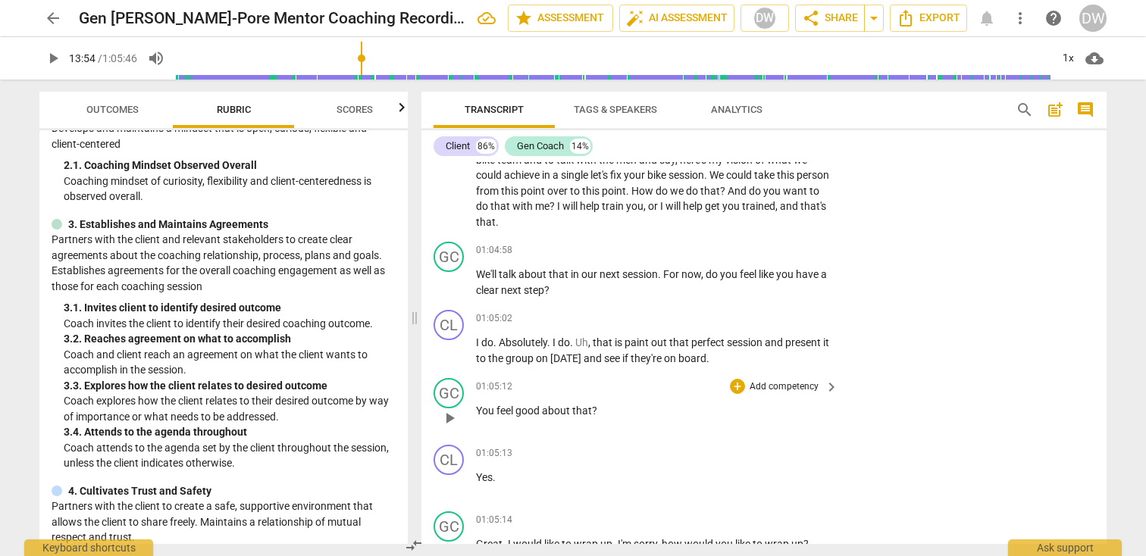
scroll to position [17117, 0]
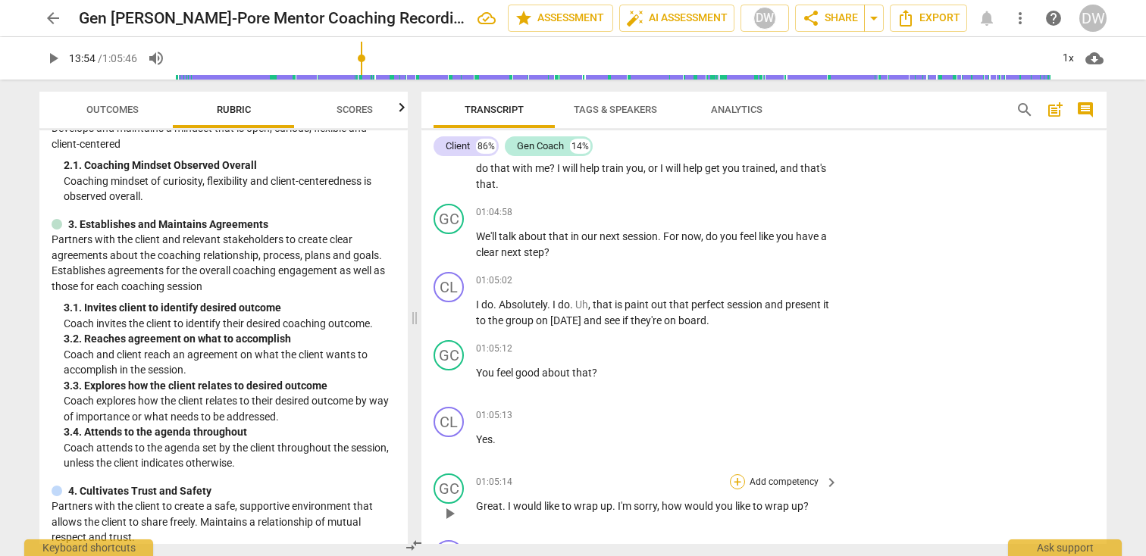
click at [730, 474] on div "+" at bounding box center [737, 481] width 15 height 15
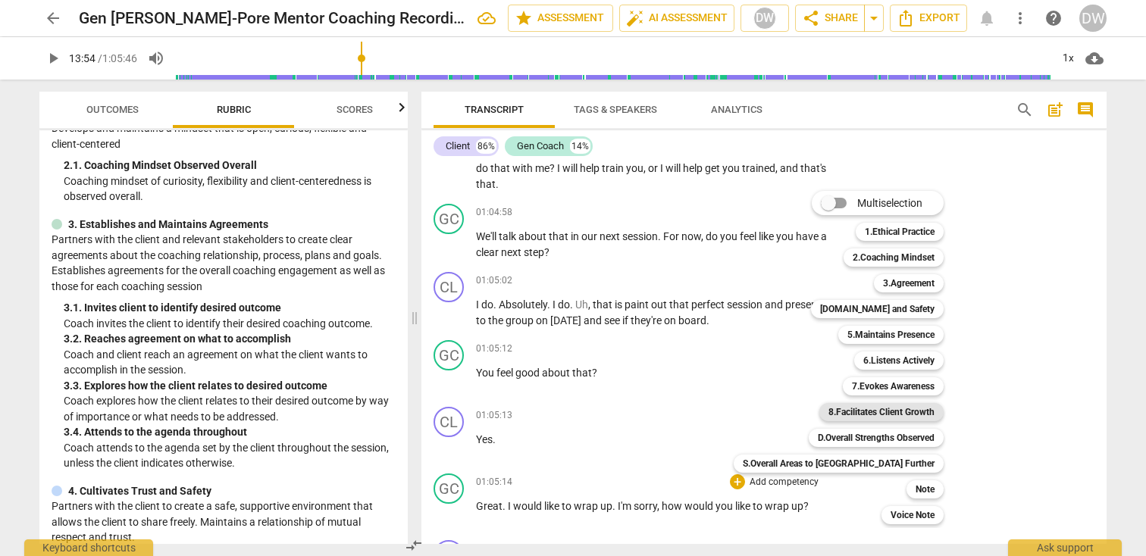
click at [828, 420] on b "8.Facilitates Client Growth" at bounding box center [881, 412] width 106 height 18
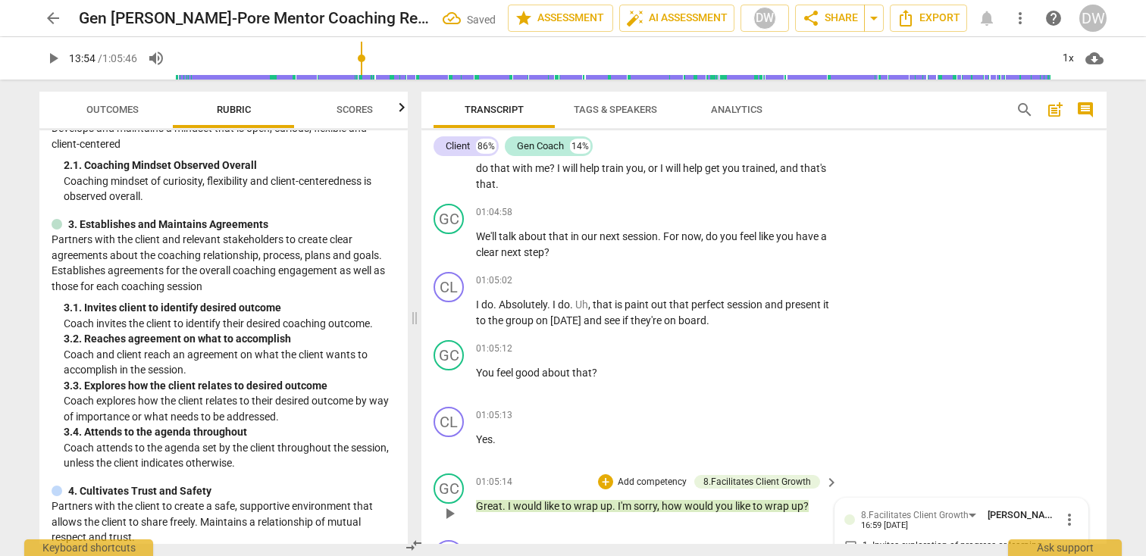
click at [1007, 401] on div "CL play_arrow pause 01:05:13 + Add competency keyboard_arrow_right Yes ." at bounding box center [763, 434] width 685 height 67
click at [933, 25] on span "Export" at bounding box center [928, 18] width 64 height 18
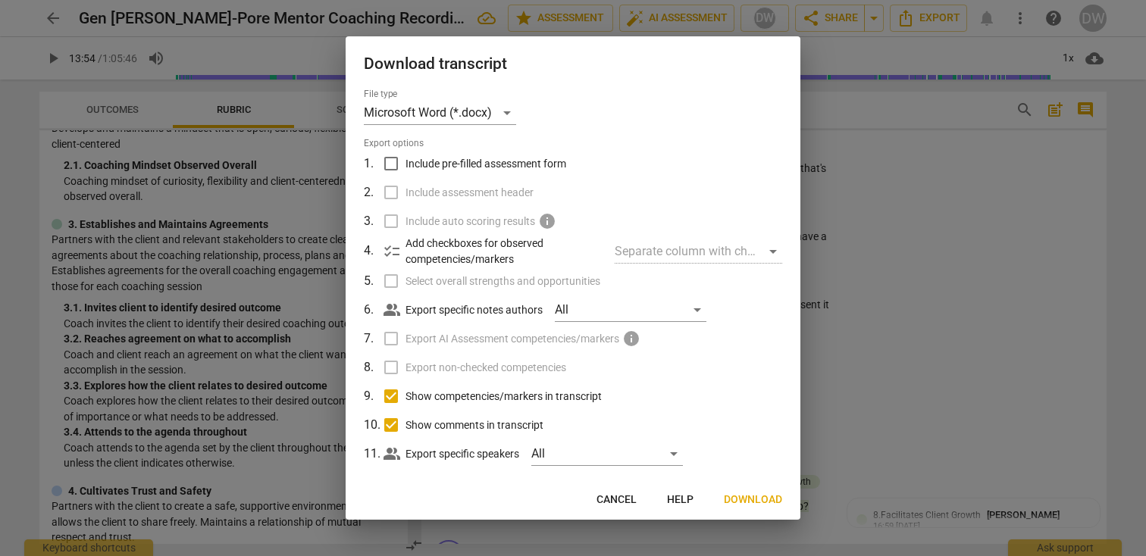
click at [396, 163] on input "Include pre-filled assessment form" at bounding box center [391, 163] width 29 height 29
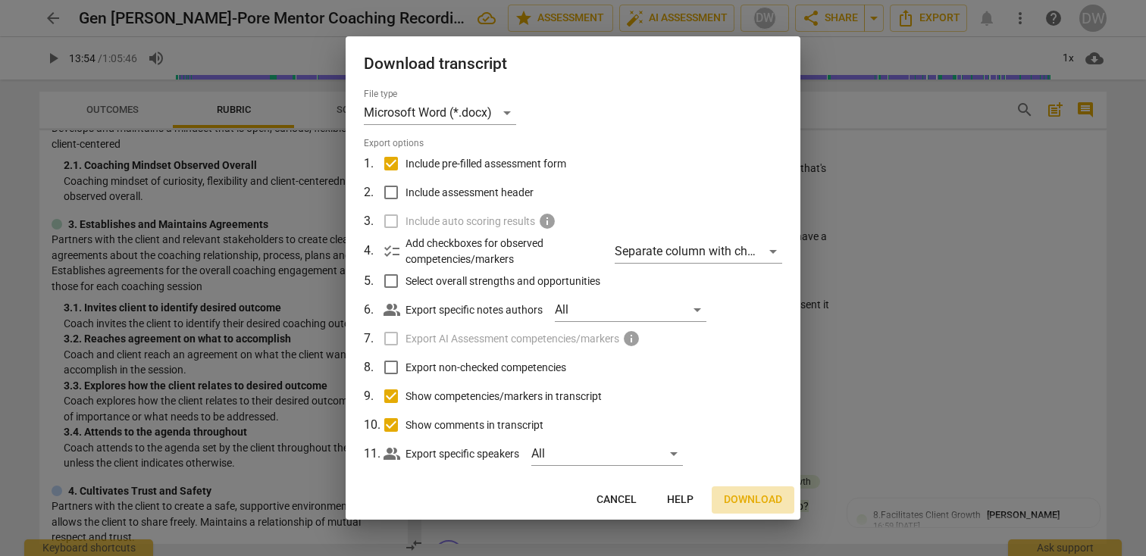
click at [744, 505] on span "Download" at bounding box center [753, 499] width 58 height 15
